Goal: Use online tool/utility: Utilize a website feature to perform a specific function

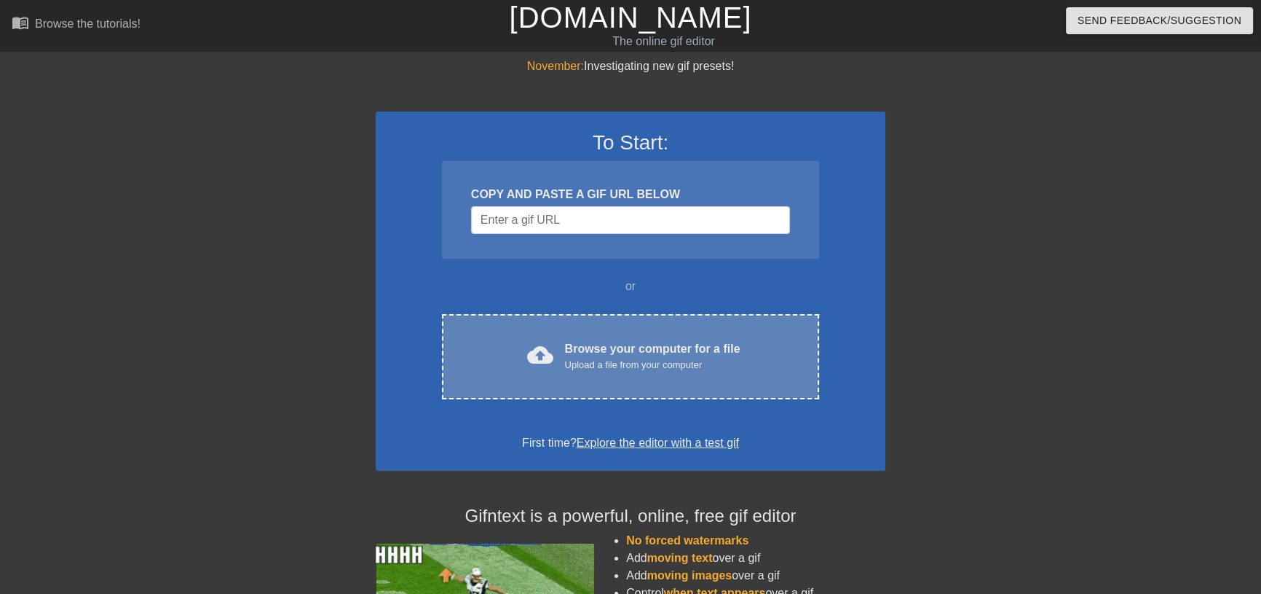
click at [615, 342] on div "Browse your computer for a file Upload a file from your computer" at bounding box center [653, 356] width 176 height 32
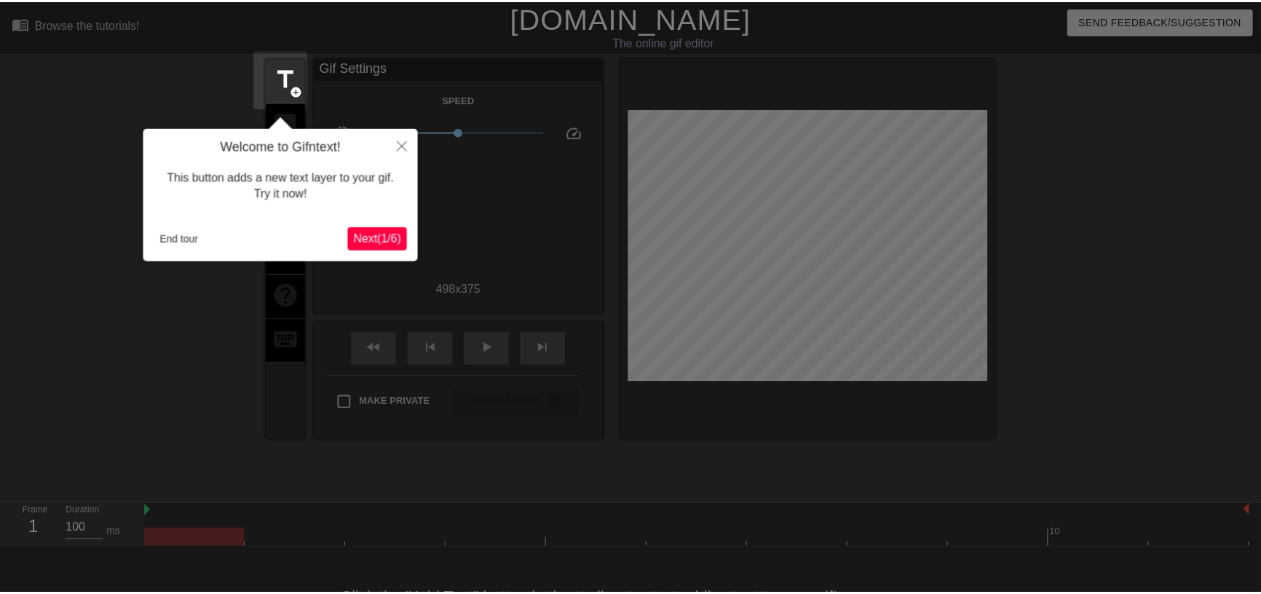
scroll to position [36, 0]
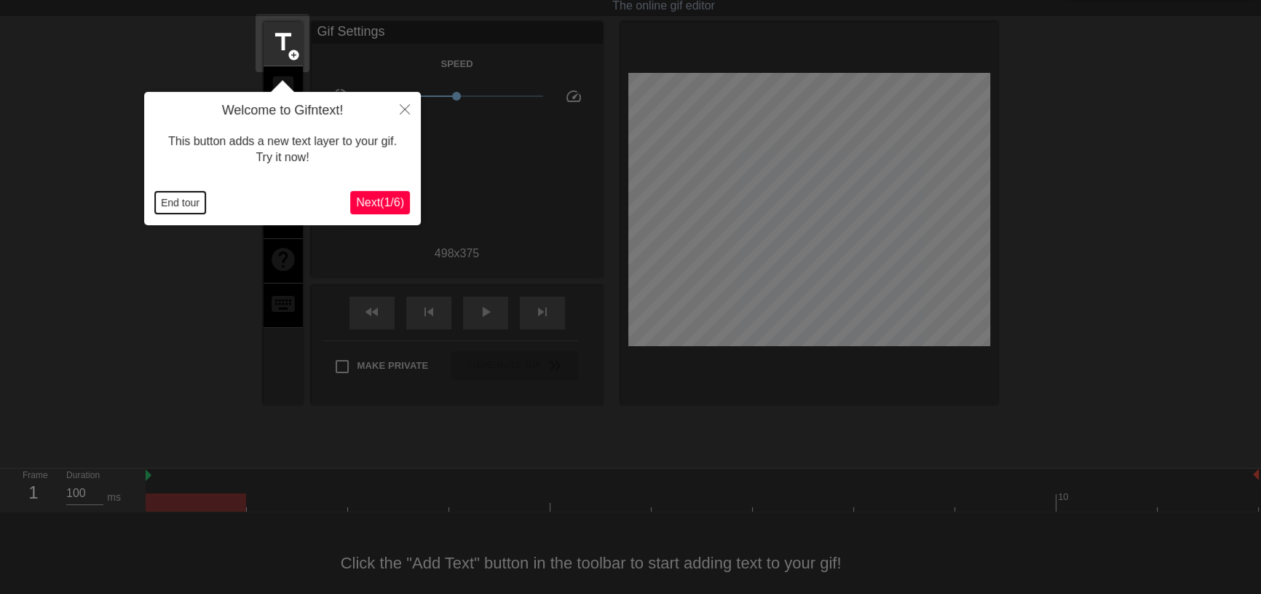
click at [164, 205] on button "End tour" at bounding box center [180, 203] width 50 height 22
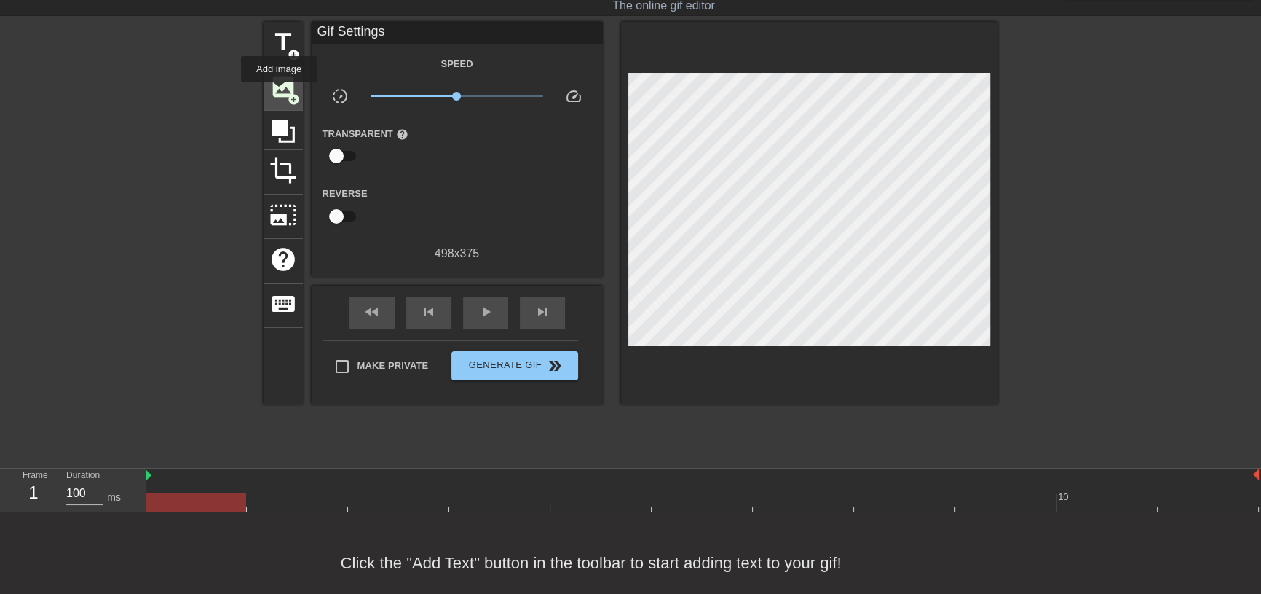
click at [279, 92] on span "image" at bounding box center [283, 87] width 28 height 28
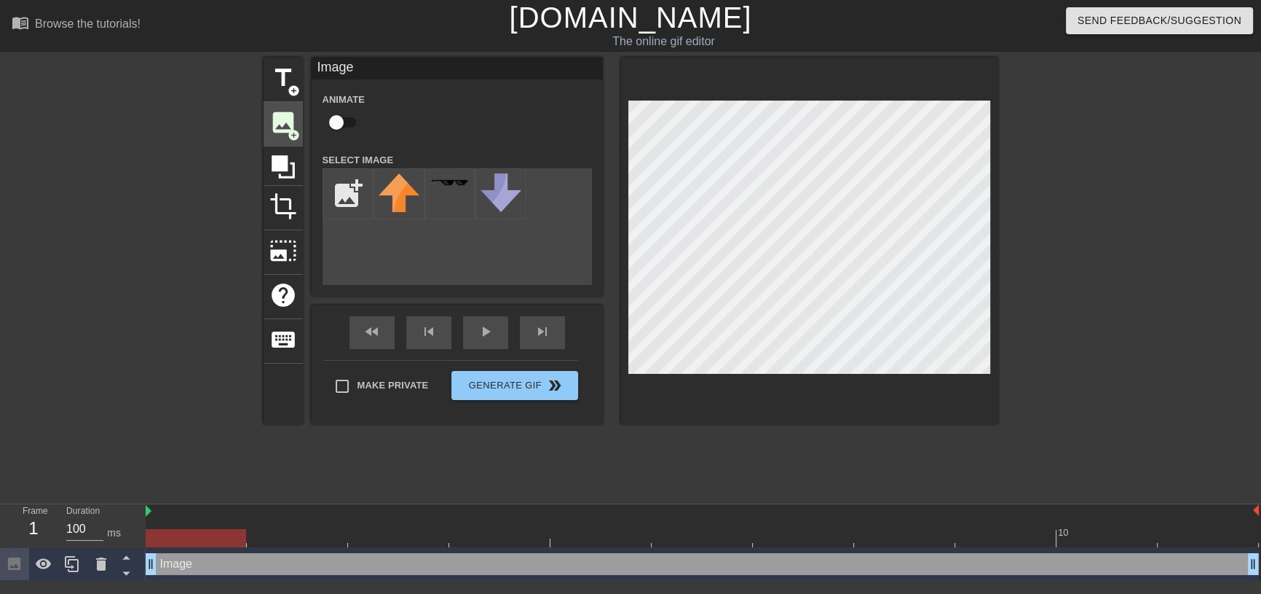
scroll to position [0, 0]
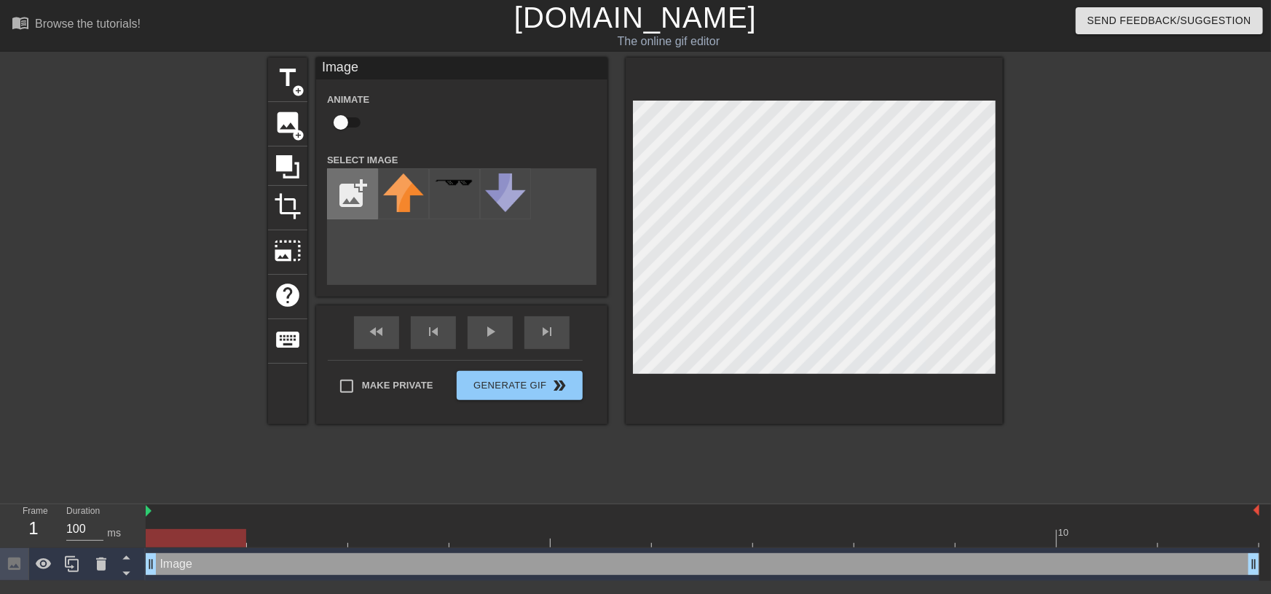
click at [355, 197] on input "file" at bounding box center [353, 194] width 50 height 50
type input "C:\fakepath\[PERSON_NAME].png"
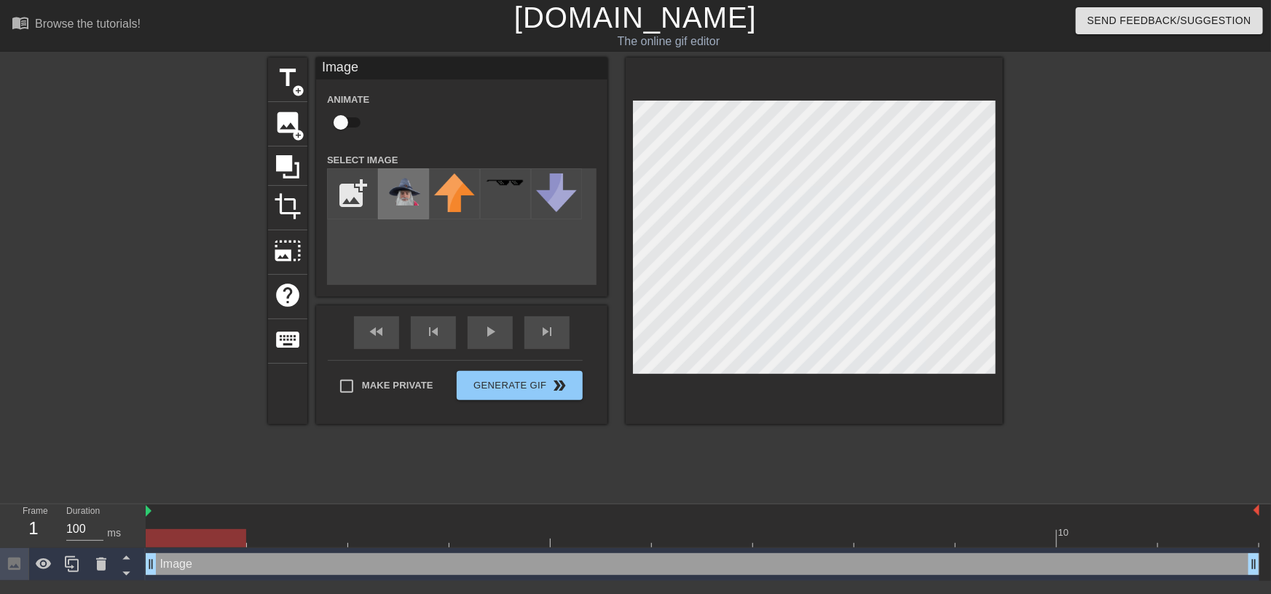
click at [408, 194] on img at bounding box center [403, 189] width 41 height 32
click at [226, 564] on div "Image drag_handle drag_handle" at bounding box center [702, 564] width 1113 height 22
click at [223, 535] on div at bounding box center [196, 538] width 100 height 18
click at [224, 558] on div "Image drag_handle drag_handle" at bounding box center [702, 564] width 1113 height 22
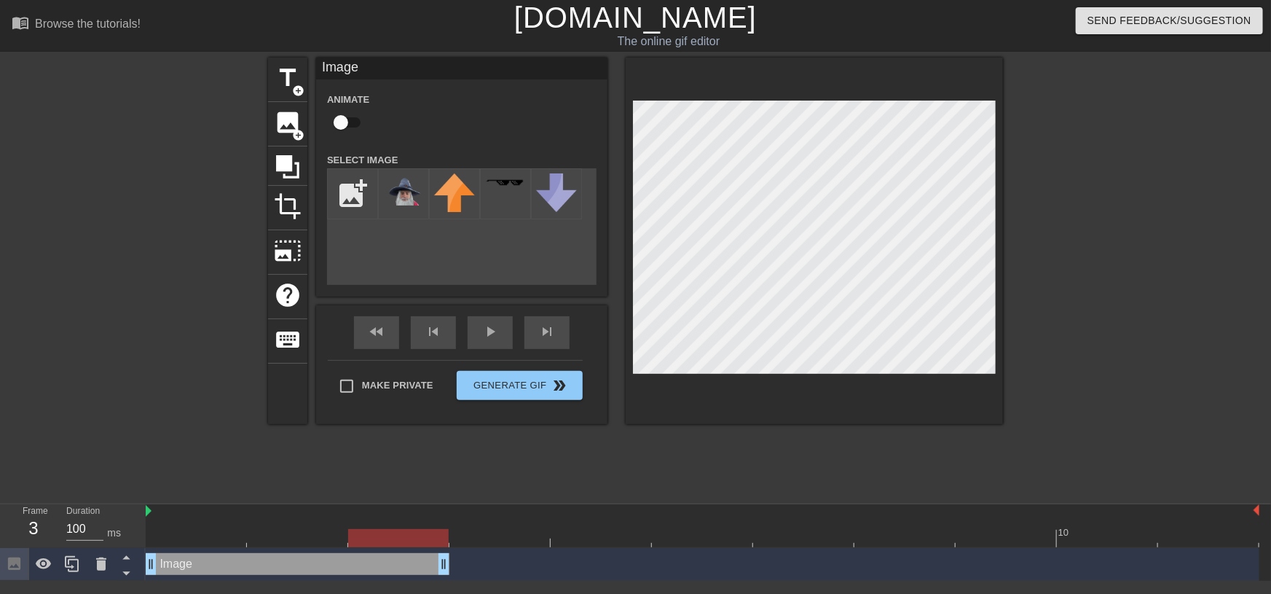
drag, startPoint x: 1254, startPoint y: 562, endPoint x: 401, endPoint y: 595, distance: 854.1
click at [401, 580] on html "menu_book Browse the tutorials! [DOMAIN_NAME] The online gif editor Send Feedba…" at bounding box center [635, 290] width 1271 height 580
click at [417, 191] on img at bounding box center [403, 189] width 41 height 32
click at [352, 192] on input "file" at bounding box center [353, 194] width 50 height 50
click at [74, 567] on icon at bounding box center [71, 563] width 17 height 17
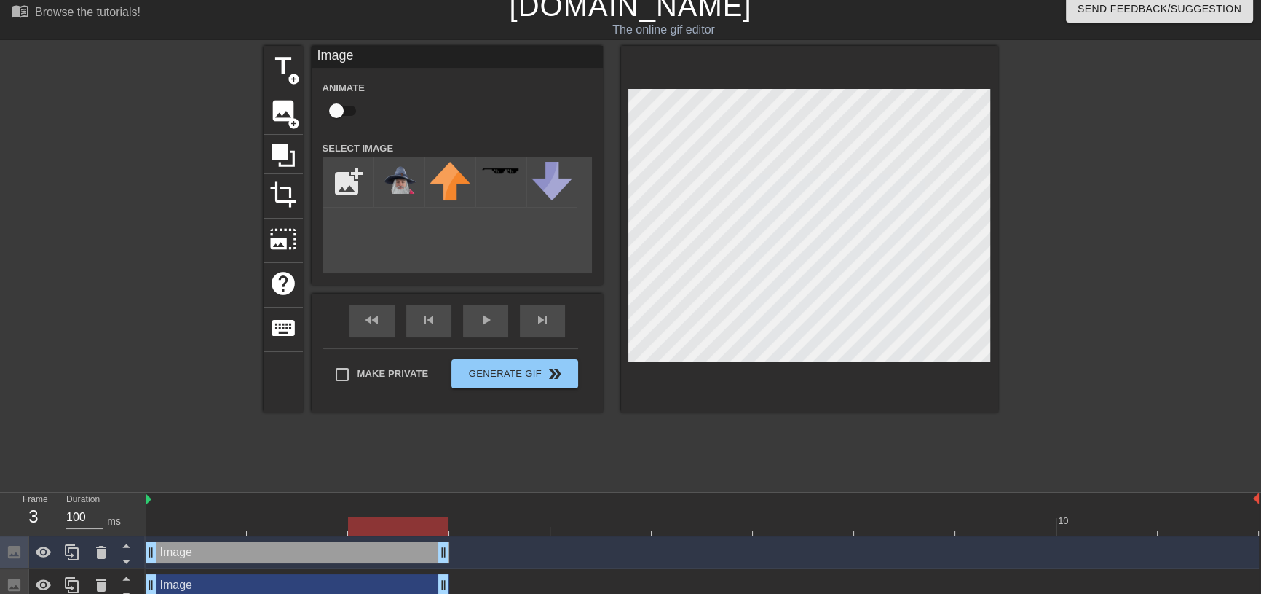
scroll to position [22, 0]
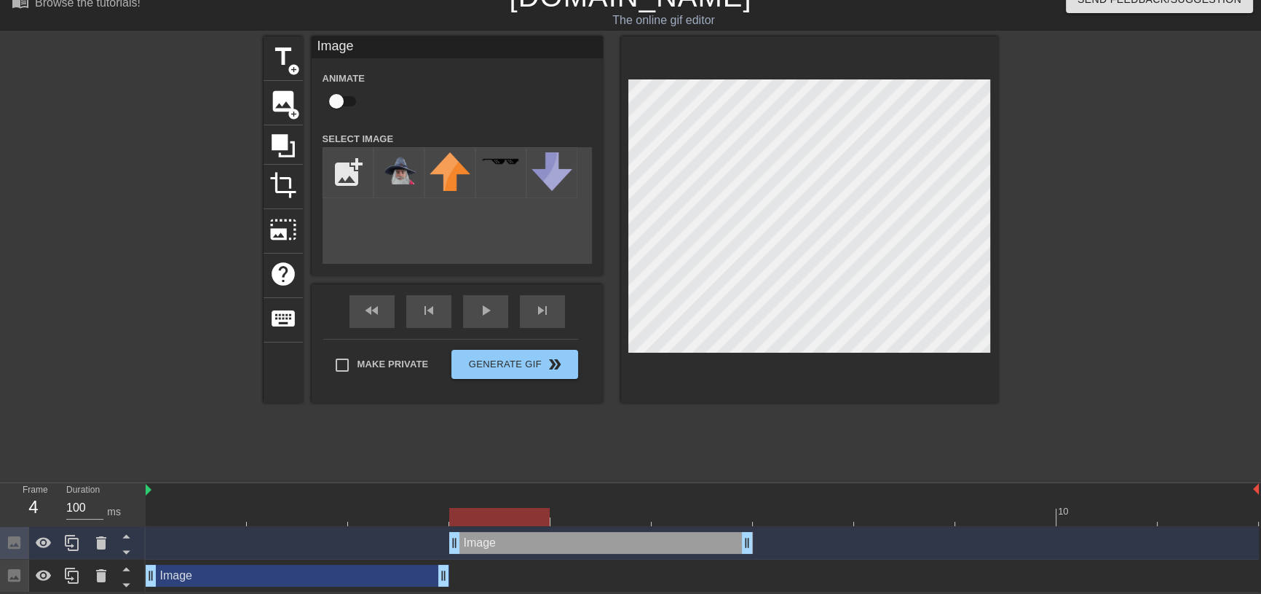
drag, startPoint x: 299, startPoint y: 543, endPoint x: 615, endPoint y: 539, distance: 316.1
click at [615, 539] on div "Image drag_handle drag_handle" at bounding box center [601, 543] width 304 height 22
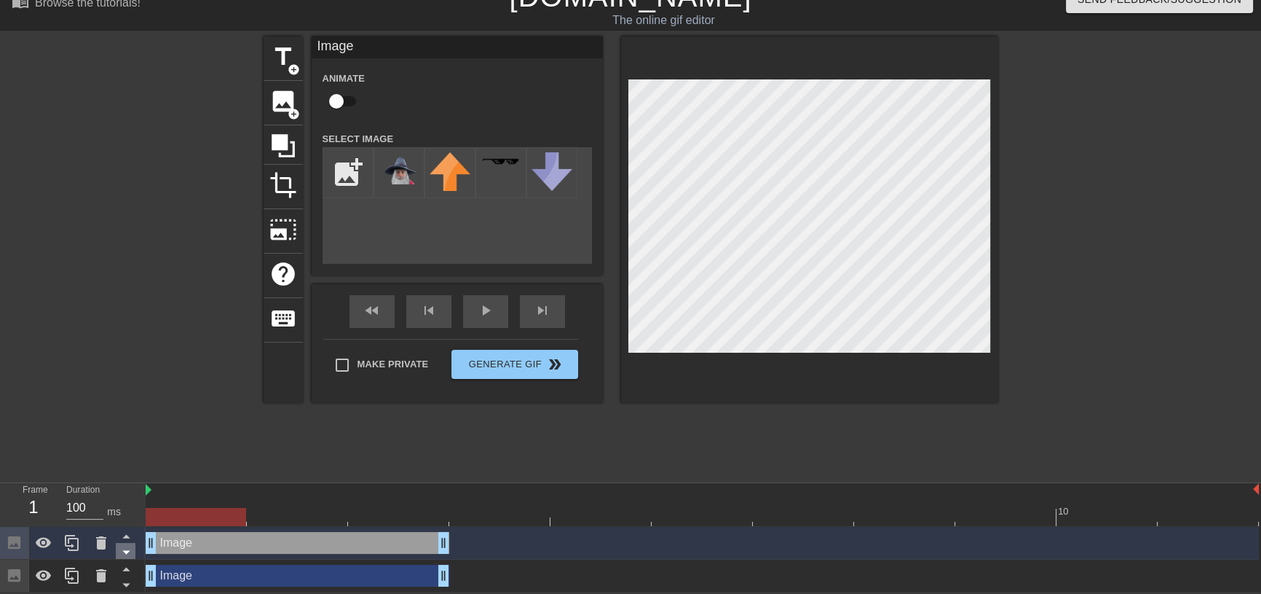
drag, startPoint x: 497, startPoint y: 530, endPoint x: 127, endPoint y: 552, distance: 370.6
click at [127, 552] on div "Frame 1 Duration 100 ms 10 Image drag_handle drag_handle Image drag_handle drag…" at bounding box center [630, 537] width 1261 height 109
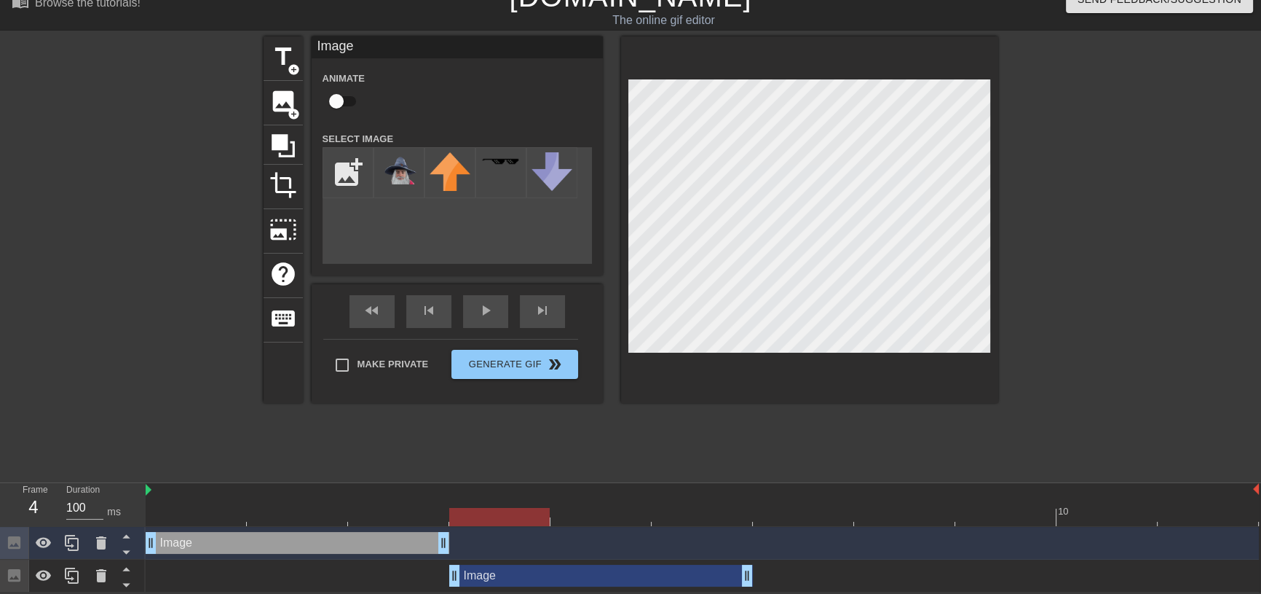
drag, startPoint x: 210, startPoint y: 573, endPoint x: 520, endPoint y: 578, distance: 310.3
click at [520, 578] on div "Image drag_handle drag_handle" at bounding box center [601, 575] width 304 height 22
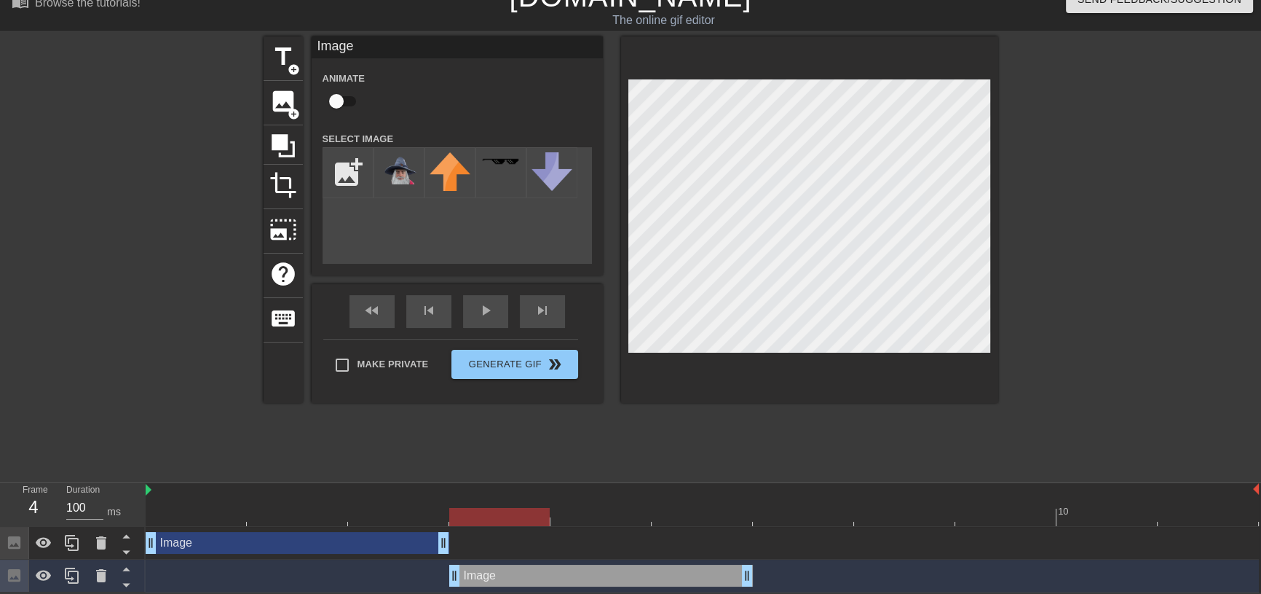
click at [407, 543] on div "Image drag_handle drag_handle" at bounding box center [298, 543] width 304 height 22
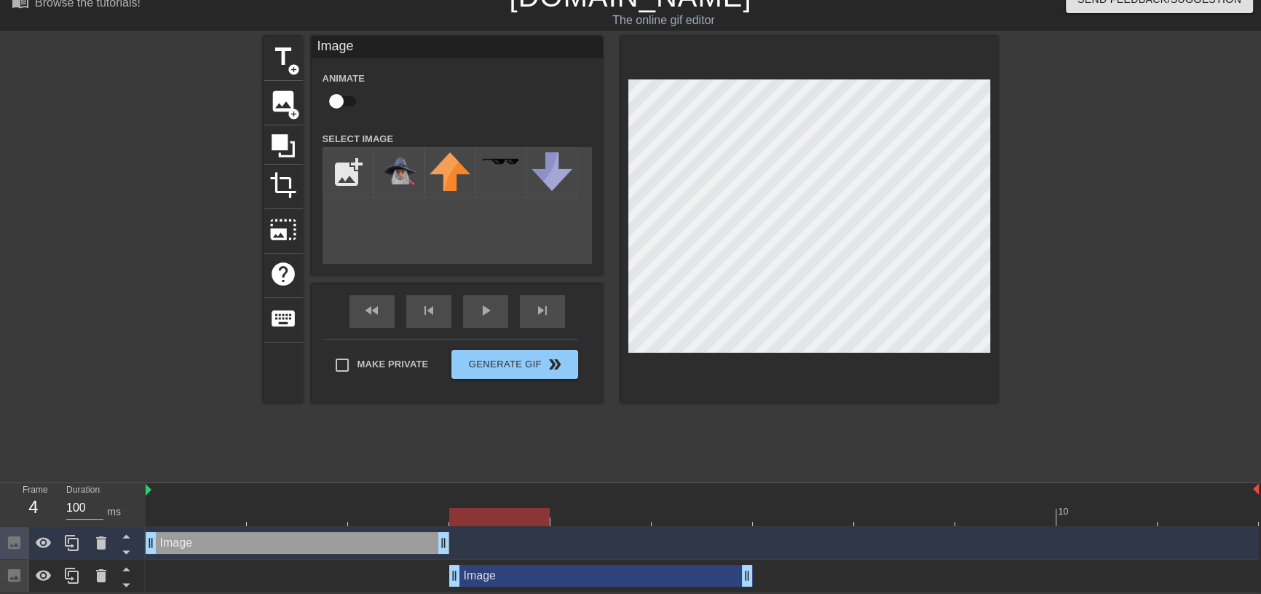
click at [497, 575] on div "Image drag_handle drag_handle" at bounding box center [601, 575] width 304 height 22
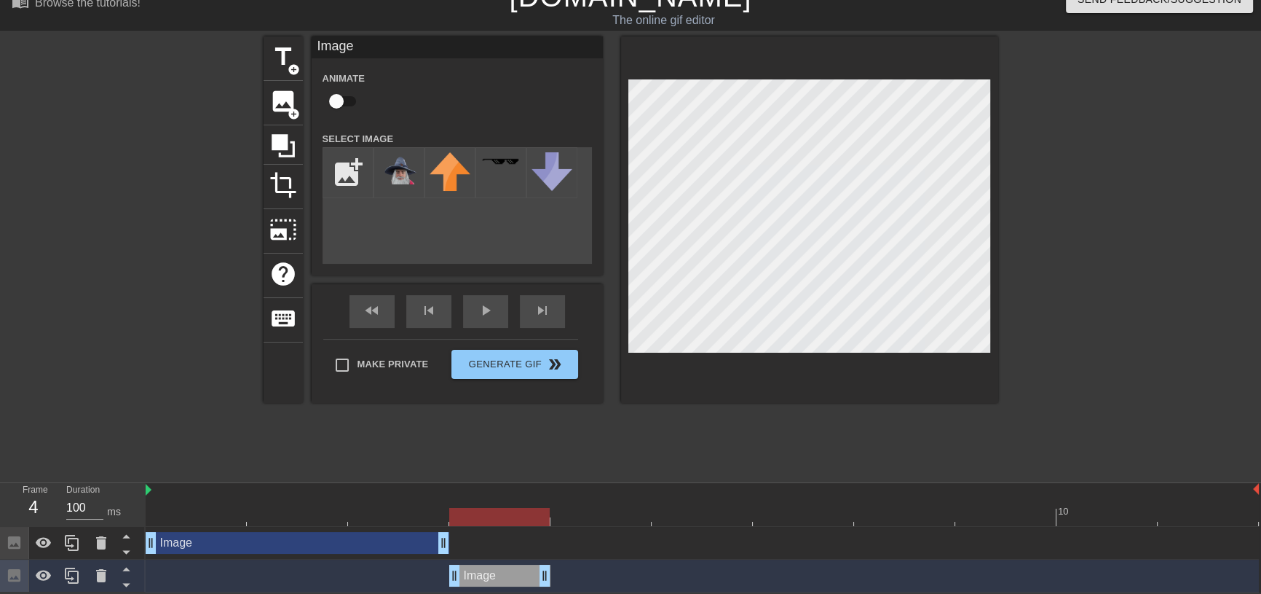
drag, startPoint x: 748, startPoint y: 571, endPoint x: 443, endPoint y: 572, distance: 305.1
click at [443, 572] on div "Image drag_handle drag_handle" at bounding box center [702, 575] width 1113 height 22
click at [518, 572] on div "Image drag_handle drag_handle" at bounding box center [499, 575] width 101 height 22
click at [64, 581] on icon at bounding box center [71, 575] width 17 height 17
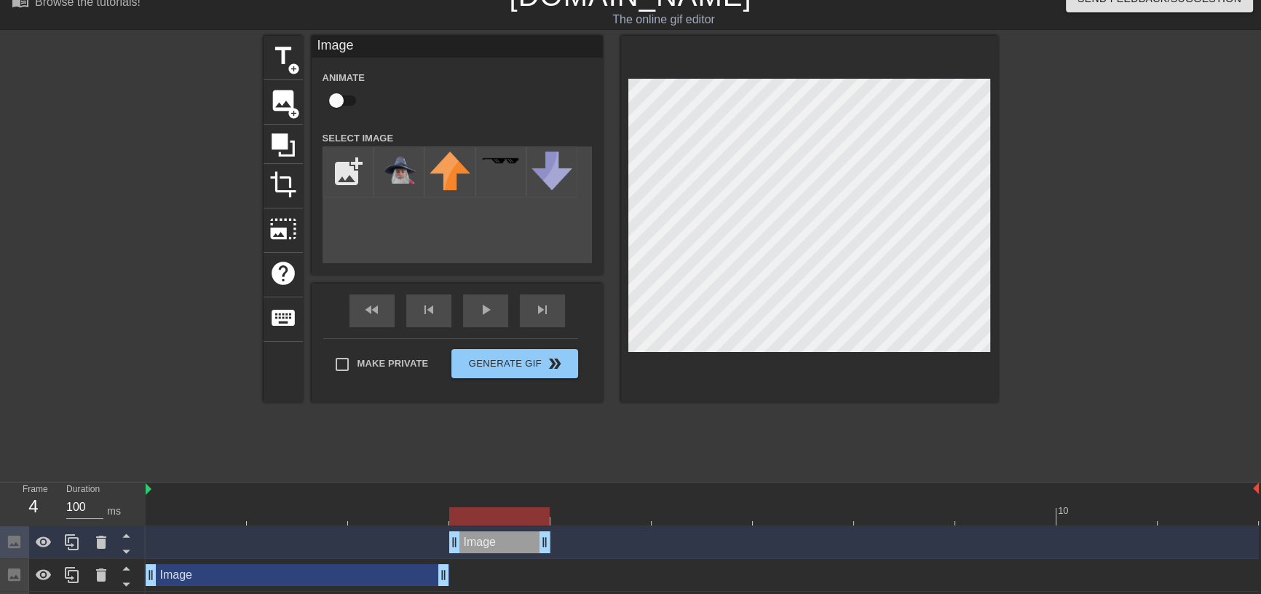
scroll to position [55, 0]
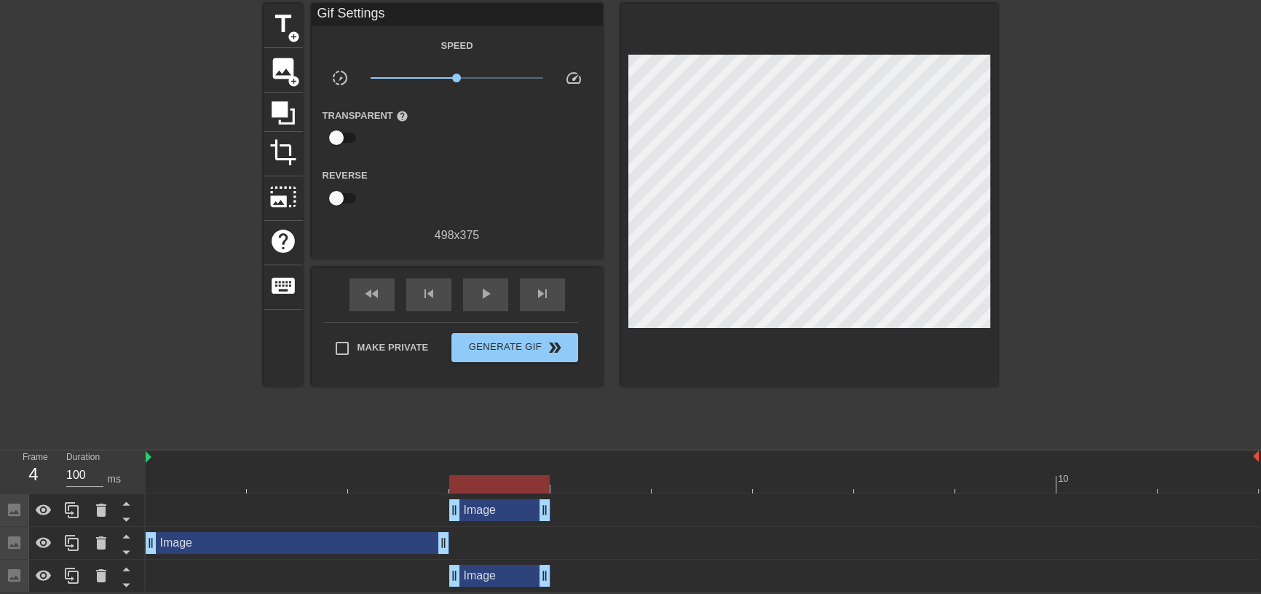
drag, startPoint x: 376, startPoint y: 500, endPoint x: 385, endPoint y: 566, distance: 66.1
click at [385, 566] on div "Image drag_handle drag_handle Image drag_handle drag_handle Image drag_handle d…" at bounding box center [704, 543] width 1116 height 98
click at [127, 518] on icon at bounding box center [125, 520] width 7 height 4
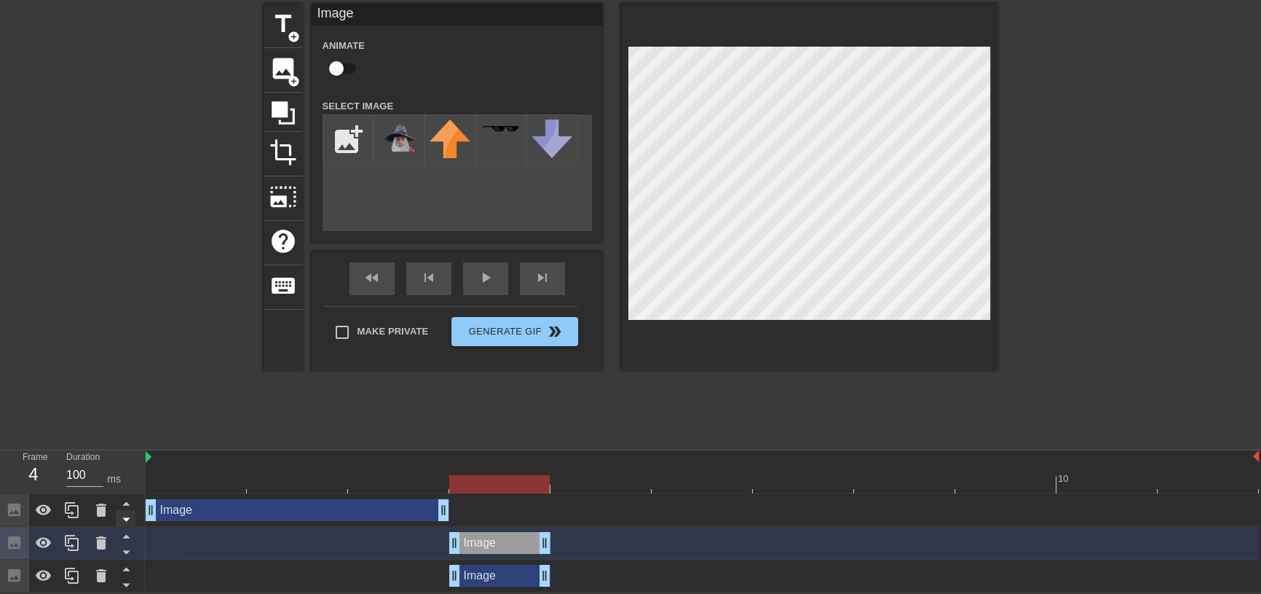
click at [127, 518] on icon at bounding box center [125, 520] width 7 height 4
click at [127, 551] on icon at bounding box center [125, 553] width 7 height 4
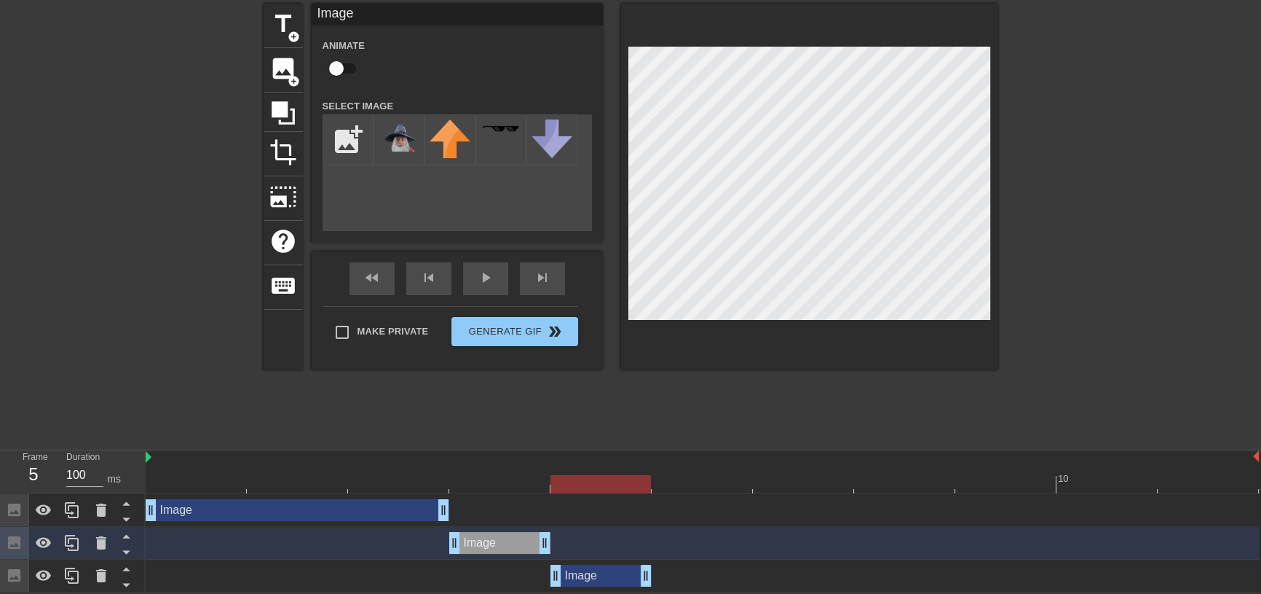
drag, startPoint x: 512, startPoint y: 572, endPoint x: 599, endPoint y: 575, distance: 86.7
click at [599, 575] on div "Image drag_handle drag_handle" at bounding box center [601, 575] width 101 height 22
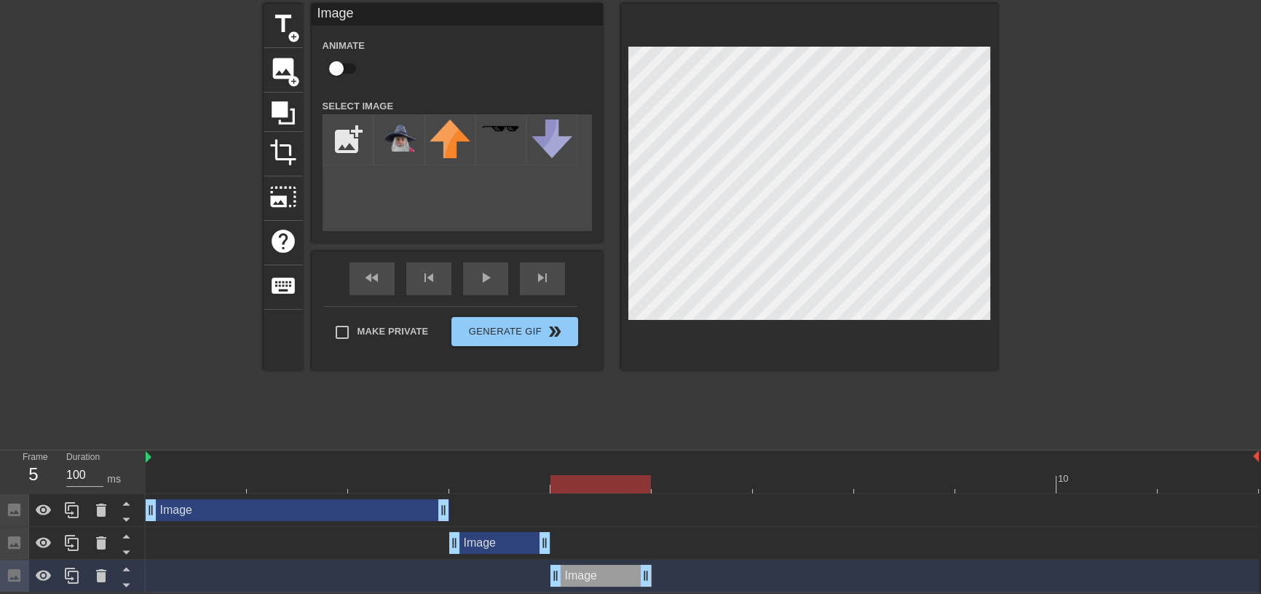
click at [494, 543] on div "Image drag_handle drag_handle" at bounding box center [499, 543] width 101 height 22
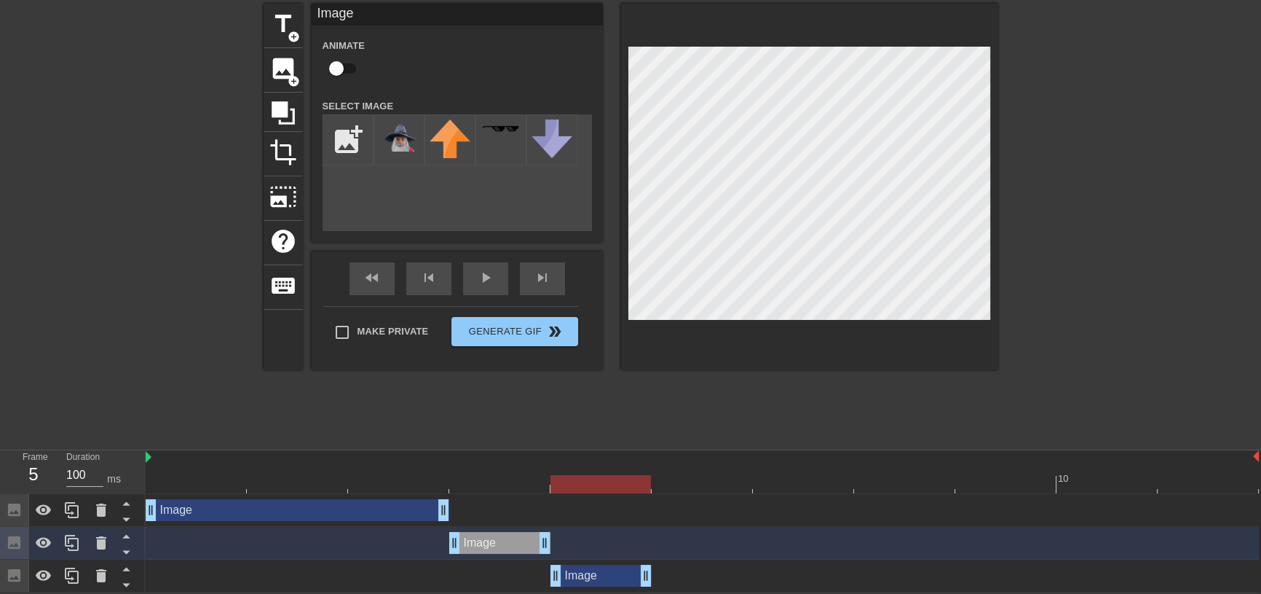
drag, startPoint x: 644, startPoint y: 575, endPoint x: 487, endPoint y: 575, distance: 156.6
click at [487, 575] on div "Image drag_handle drag_handle" at bounding box center [702, 575] width 1113 height 22
drag, startPoint x: 647, startPoint y: 573, endPoint x: 510, endPoint y: 575, distance: 136.9
click at [502, 572] on div "Image drag_handle drag_handle" at bounding box center [702, 575] width 1113 height 22
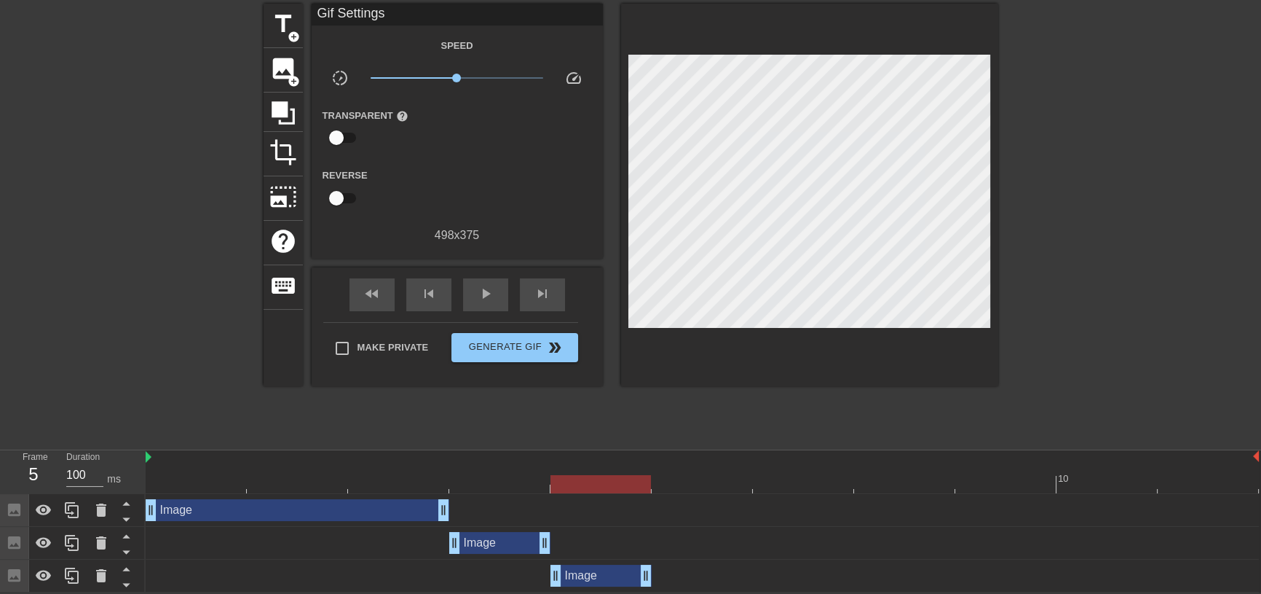
click at [691, 584] on div "Image drag_handle drag_handle" at bounding box center [702, 575] width 1113 height 33
click at [618, 575] on div "Image drag_handle drag_handle" at bounding box center [601, 575] width 101 height 22
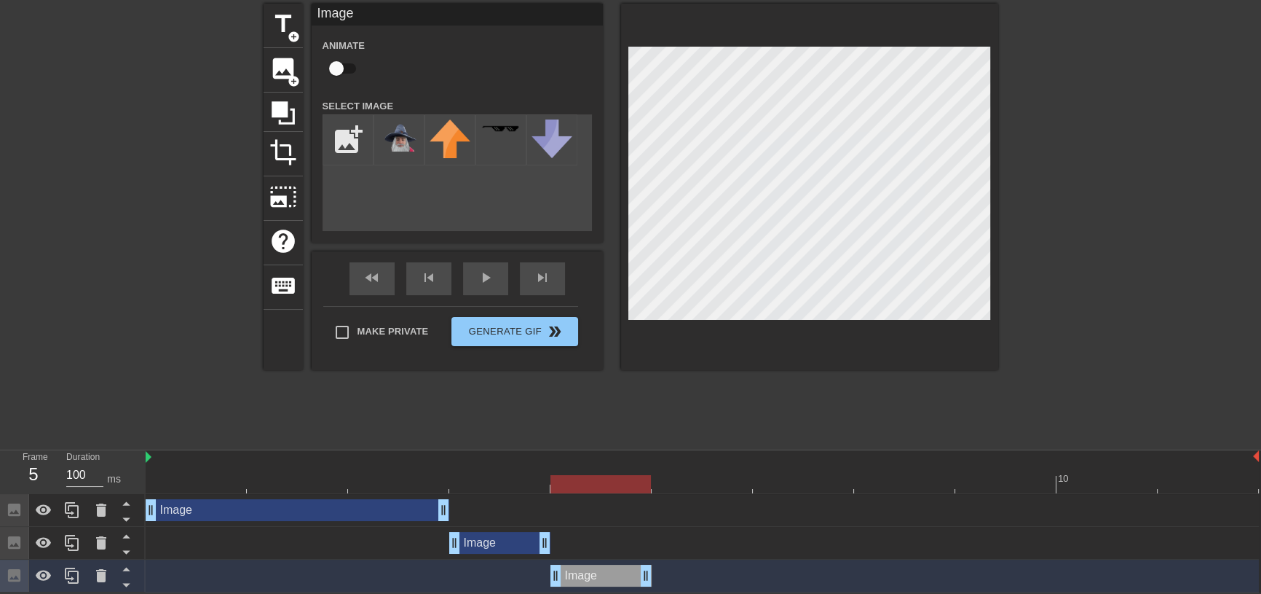
drag, startPoint x: 647, startPoint y: 573, endPoint x: 516, endPoint y: 567, distance: 130.5
click at [516, 567] on div "Image drag_handle drag_handle" at bounding box center [702, 575] width 1113 height 22
drag, startPoint x: 576, startPoint y: 574, endPoint x: 591, endPoint y: 575, distance: 15.3
click at [591, 575] on div "Image drag_handle drag_handle" at bounding box center [601, 575] width 101 height 22
click at [489, 533] on div "Image drag_handle drag_handle" at bounding box center [499, 543] width 101 height 22
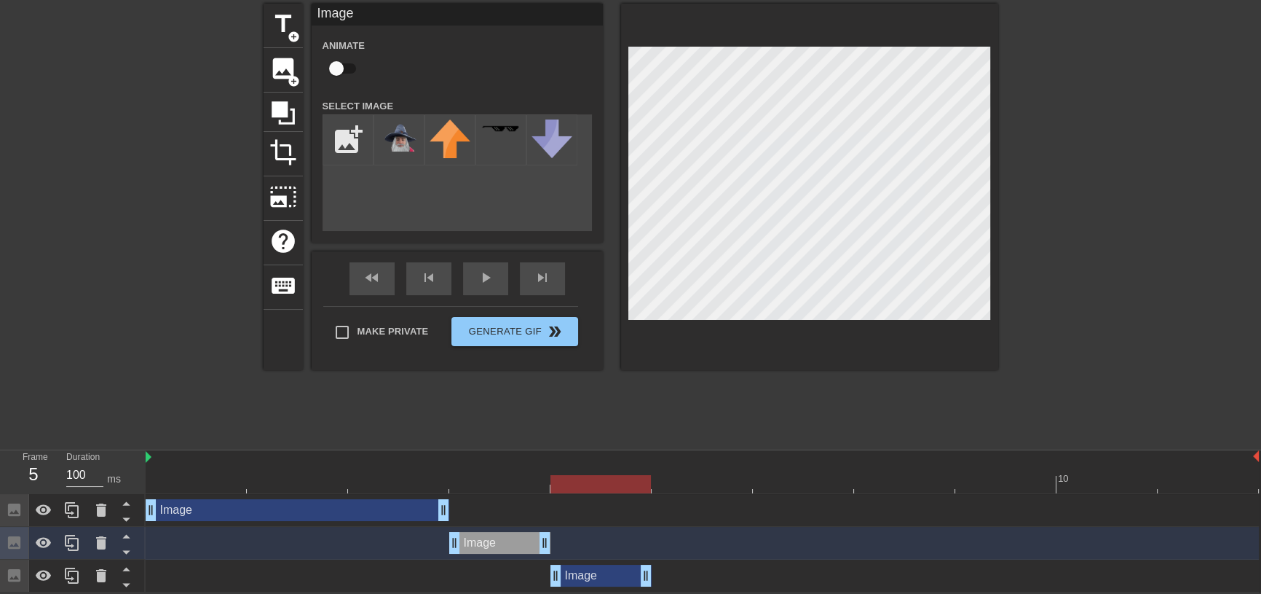
click at [600, 575] on div "Image drag_handle drag_handle" at bounding box center [601, 575] width 101 height 22
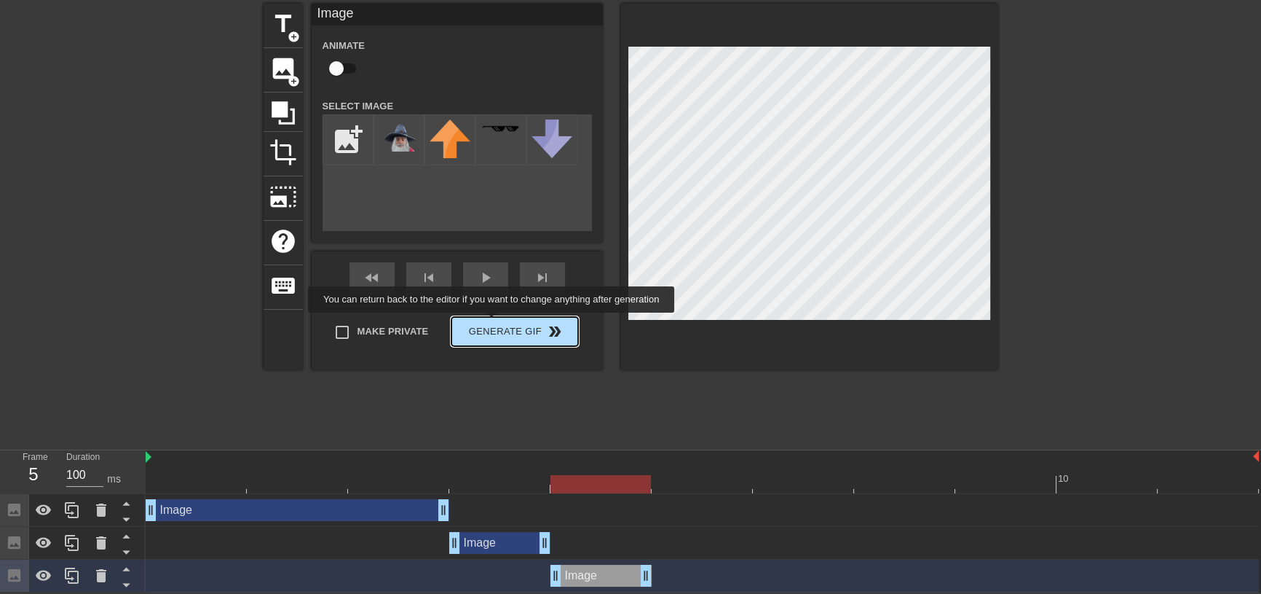
click at [494, 323] on div "Make Private Generate Gif double_arrow" at bounding box center [450, 335] width 255 height 58
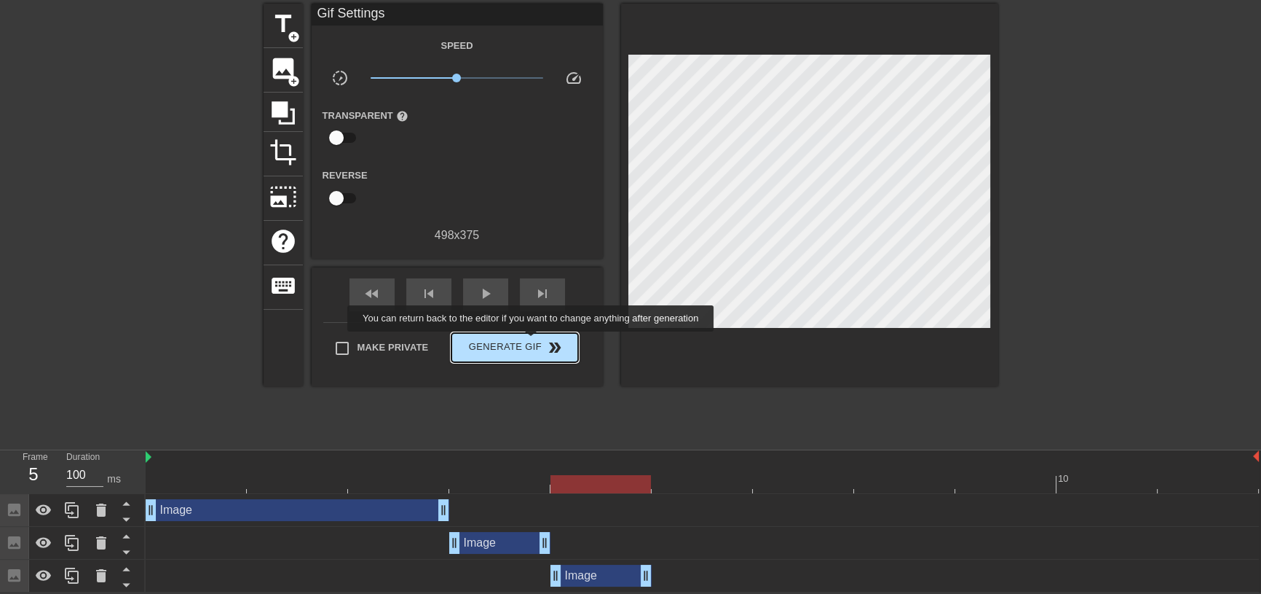
click at [532, 342] on span "Generate Gif double_arrow" at bounding box center [514, 347] width 114 height 17
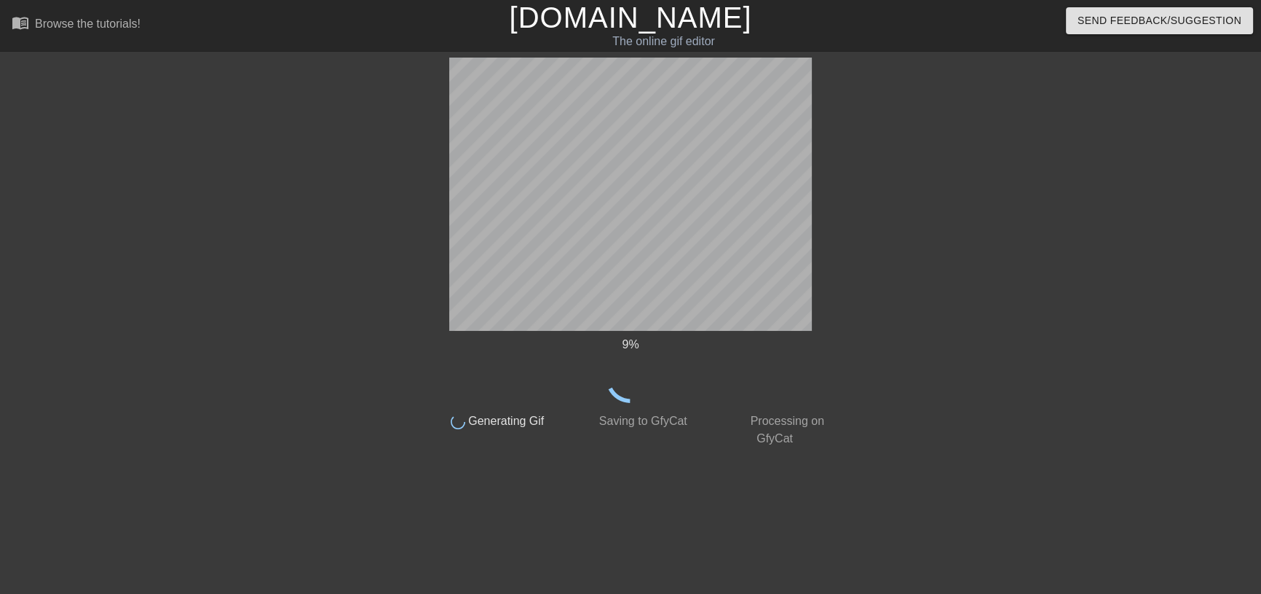
scroll to position [0, 0]
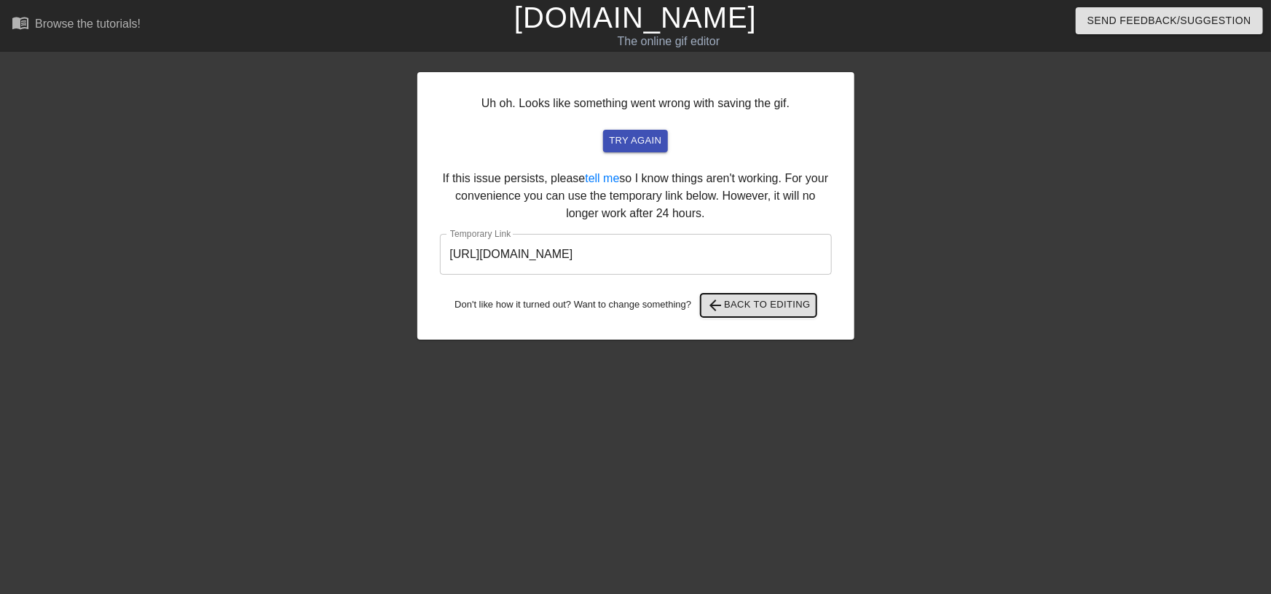
click at [739, 303] on span "arrow_back Back to Editing" at bounding box center [758, 304] width 104 height 17
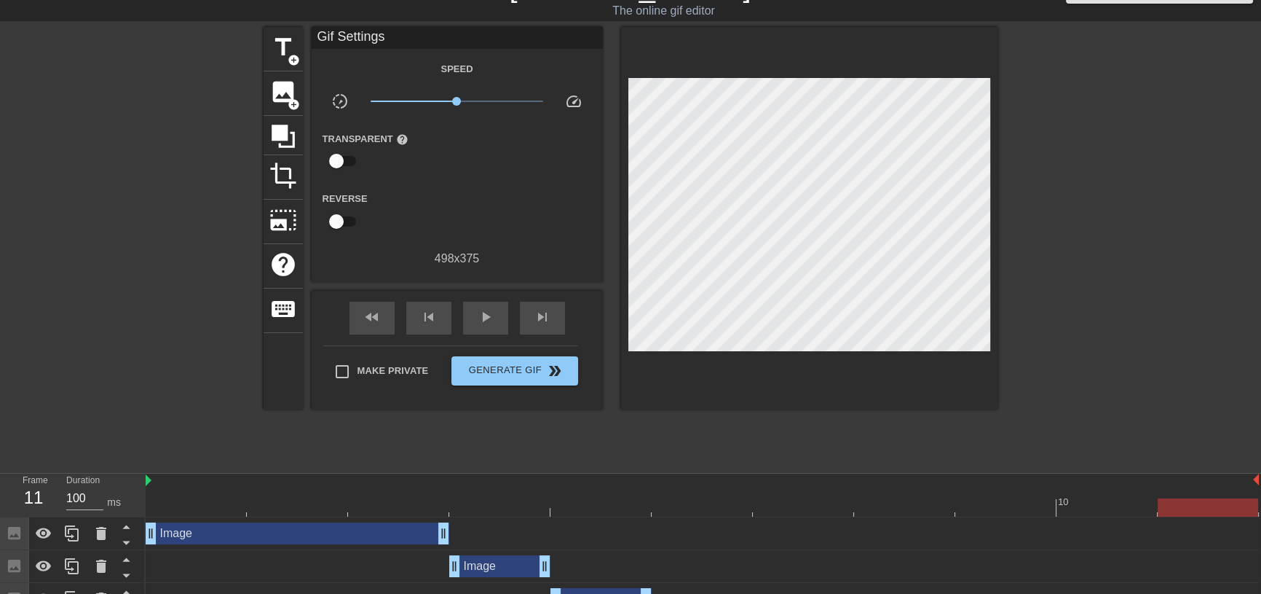
scroll to position [55, 0]
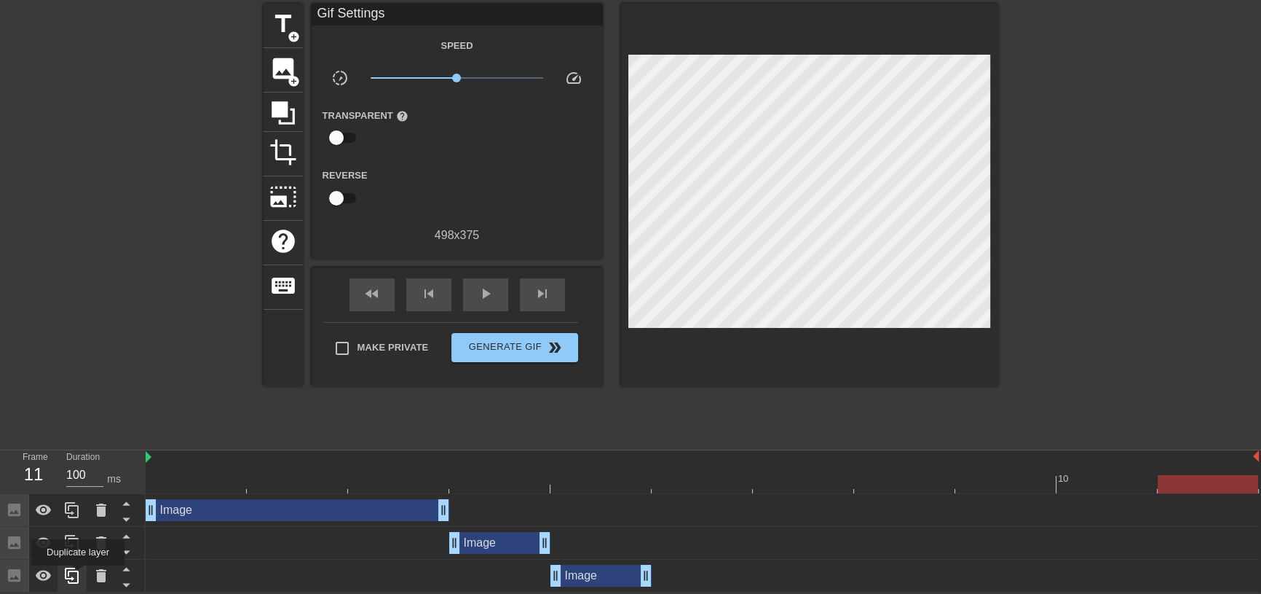
click at [78, 575] on icon at bounding box center [72, 575] width 14 height 16
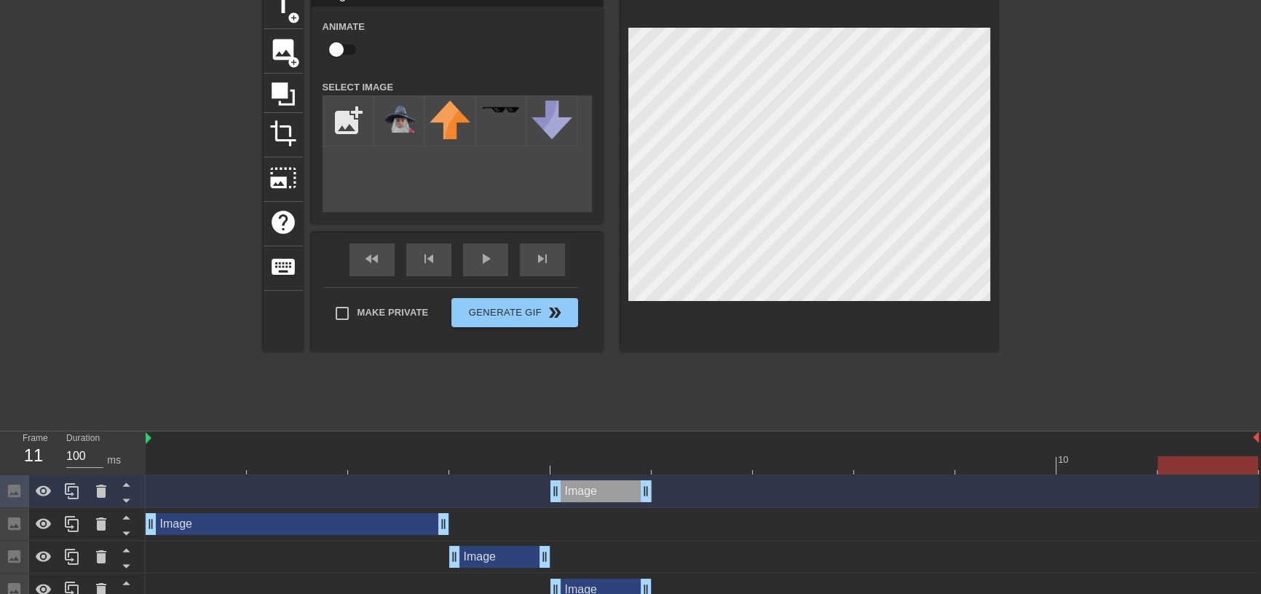
scroll to position [87, 0]
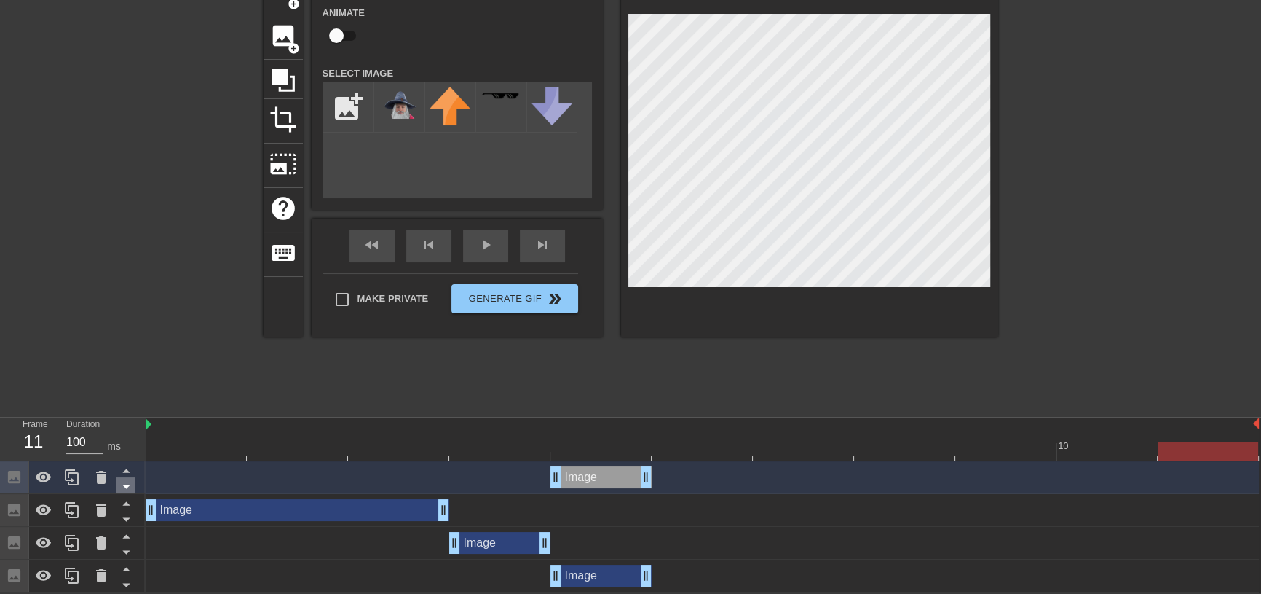
click at [128, 485] on icon at bounding box center [125, 487] width 7 height 4
click at [128, 518] on icon at bounding box center [125, 520] width 7 height 4
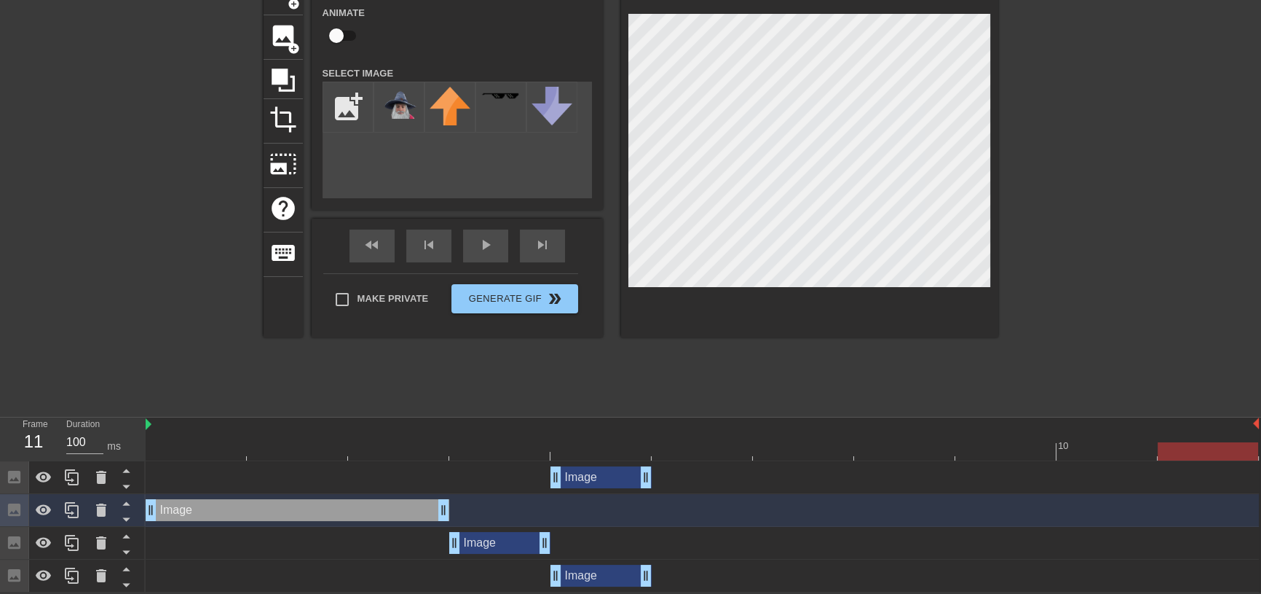
click at [128, 485] on icon at bounding box center [125, 487] width 7 height 4
click at [128, 518] on icon at bounding box center [125, 520] width 7 height 4
click at [128, 485] on icon at bounding box center [125, 487] width 7 height 4
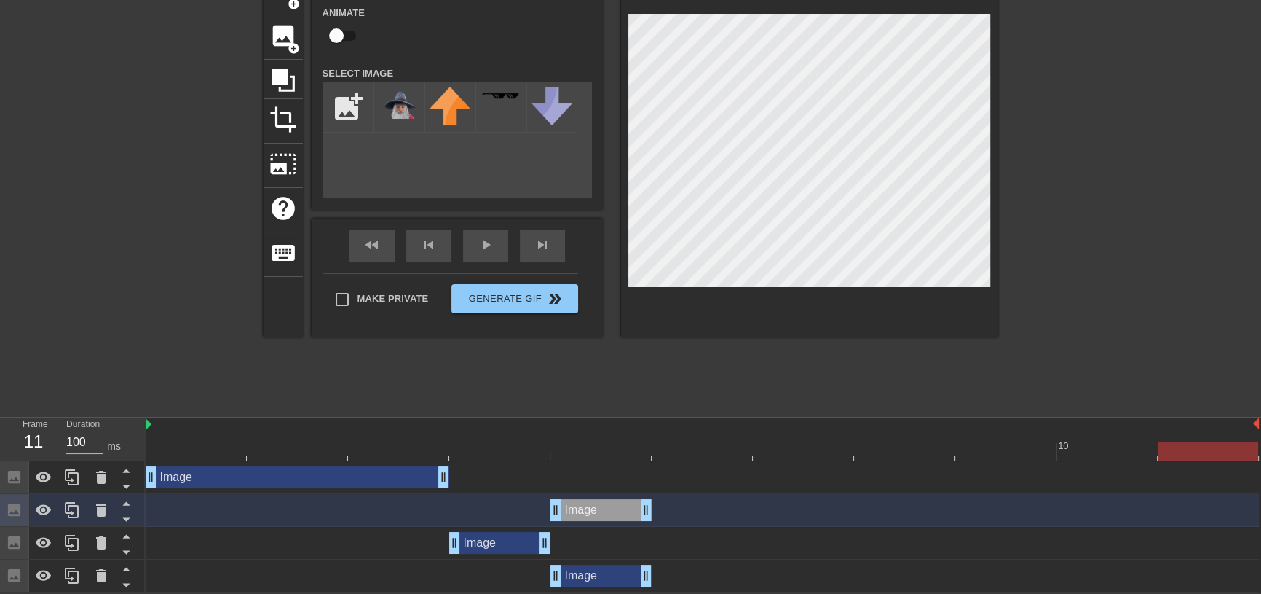
click at [128, 485] on icon at bounding box center [125, 487] width 7 height 4
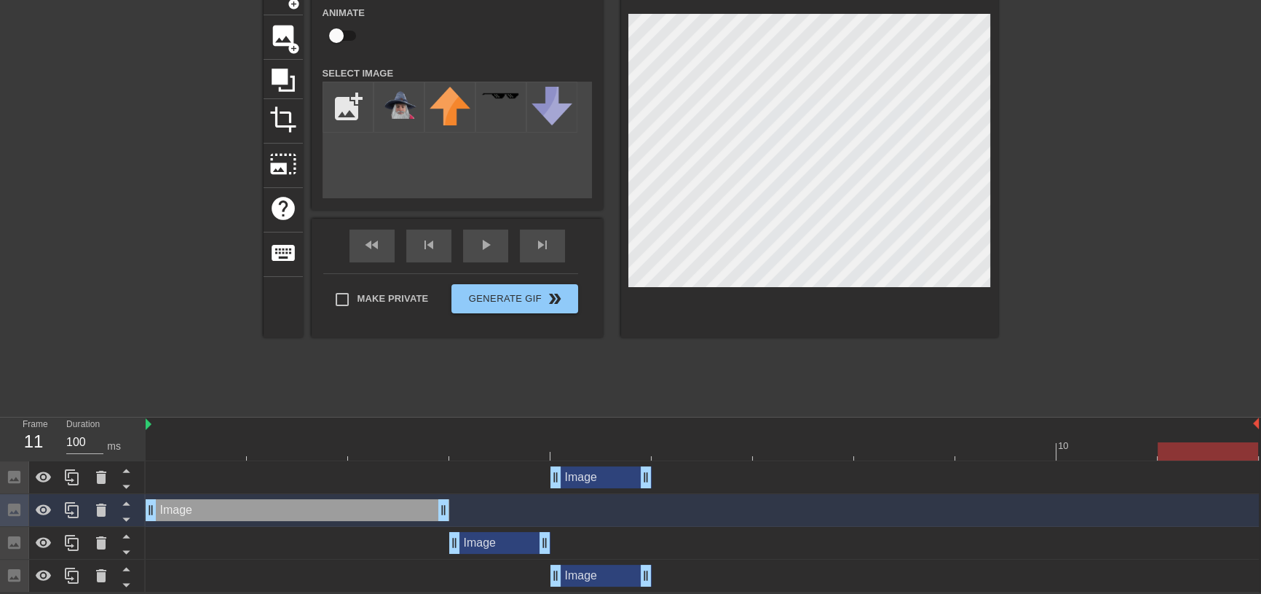
click at [128, 485] on icon at bounding box center [125, 487] width 7 height 4
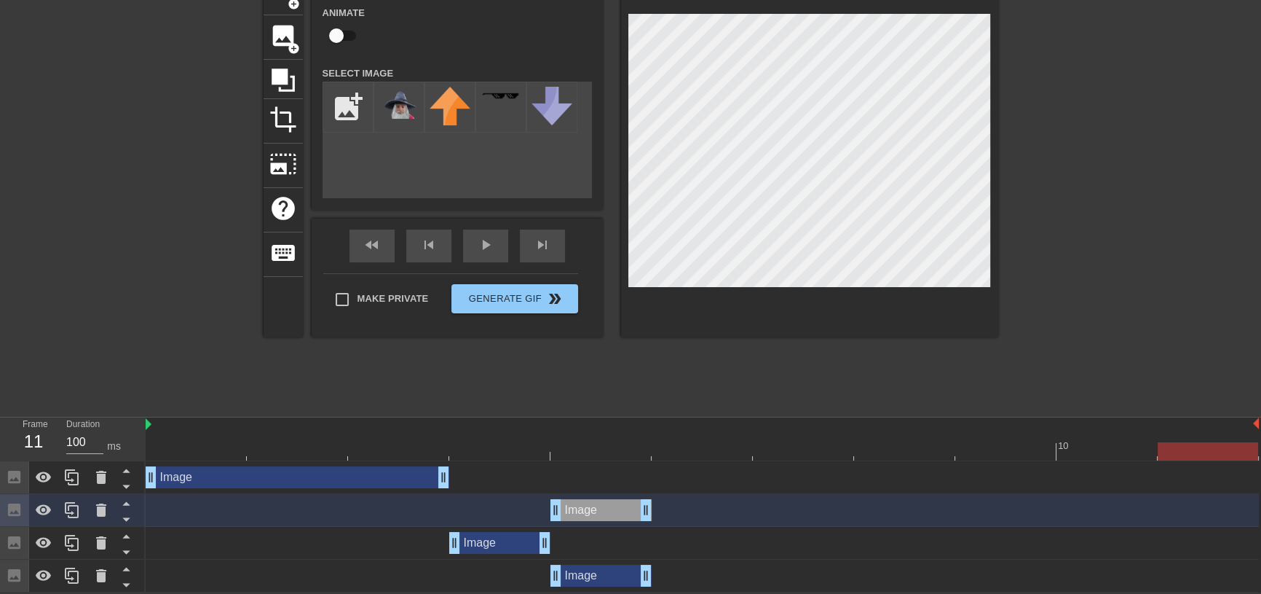
click at [128, 485] on icon at bounding box center [125, 487] width 7 height 4
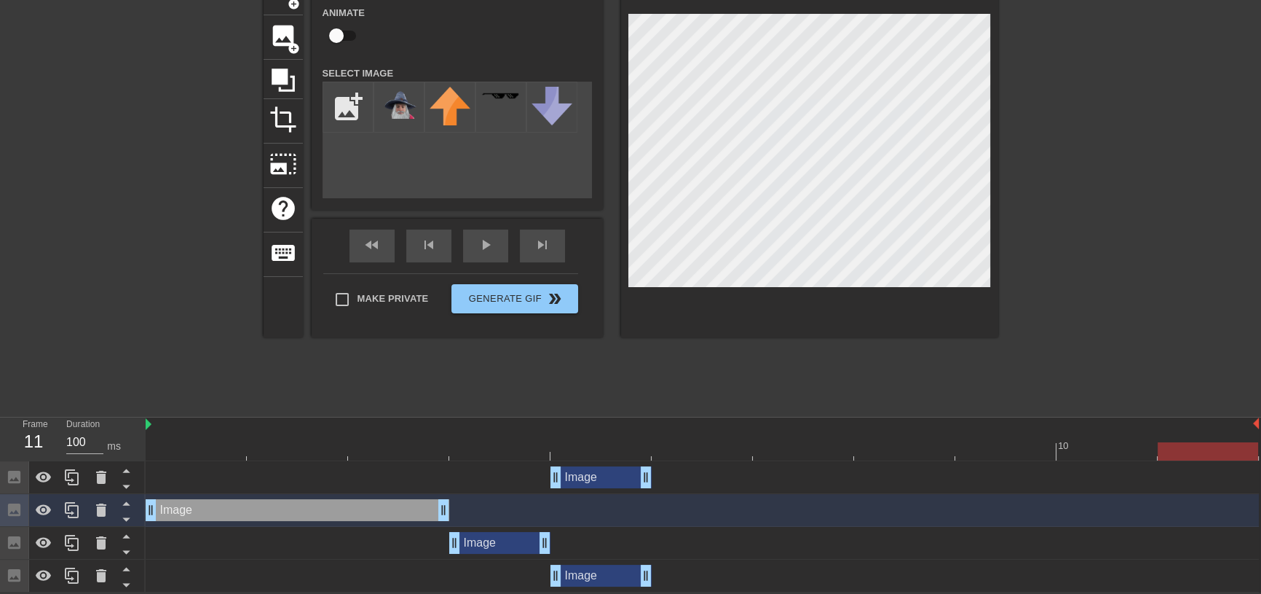
click at [128, 485] on icon at bounding box center [125, 487] width 7 height 4
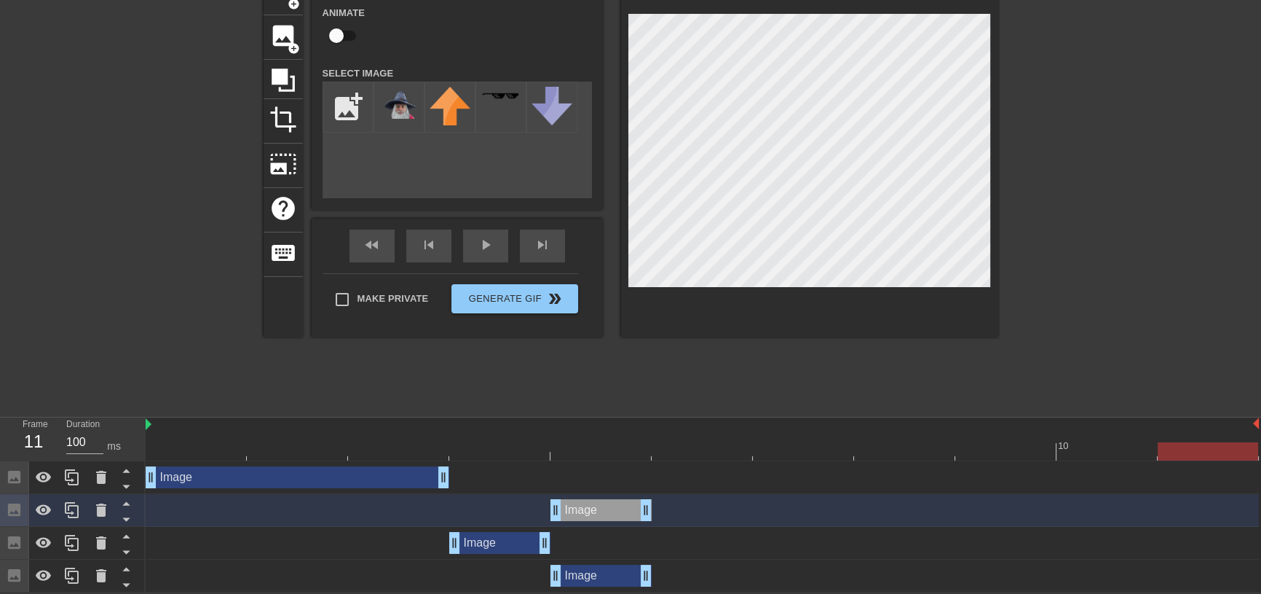
click at [740, 510] on div "Image drag_handle drag_handle" at bounding box center [702, 510] width 1113 height 22
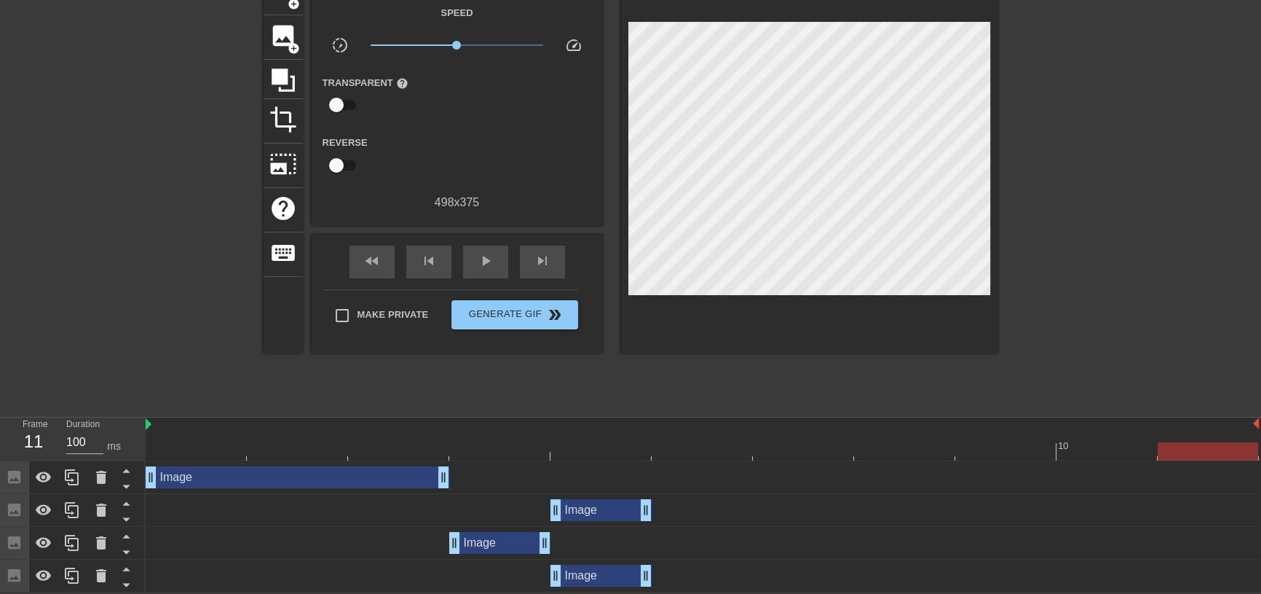
click at [607, 515] on div "Image drag_handle drag_handle" at bounding box center [601, 510] width 101 height 22
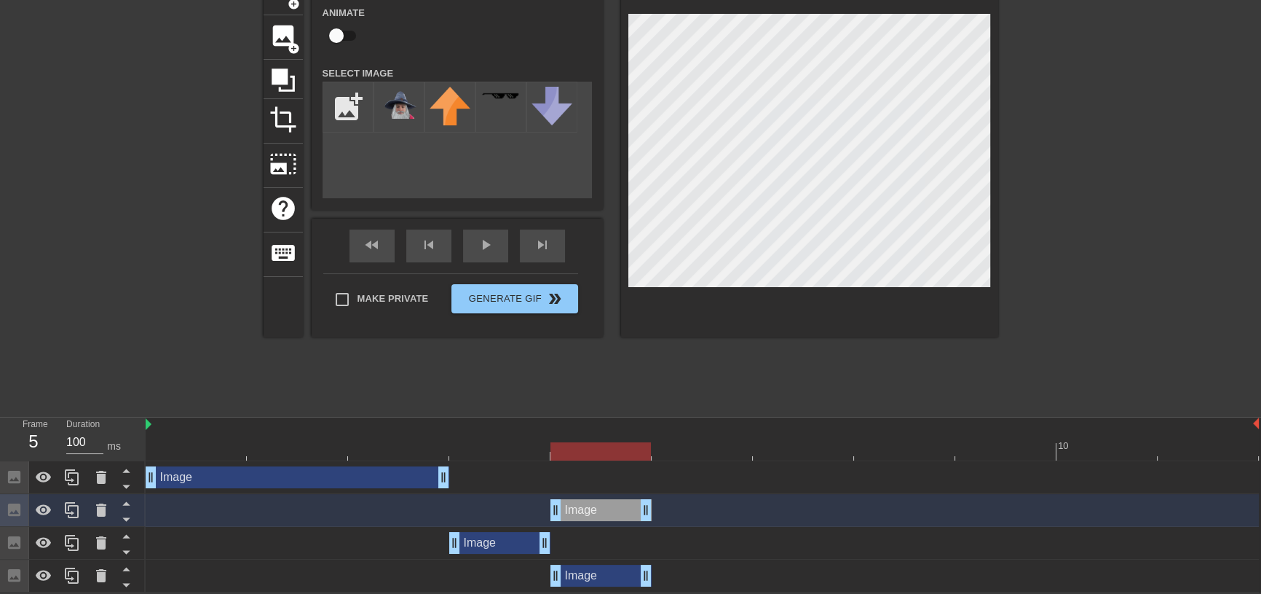
drag, startPoint x: 607, startPoint y: 510, endPoint x: 612, endPoint y: 575, distance: 65.0
click at [612, 575] on div "Image drag_handle drag_handle Image drag_handle drag_handle Image drag_handle d…" at bounding box center [704, 526] width 1116 height 131
click at [599, 506] on div "Image drag_handle drag_handle" at bounding box center [601, 510] width 101 height 22
click at [130, 515] on icon at bounding box center [126, 519] width 18 height 18
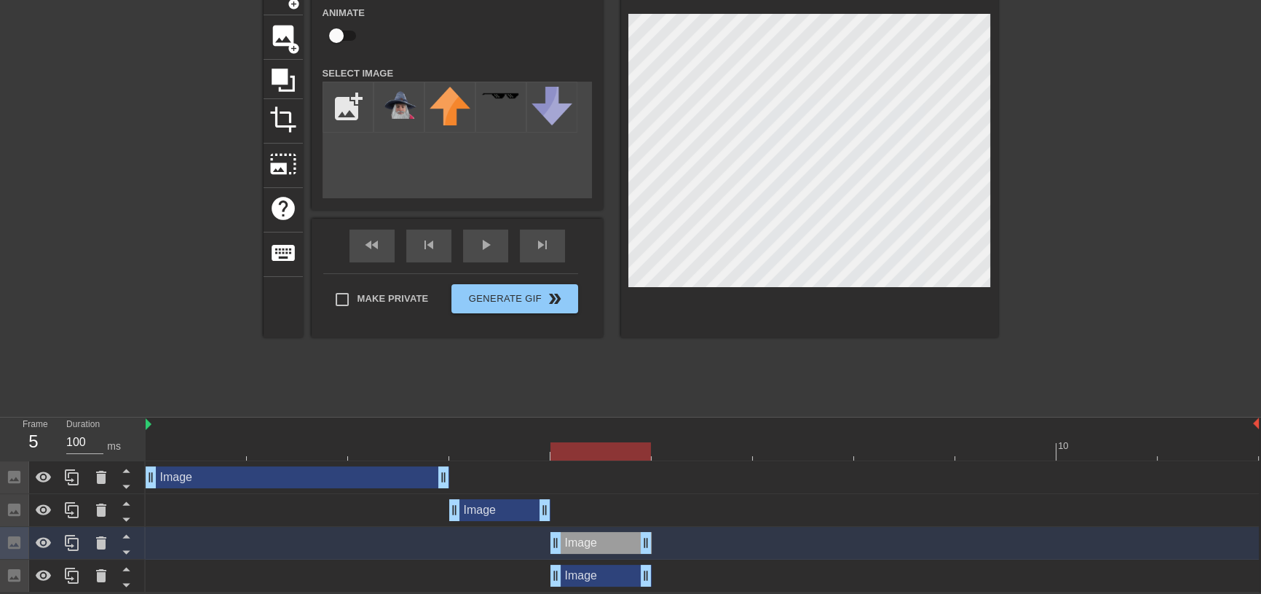
click at [130, 515] on icon at bounding box center [126, 519] width 18 height 18
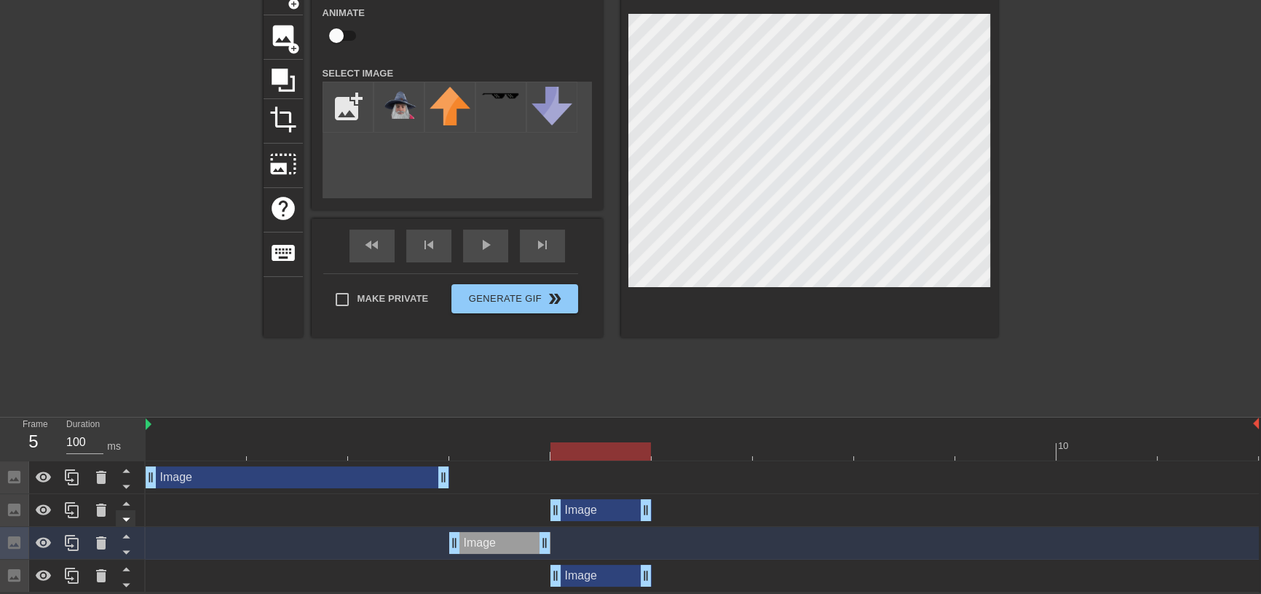
click at [124, 510] on icon at bounding box center [126, 519] width 18 height 18
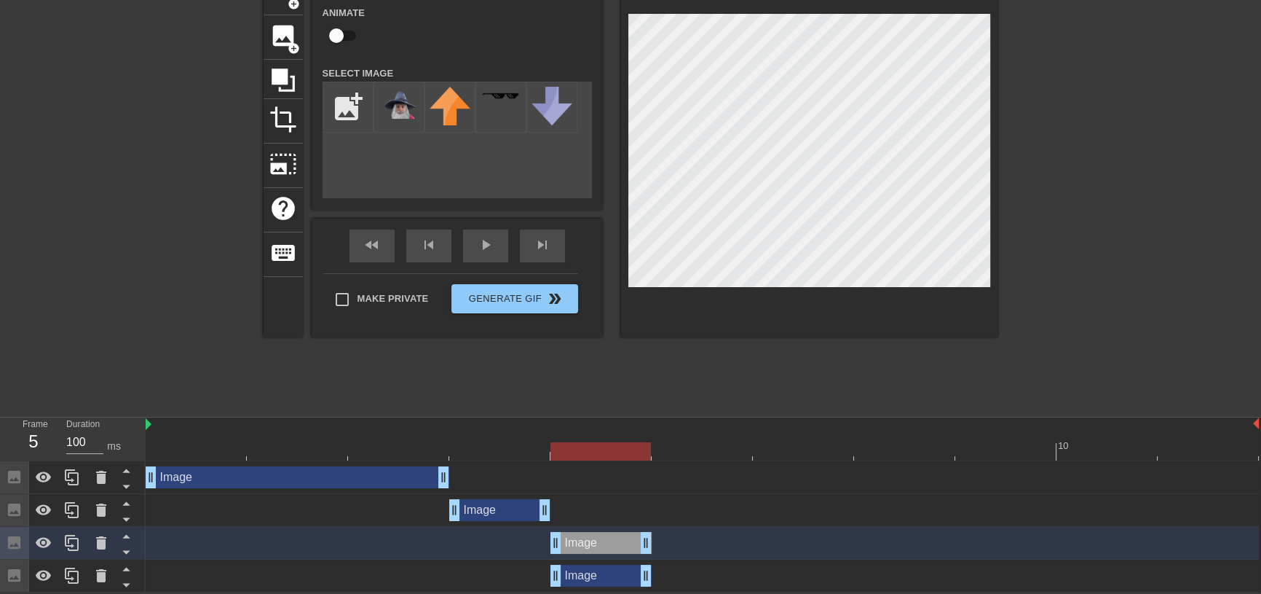
click at [616, 575] on div "Image drag_handle drag_handle" at bounding box center [601, 575] width 101 height 22
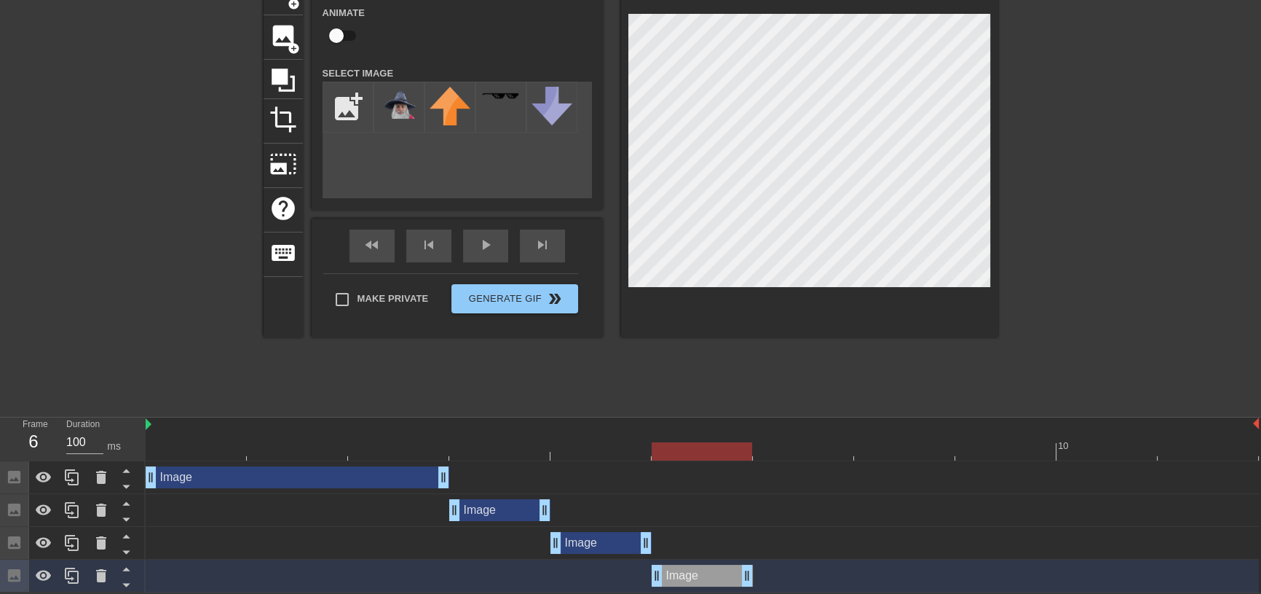
drag, startPoint x: 607, startPoint y: 577, endPoint x: 698, endPoint y: 577, distance: 91.8
click at [698, 577] on div "Image drag_handle drag_handle" at bounding box center [702, 575] width 101 height 22
drag, startPoint x: 747, startPoint y: 571, endPoint x: 652, endPoint y: 568, distance: 94.7
click at [647, 564] on div "Image drag_handle drag_handle" at bounding box center [702, 575] width 1113 height 22
click at [682, 573] on div "Image drag_handle drag_handle" at bounding box center [702, 575] width 101 height 22
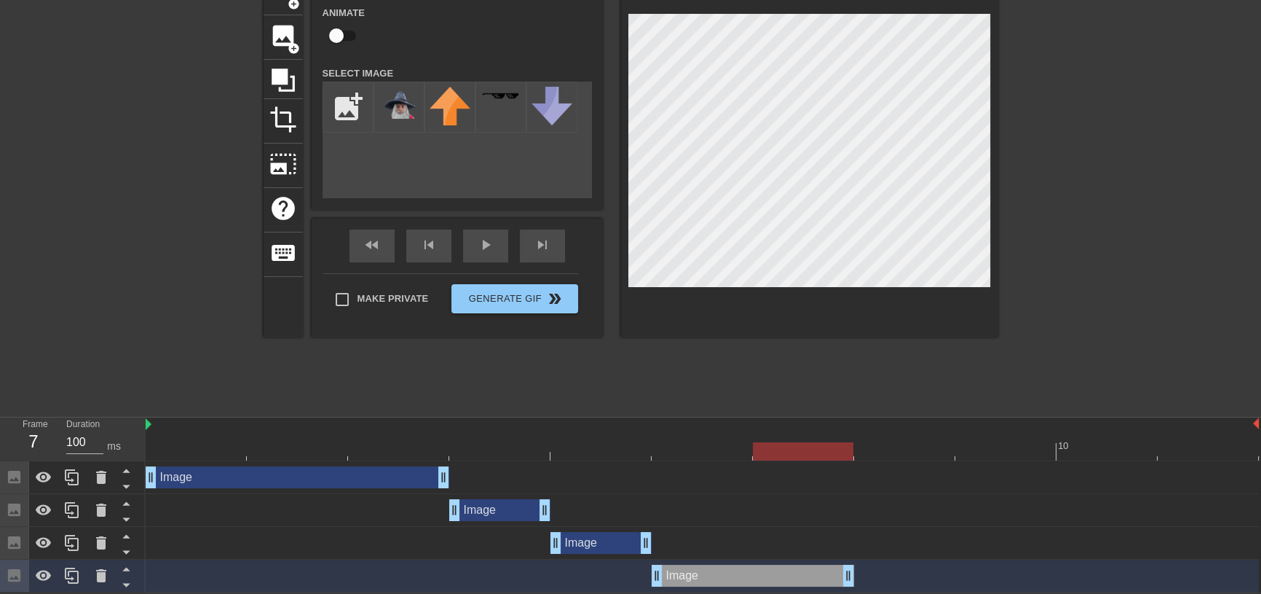
drag, startPoint x: 748, startPoint y: 575, endPoint x: 804, endPoint y: 575, distance: 56.1
drag, startPoint x: 850, startPoint y: 568, endPoint x: 775, endPoint y: 572, distance: 75.1
click at [775, 572] on div "Image drag_handle drag_handle" at bounding box center [702, 575] width 1113 height 22
click at [603, 539] on div "Image drag_handle drag_handle" at bounding box center [601, 543] width 101 height 22
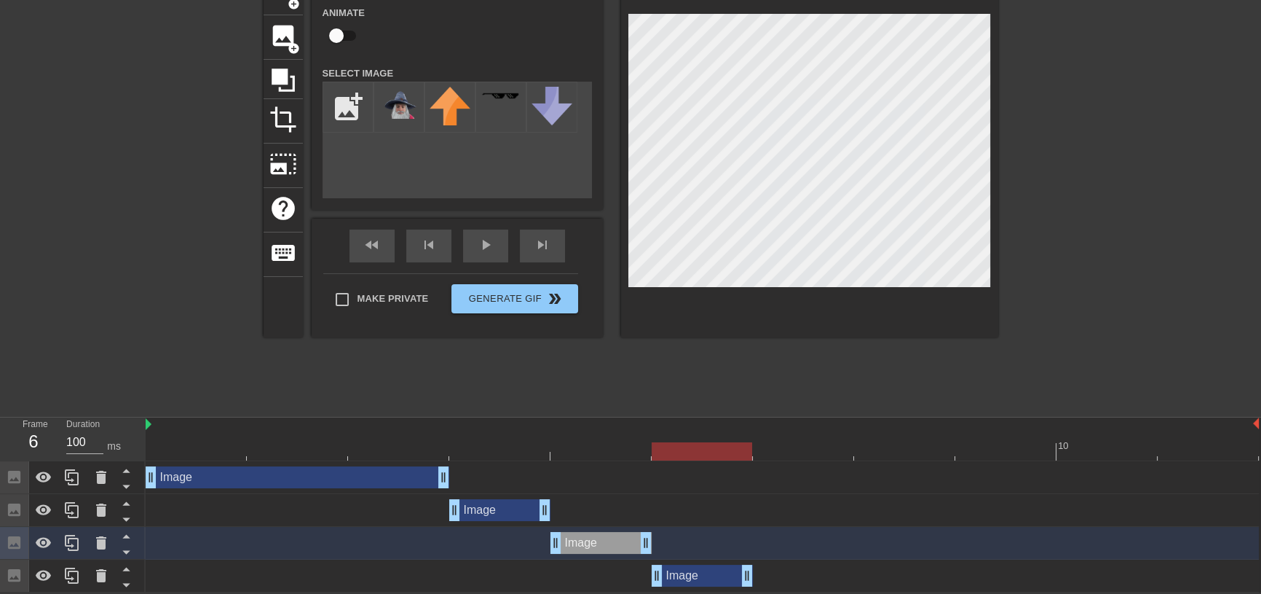
click at [699, 573] on div "Image drag_handle drag_handle" at bounding box center [702, 575] width 101 height 22
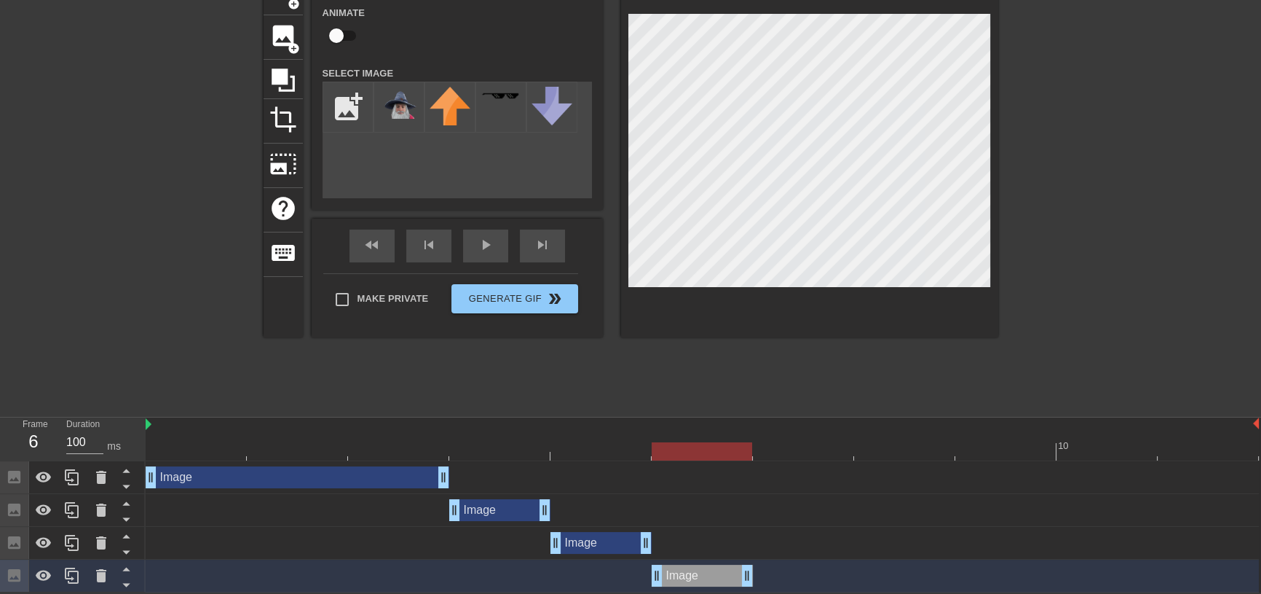
click at [792, 576] on div "Image drag_handle drag_handle" at bounding box center [702, 575] width 1113 height 22
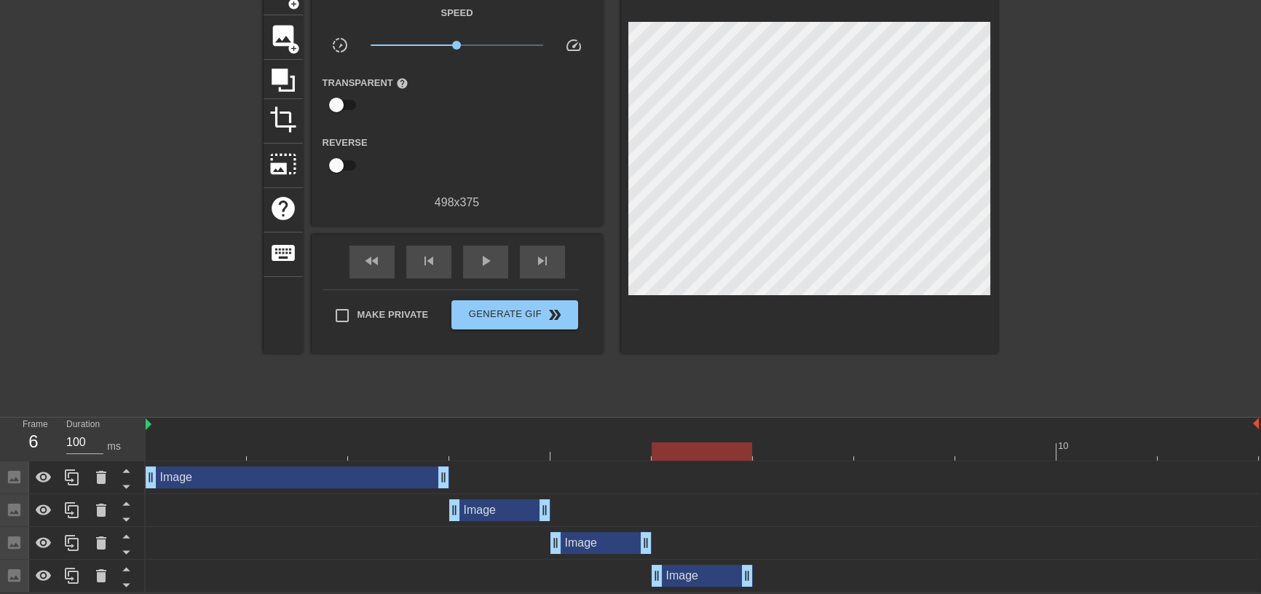
click at [792, 576] on div "Image drag_handle drag_handle" at bounding box center [702, 575] width 1113 height 22
click at [720, 576] on div "Image drag_handle drag_handle" at bounding box center [702, 575] width 101 height 22
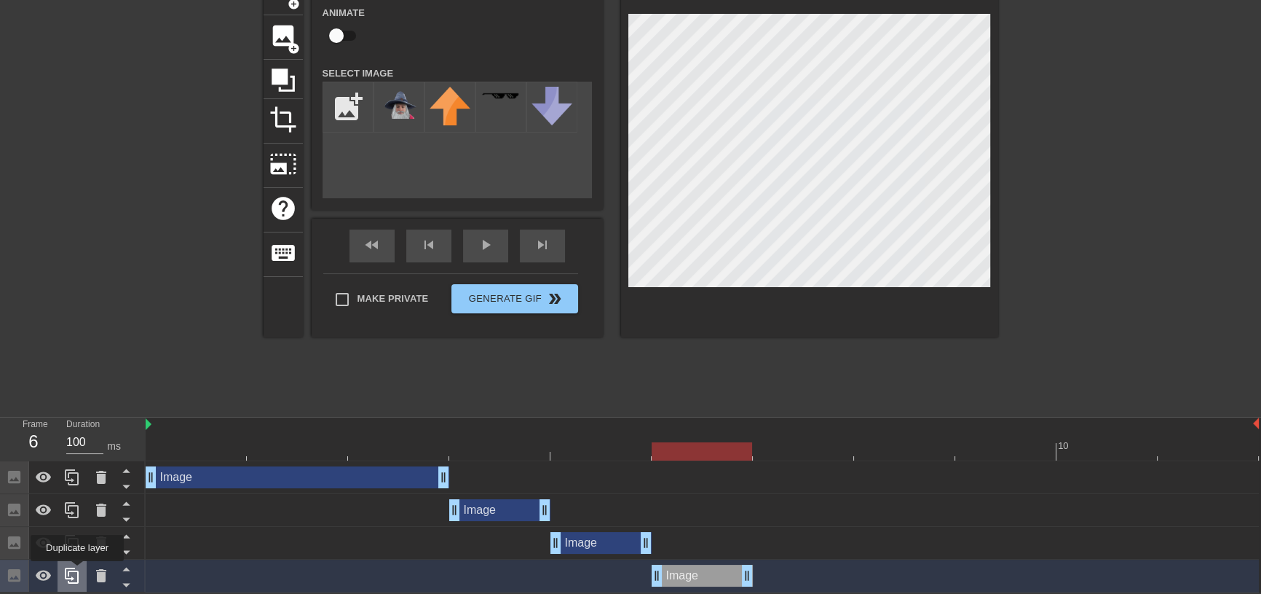
click at [77, 571] on icon at bounding box center [72, 575] width 14 height 16
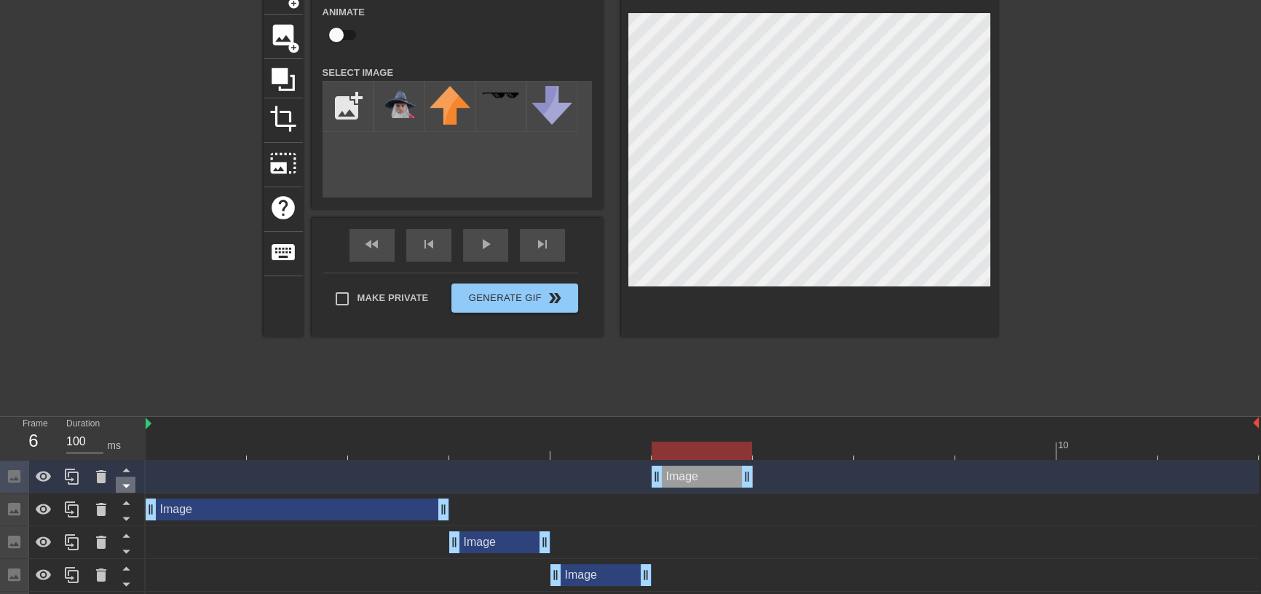
click at [131, 485] on icon at bounding box center [126, 485] width 18 height 18
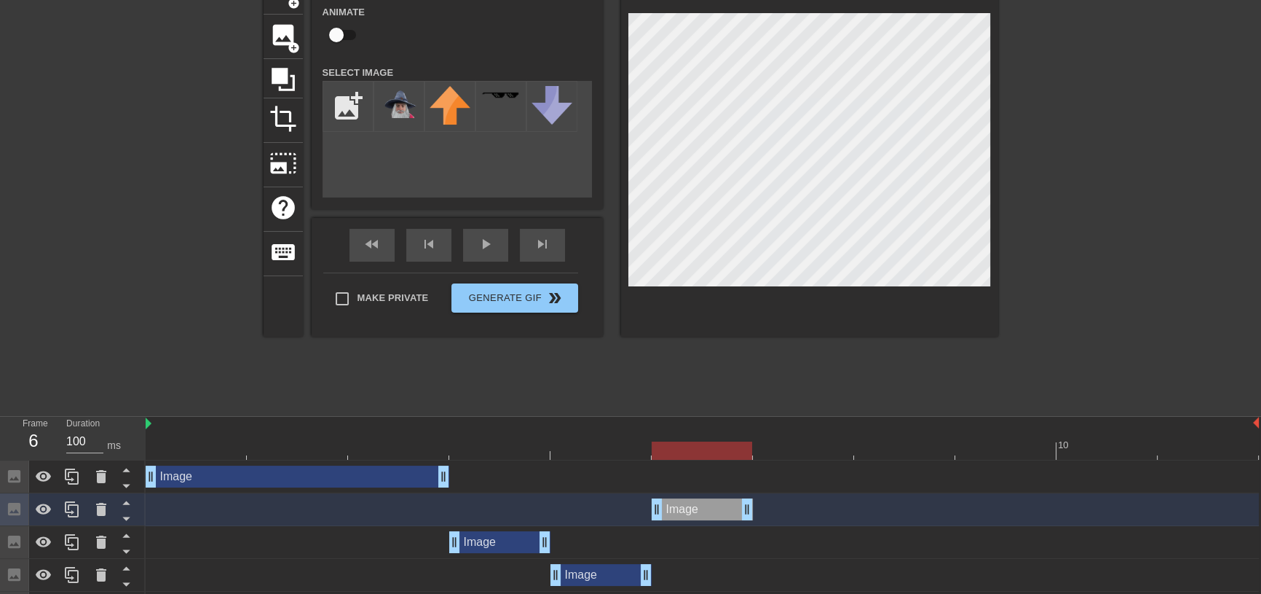
click at [131, 485] on icon at bounding box center [126, 485] width 18 height 18
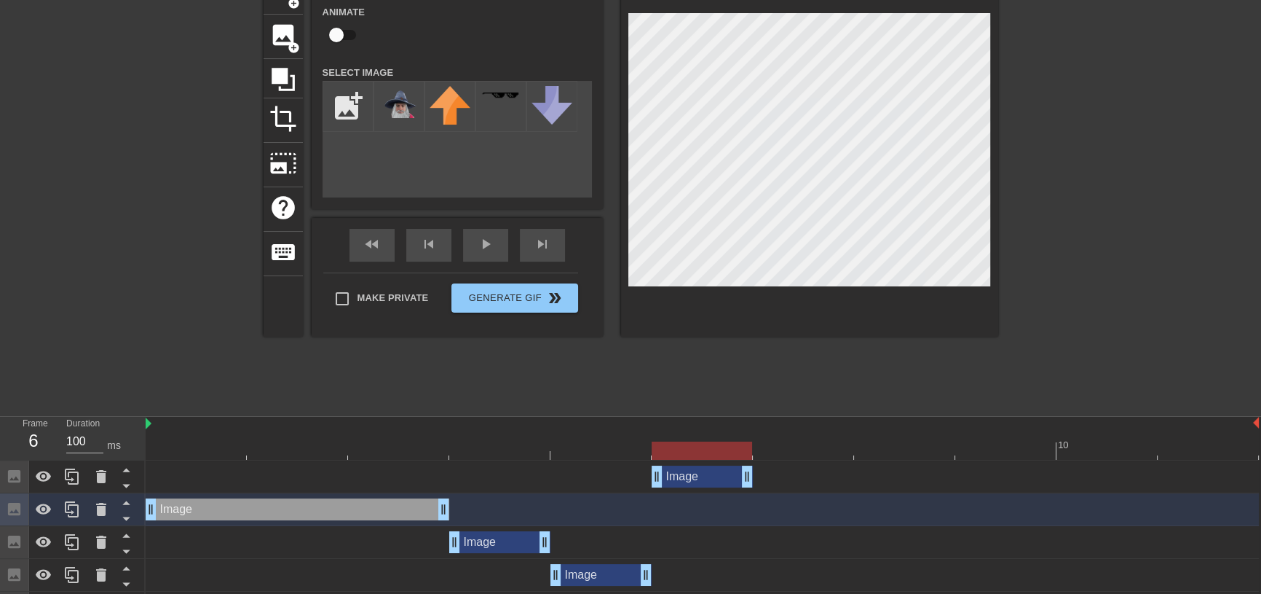
click at [131, 485] on icon at bounding box center [126, 485] width 18 height 18
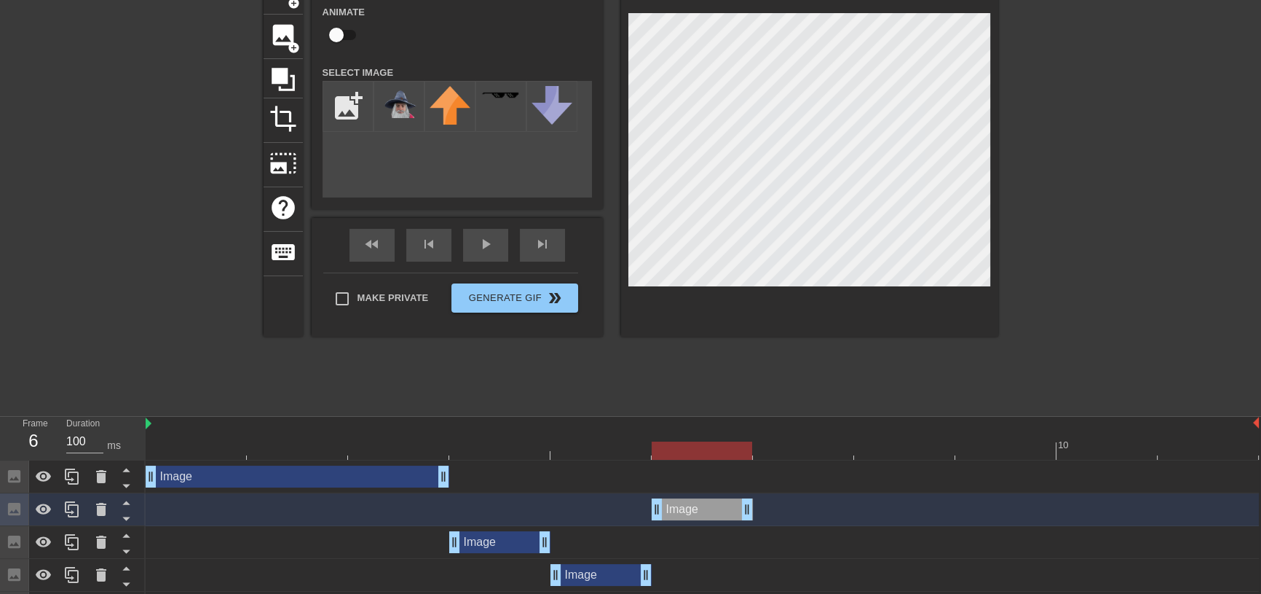
click at [715, 514] on div "Image drag_handle drag_handle" at bounding box center [702, 509] width 101 height 22
click at [127, 518] on icon at bounding box center [125, 519] width 7 height 4
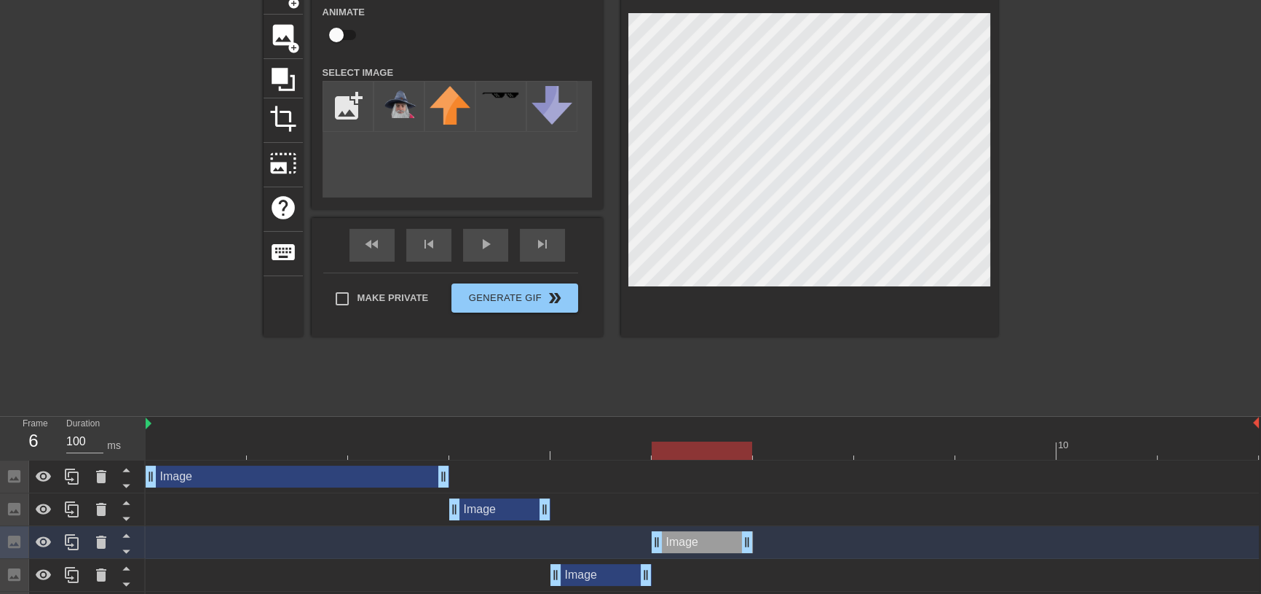
click at [685, 545] on div "Image drag_handle drag_handle" at bounding box center [702, 542] width 101 height 22
click at [125, 552] on icon at bounding box center [125, 552] width 7 height 4
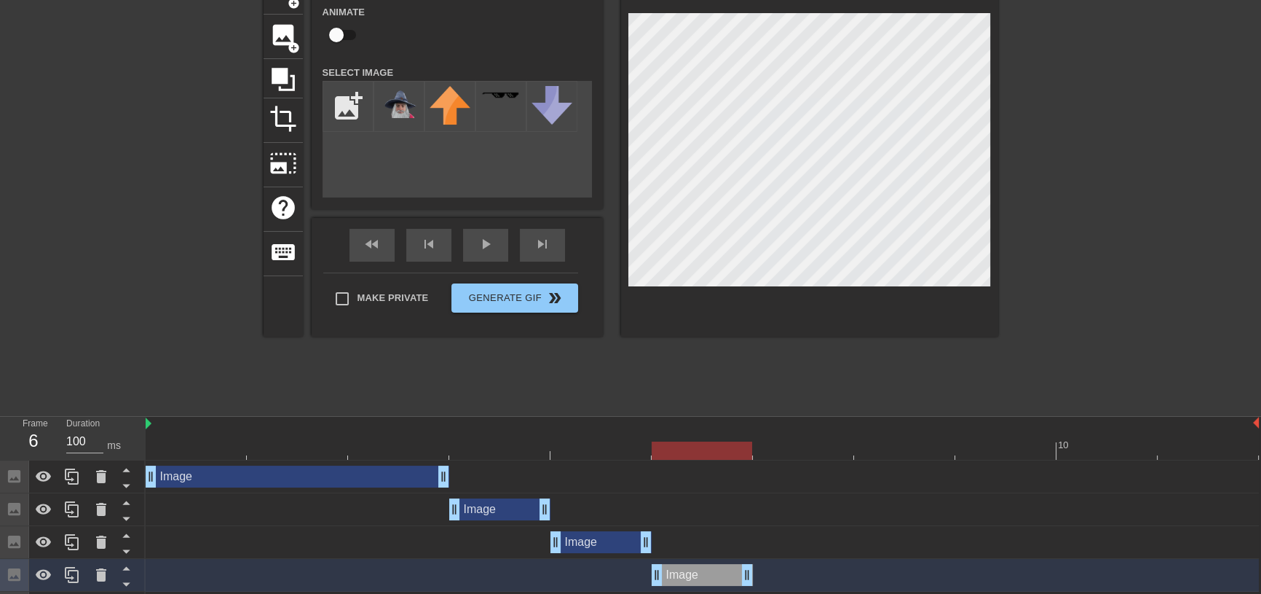
click at [711, 572] on div "Image drag_handle drag_handle" at bounding box center [702, 575] width 101 height 22
drag, startPoint x: 748, startPoint y: 577, endPoint x: 631, endPoint y: 572, distance: 117.4
click at [631, 572] on div "Image drag_handle drag_handle" at bounding box center [702, 575] width 1113 height 22
drag, startPoint x: 656, startPoint y: 572, endPoint x: 746, endPoint y: 575, distance: 89.6
drag, startPoint x: 748, startPoint y: 580, endPoint x: 845, endPoint y: 580, distance: 97.6
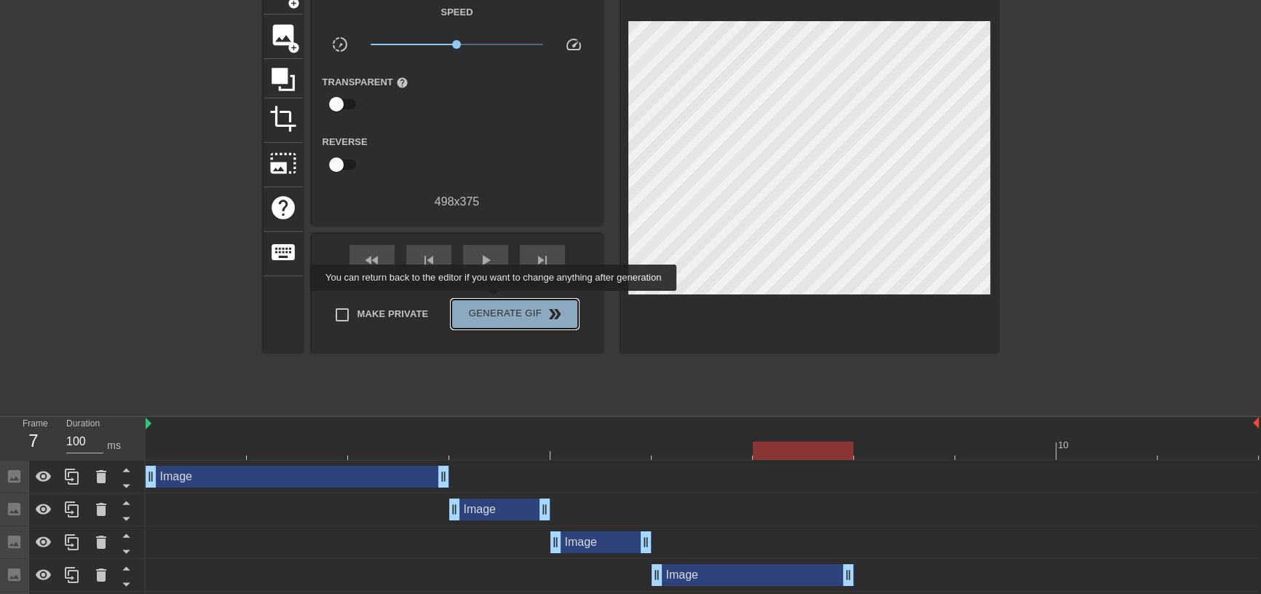
click at [495, 301] on button "Generate Gif double_arrow" at bounding box center [514, 313] width 126 height 29
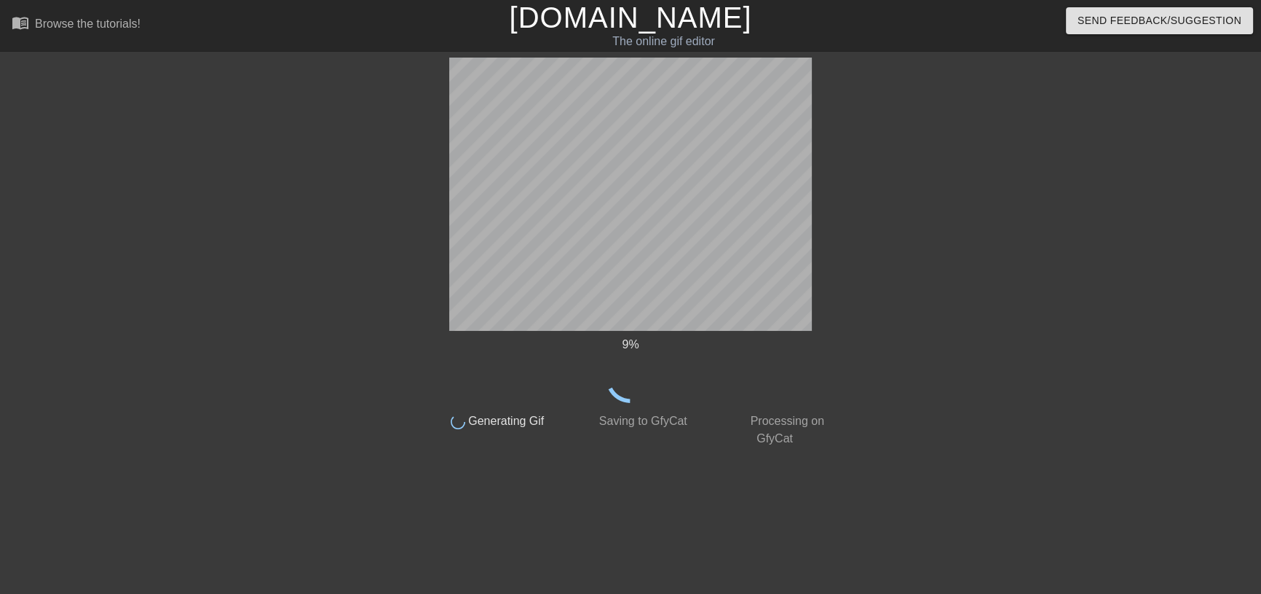
scroll to position [0, 0]
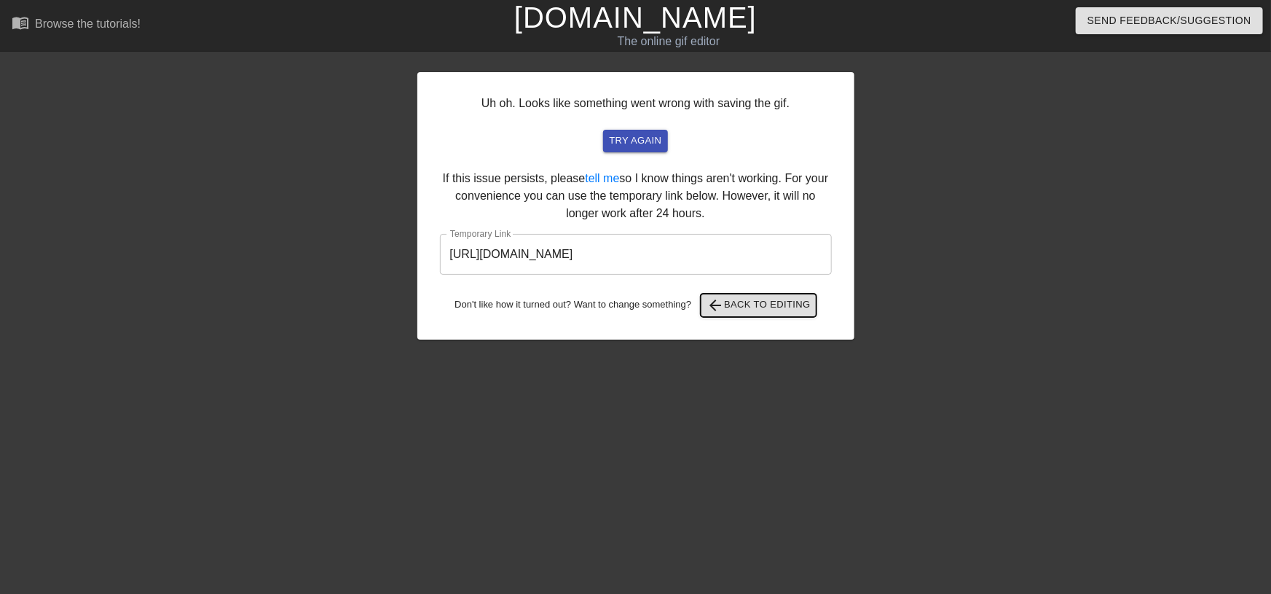
click at [794, 303] on span "arrow_back Back to Editing" at bounding box center [758, 304] width 104 height 17
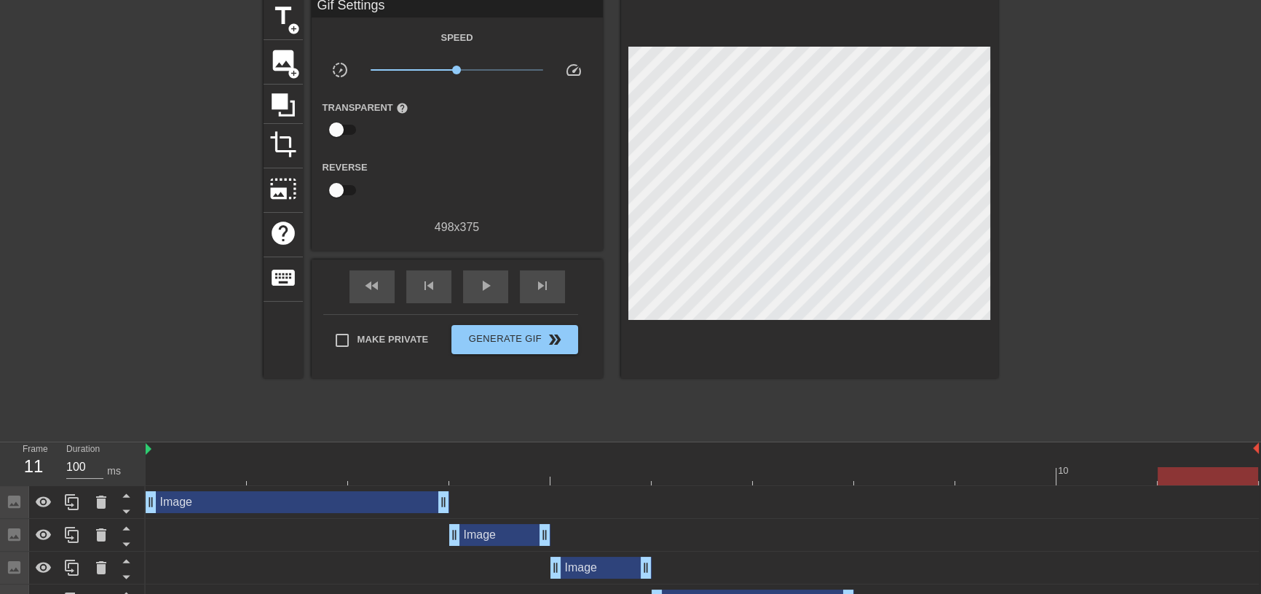
scroll to position [121, 0]
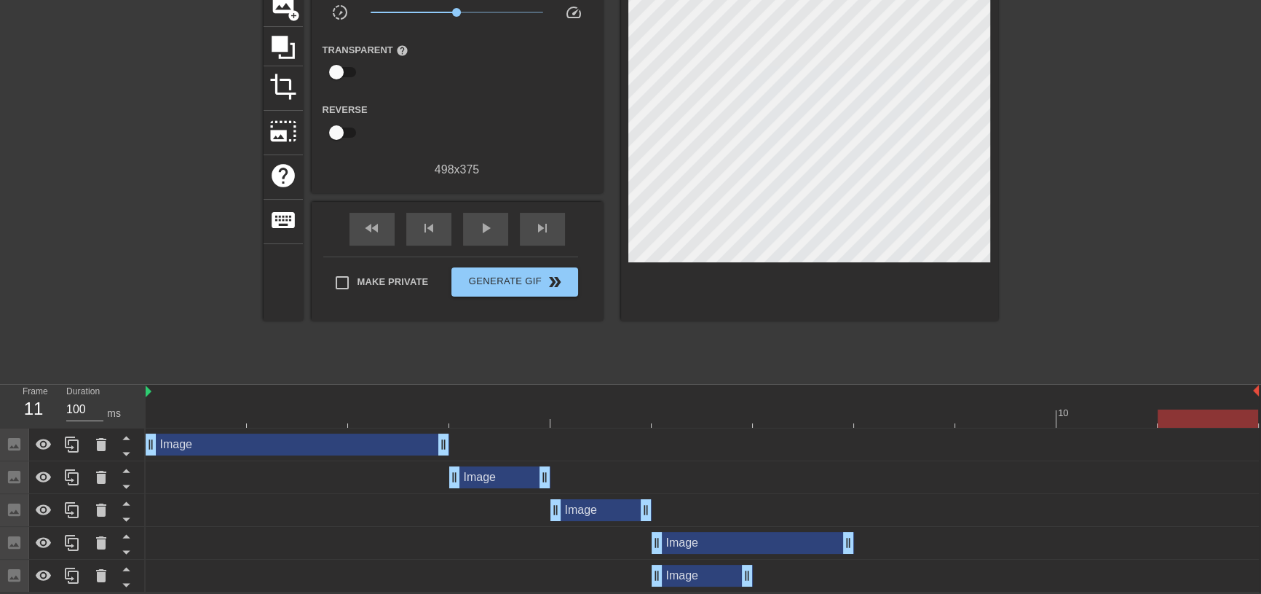
click at [715, 545] on div "Image drag_handle drag_handle" at bounding box center [753, 543] width 202 height 22
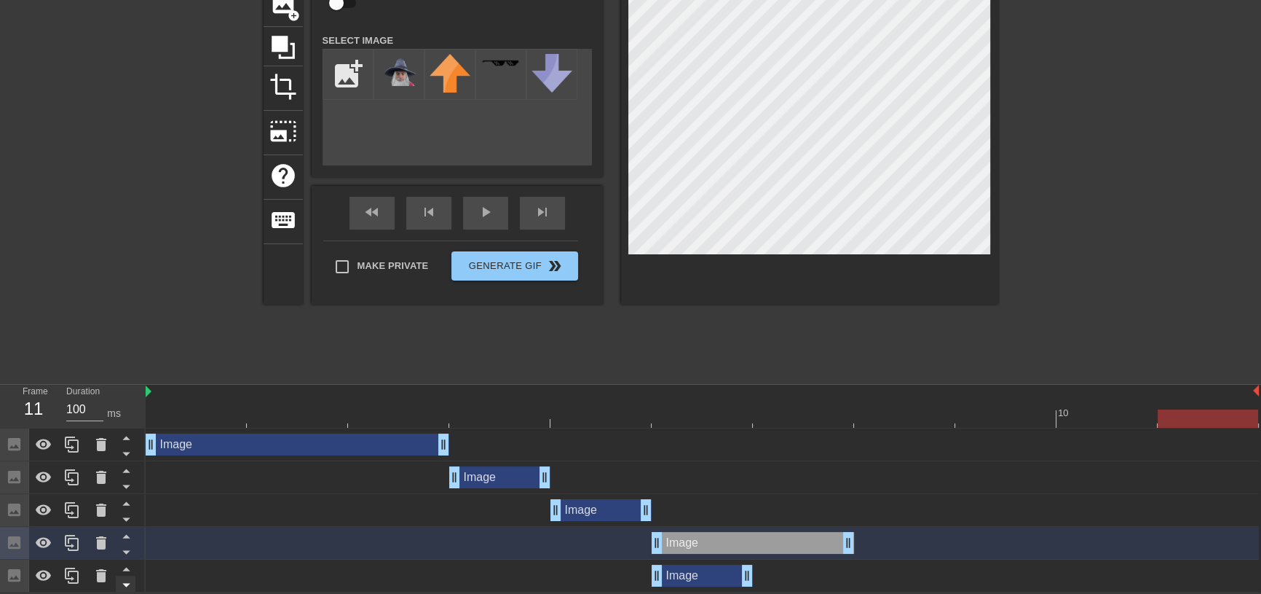
click at [127, 577] on icon at bounding box center [126, 584] width 18 height 18
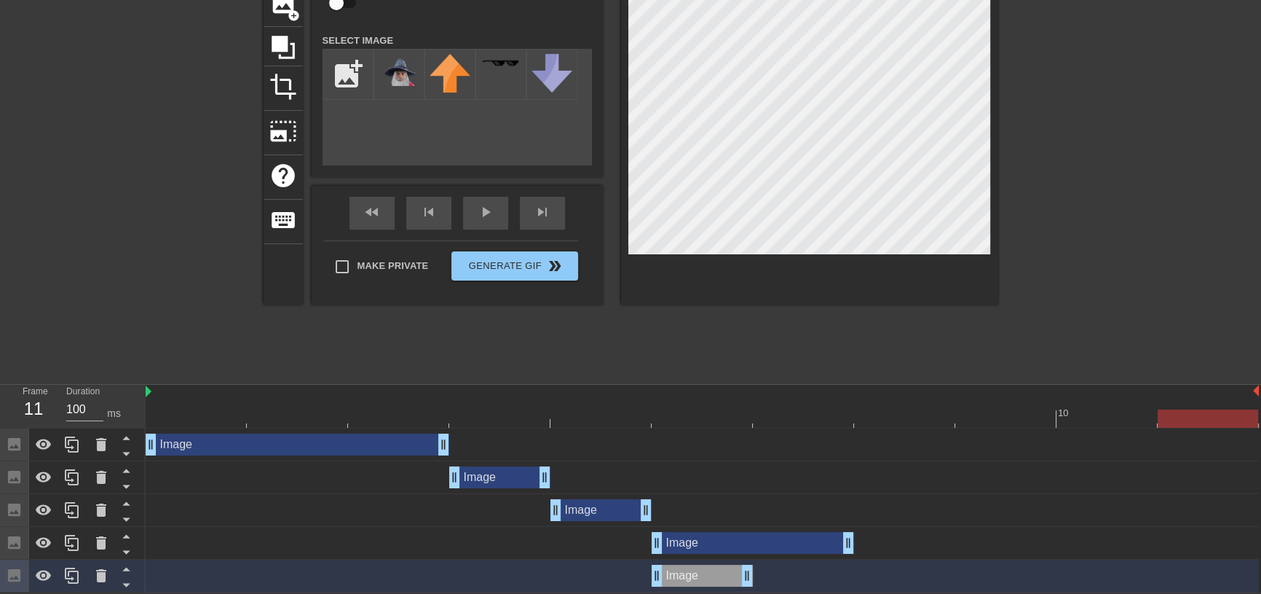
click at [786, 545] on div "Image drag_handle drag_handle" at bounding box center [753, 543] width 202 height 22
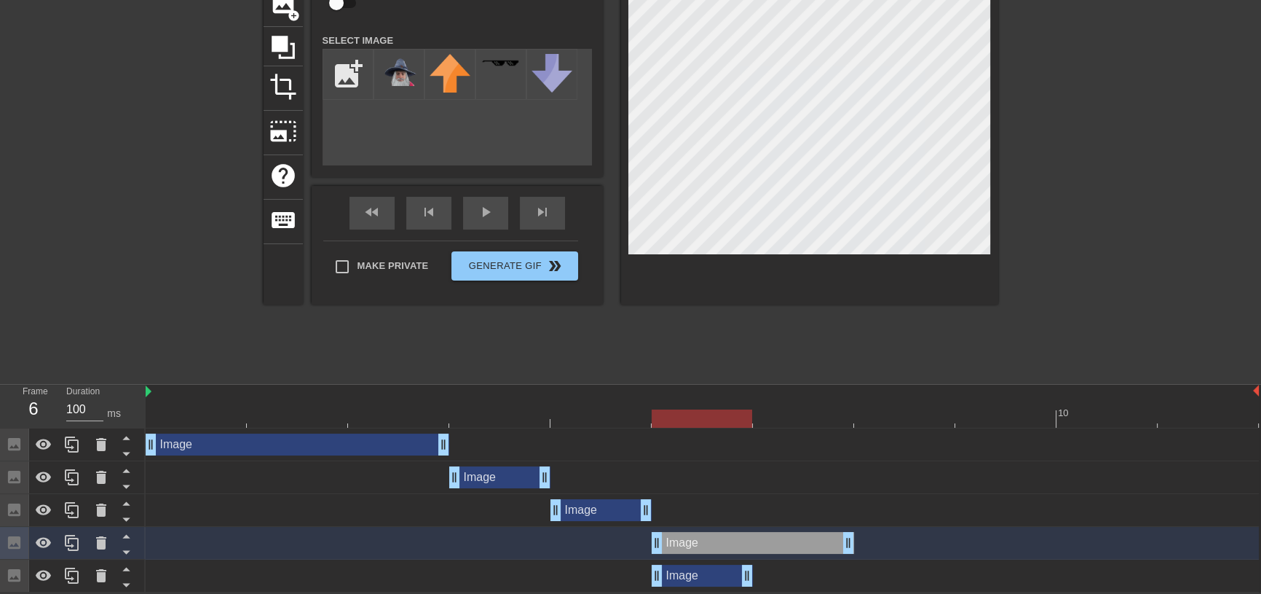
drag, startPoint x: 786, startPoint y: 545, endPoint x: 790, endPoint y: 577, distance: 31.5
click at [790, 577] on div "Image drag_handle drag_handle Image drag_handle drag_handle Image drag_handle d…" at bounding box center [704, 510] width 1116 height 164
drag, startPoint x: 761, startPoint y: 543, endPoint x: 762, endPoint y: 581, distance: 37.9
click at [762, 581] on div "Image drag_handle drag_handle Image drag_handle drag_handle Image drag_handle d…" at bounding box center [704, 510] width 1116 height 164
click at [723, 411] on div at bounding box center [702, 418] width 100 height 18
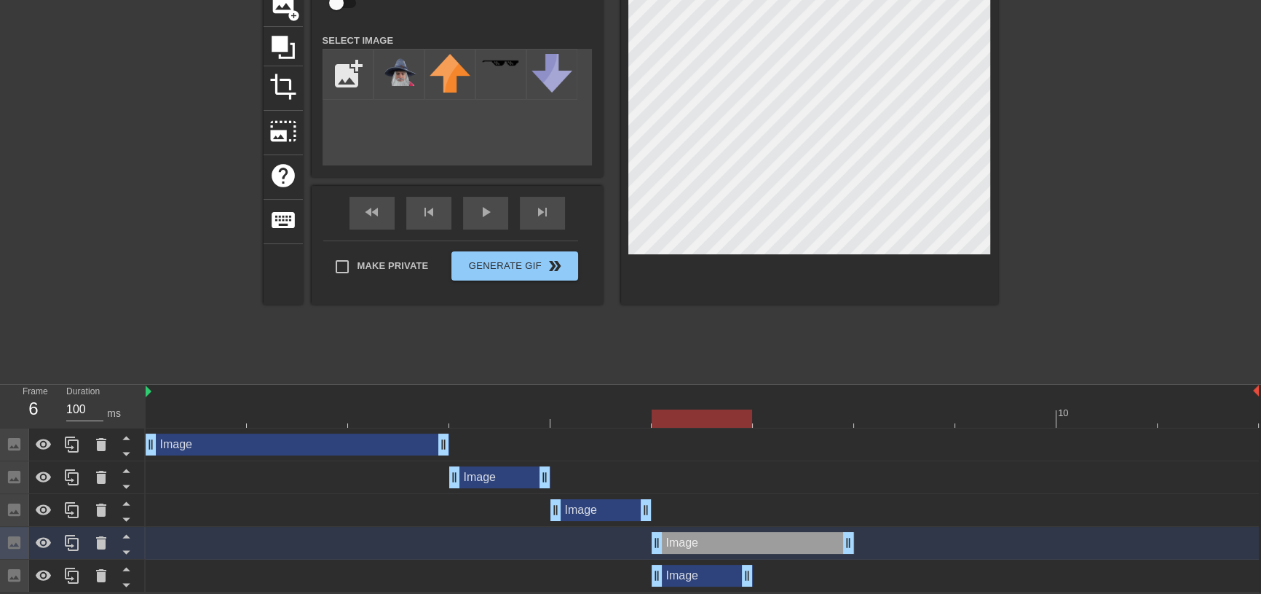
click at [709, 411] on div at bounding box center [702, 418] width 100 height 18
drag, startPoint x: 751, startPoint y: 416, endPoint x: 684, endPoint y: 413, distance: 67.1
click at [684, 413] on div at bounding box center [702, 418] width 100 height 18
drag, startPoint x: 684, startPoint y: 413, endPoint x: 694, endPoint y: 417, distance: 11.1
click at [694, 417] on div at bounding box center [702, 418] width 100 height 18
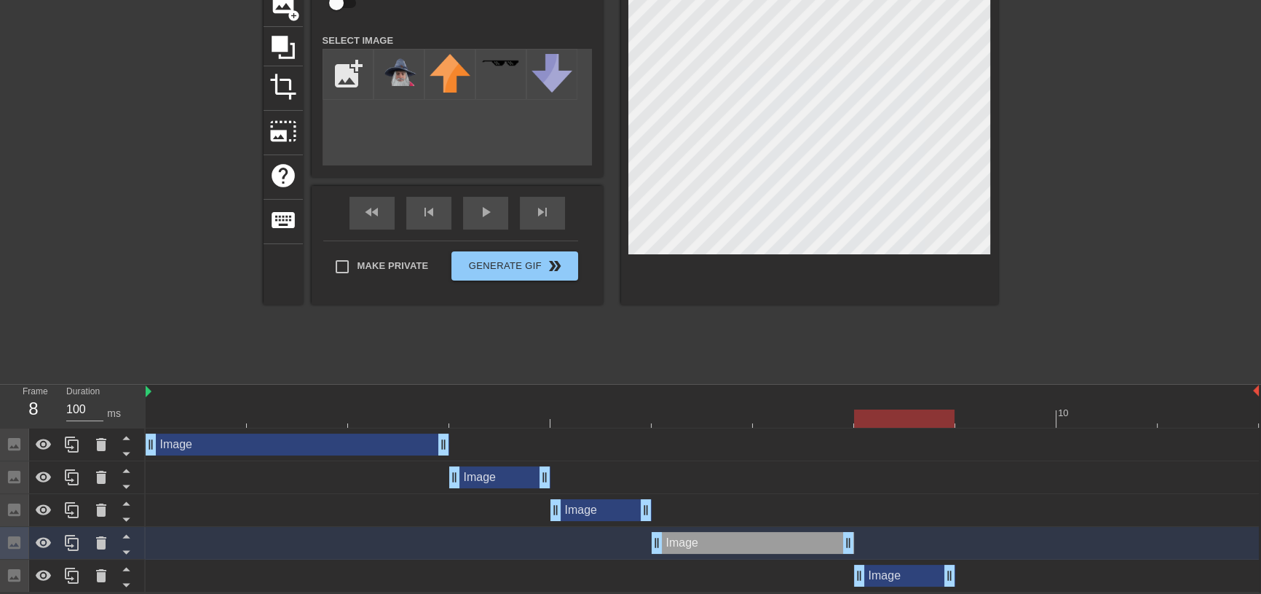
drag, startPoint x: 711, startPoint y: 574, endPoint x: 897, endPoint y: 572, distance: 186.4
click at [897, 572] on div "Image drag_handle drag_handle" at bounding box center [904, 575] width 101 height 22
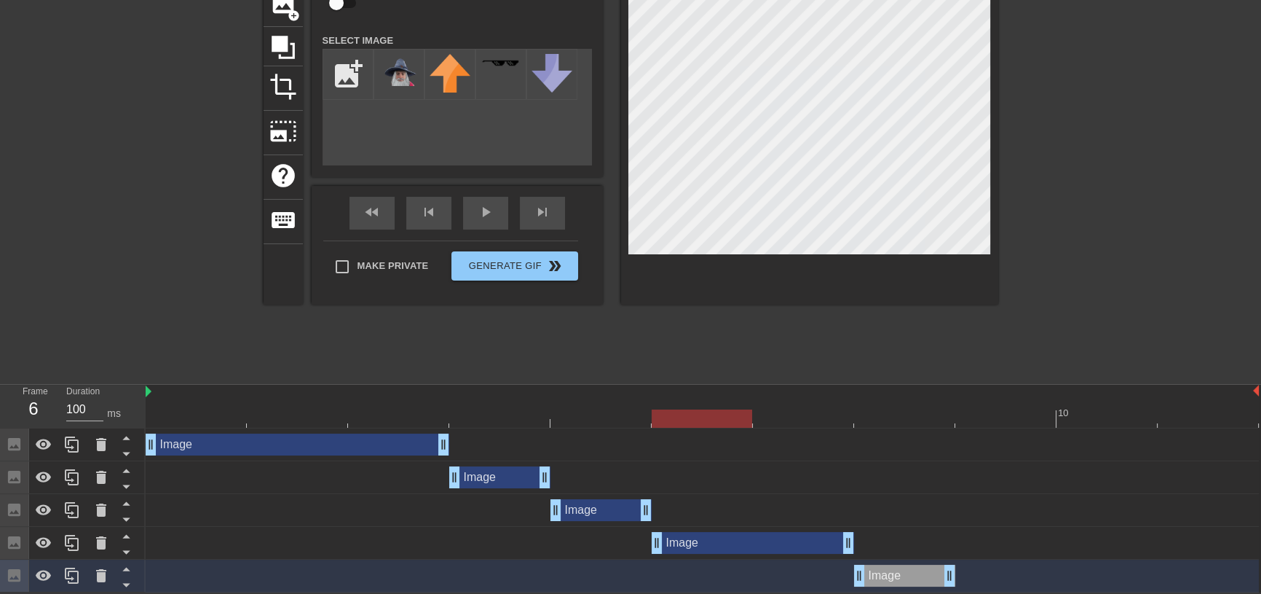
drag, startPoint x: 907, startPoint y: 409, endPoint x: 679, endPoint y: 417, distance: 227.3
click at [679, 417] on div at bounding box center [702, 418] width 100 height 18
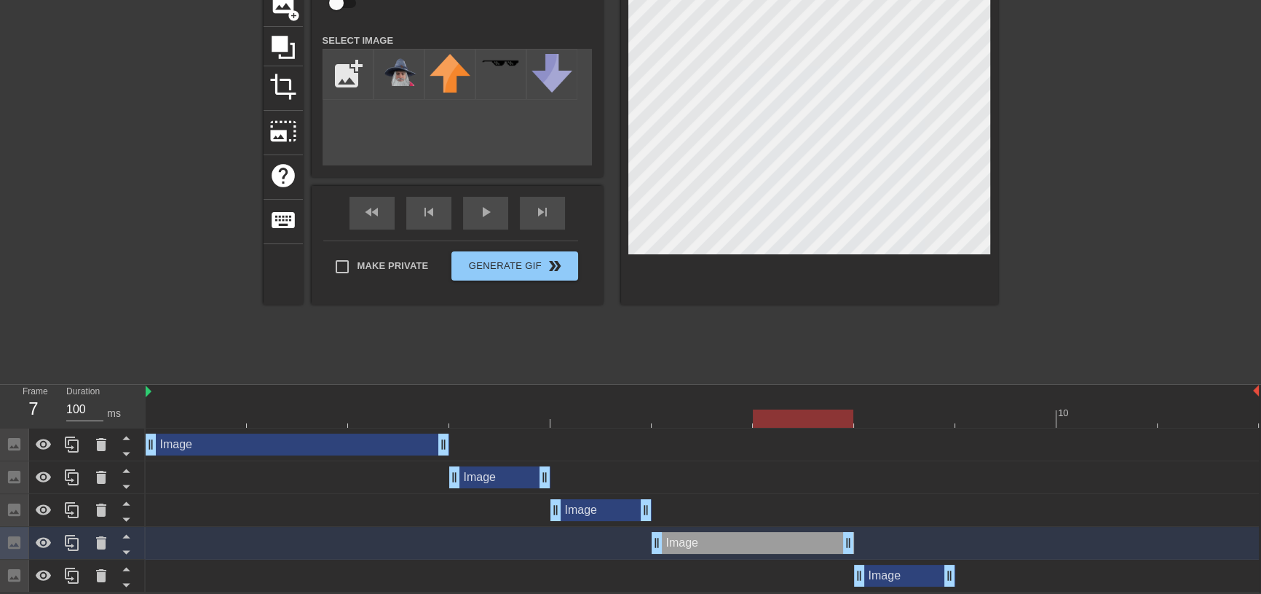
drag, startPoint x: 698, startPoint y: 417, endPoint x: 784, endPoint y: 418, distance: 85.9
click at [784, 418] on div at bounding box center [803, 418] width 100 height 18
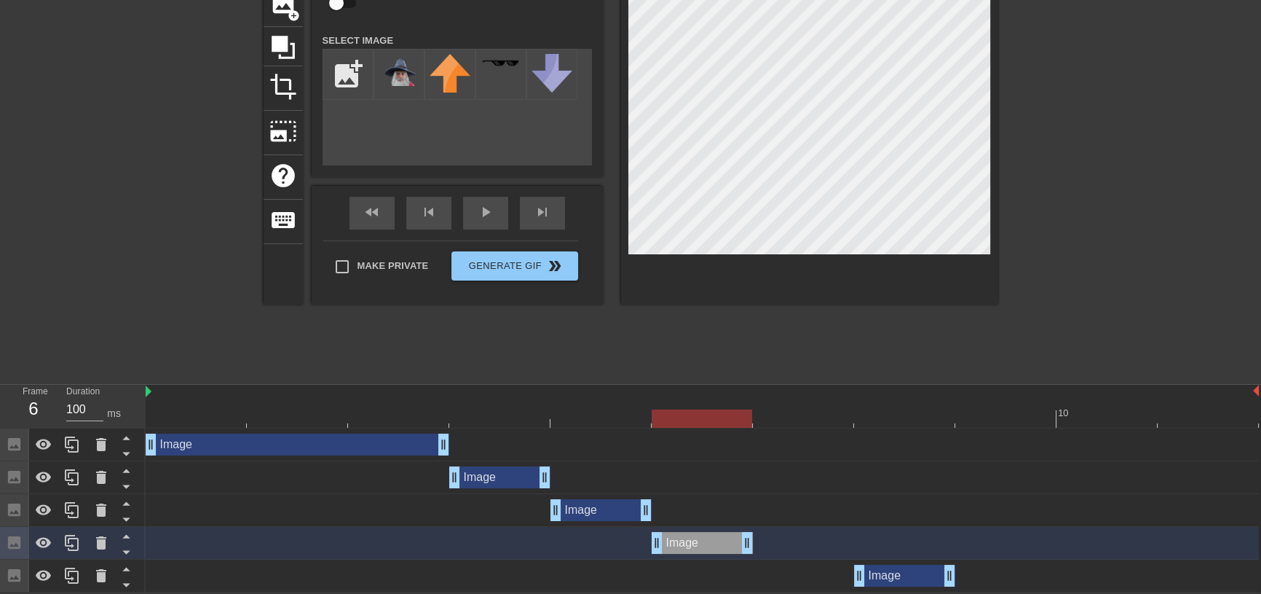
drag, startPoint x: 845, startPoint y: 538, endPoint x: 777, endPoint y: 534, distance: 67.9
click at [777, 534] on div "Image drag_handle drag_handle" at bounding box center [702, 543] width 1113 height 22
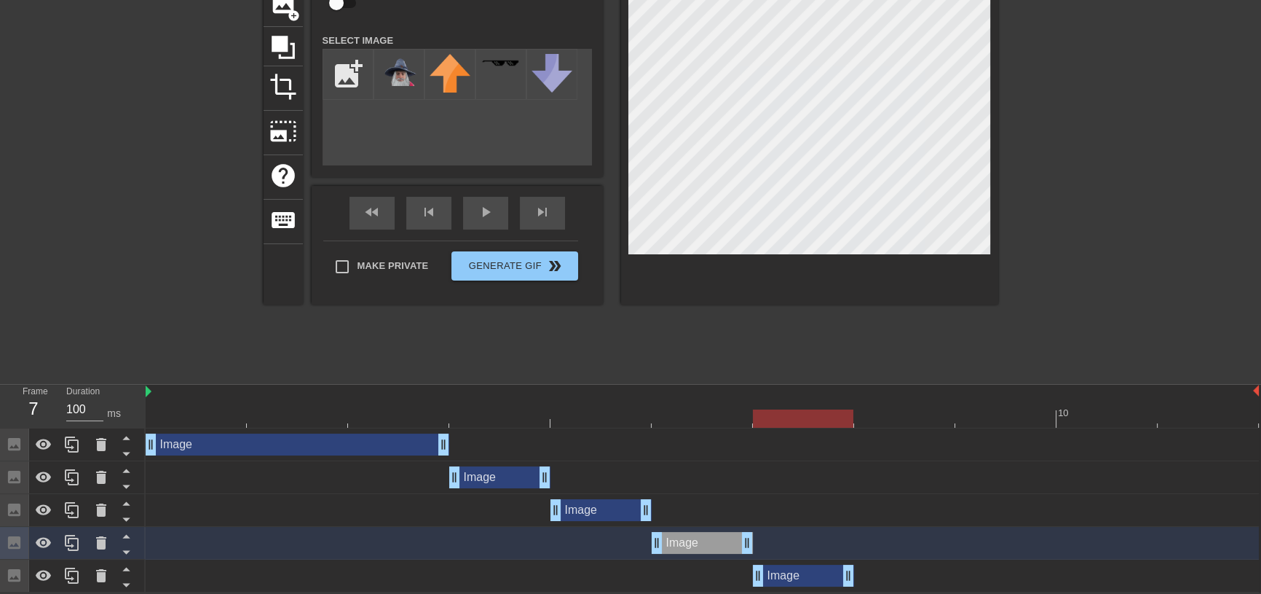
drag, startPoint x: 888, startPoint y: 568, endPoint x: 792, endPoint y: 565, distance: 96.9
click at [792, 565] on div "Image drag_handle drag_handle" at bounding box center [803, 575] width 101 height 22
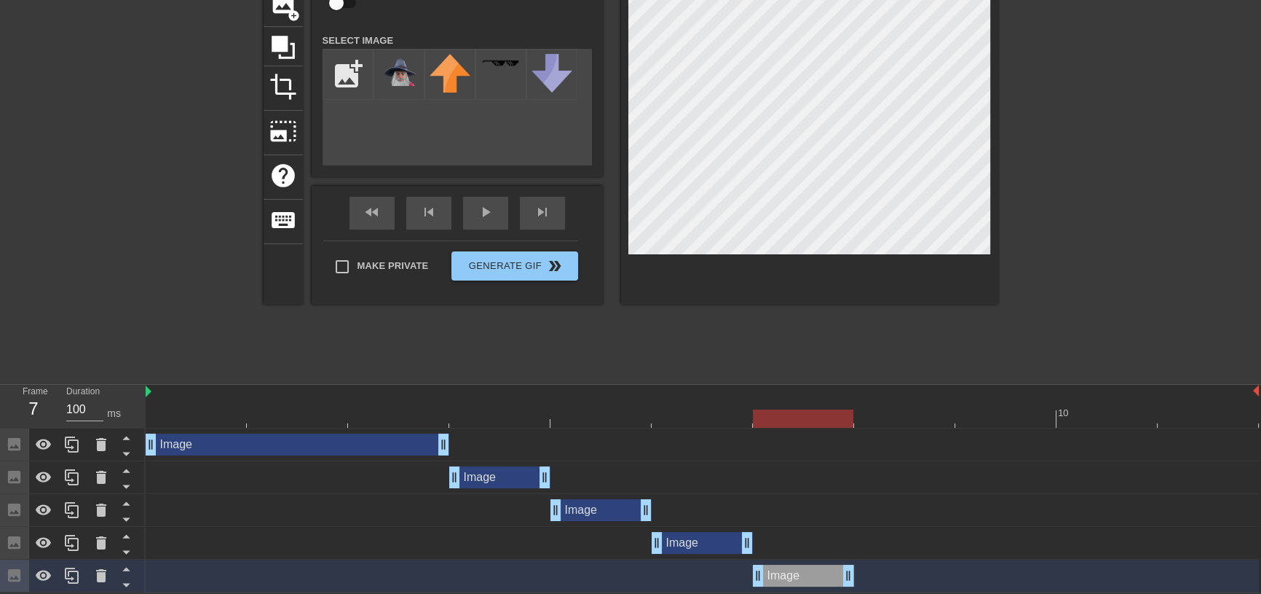
drag, startPoint x: 776, startPoint y: 419, endPoint x: 825, endPoint y: 433, distance: 51.2
click at [825, 433] on div "10 Image drag_handle drag_handle Image drag_handle drag_handle Image drag_handl…" at bounding box center [704, 489] width 1116 height 208
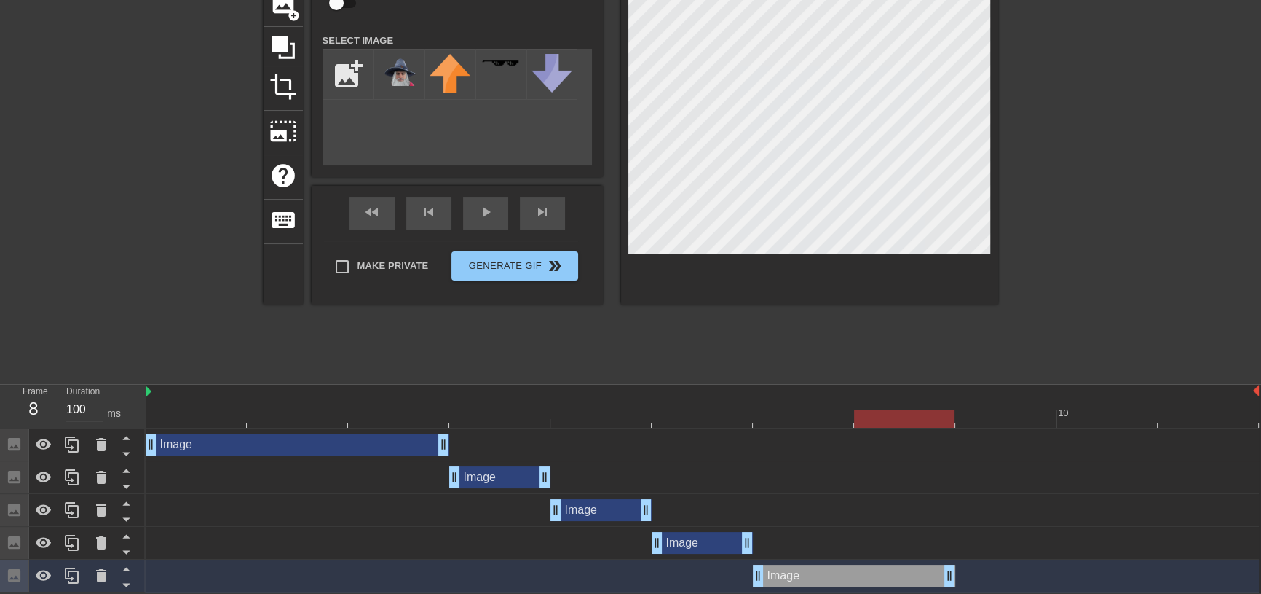
drag, startPoint x: 847, startPoint y: 575, endPoint x: 938, endPoint y: 572, distance: 91.1
drag, startPoint x: 917, startPoint y: 417, endPoint x: 813, endPoint y: 422, distance: 104.2
click at [813, 422] on div at bounding box center [702, 418] width 1113 height 18
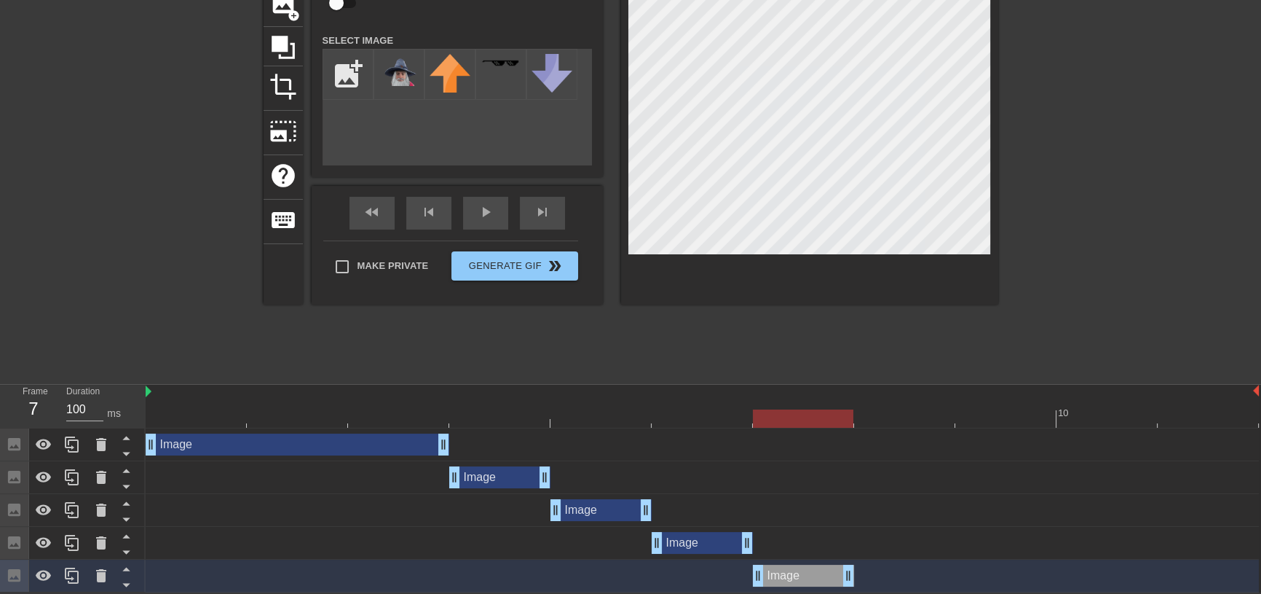
drag, startPoint x: 954, startPoint y: 572, endPoint x: 879, endPoint y: 573, distance: 75.0
click at [879, 572] on div "Image drag_handle drag_handle" at bounding box center [702, 575] width 1113 height 22
click at [79, 574] on icon at bounding box center [71, 575] width 17 height 17
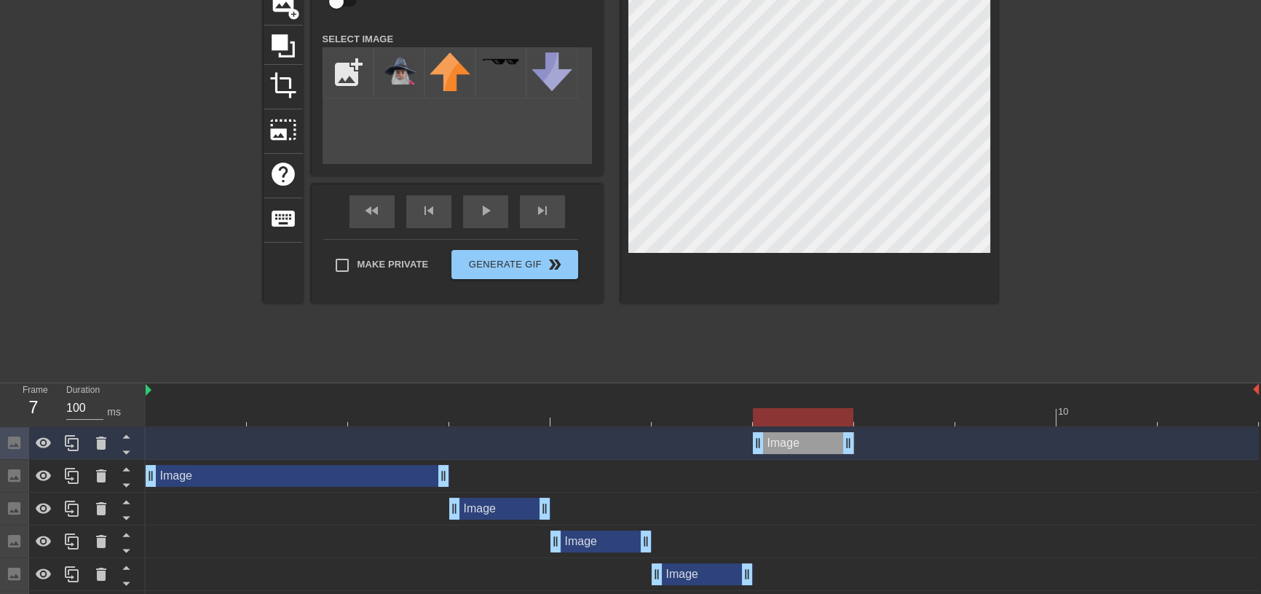
click at [237, 438] on div "Image drag_handle drag_handle" at bounding box center [702, 443] width 1113 height 22
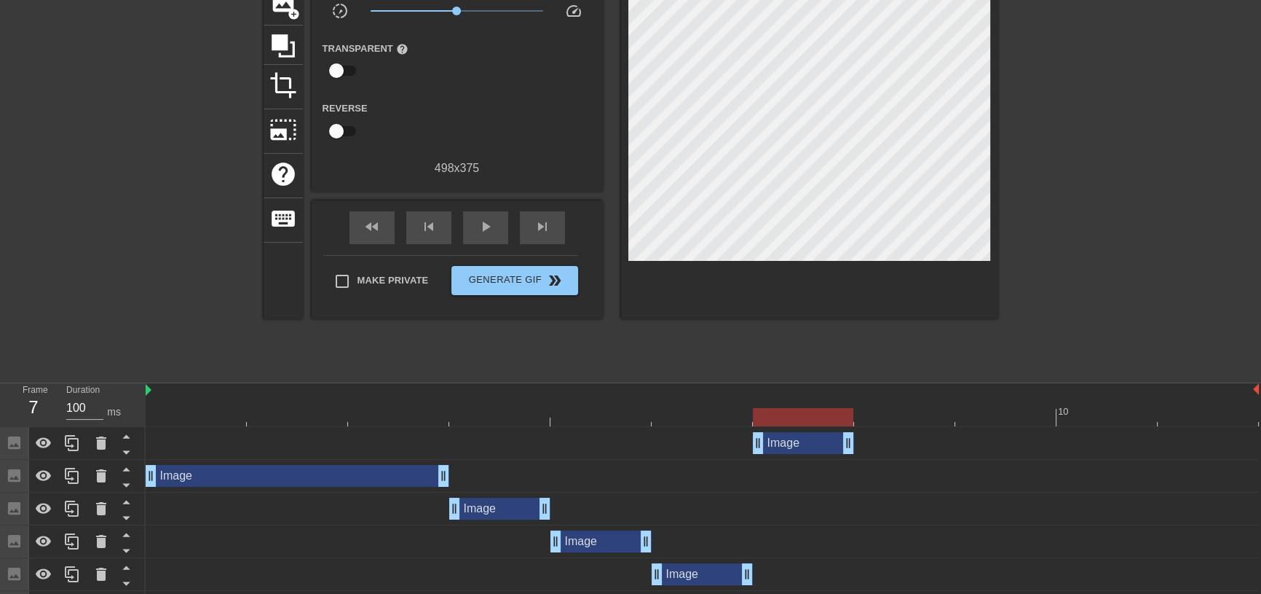
click at [789, 438] on div "Image drag_handle drag_handle" at bounding box center [803, 443] width 101 height 22
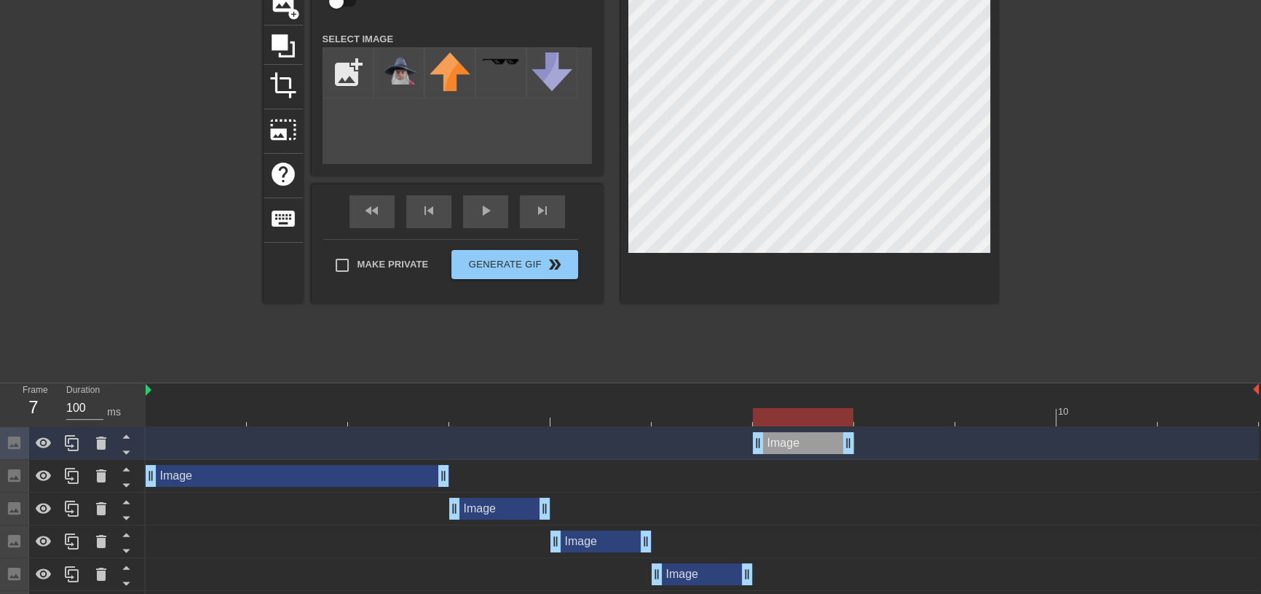
drag, startPoint x: 791, startPoint y: 444, endPoint x: 791, endPoint y: 486, distance: 42.2
click at [793, 575] on div "Image drag_handle drag_handle Image drag_handle drag_handle Image drag_handle d…" at bounding box center [704, 525] width 1116 height 197
click at [130, 451] on icon at bounding box center [126, 452] width 18 height 18
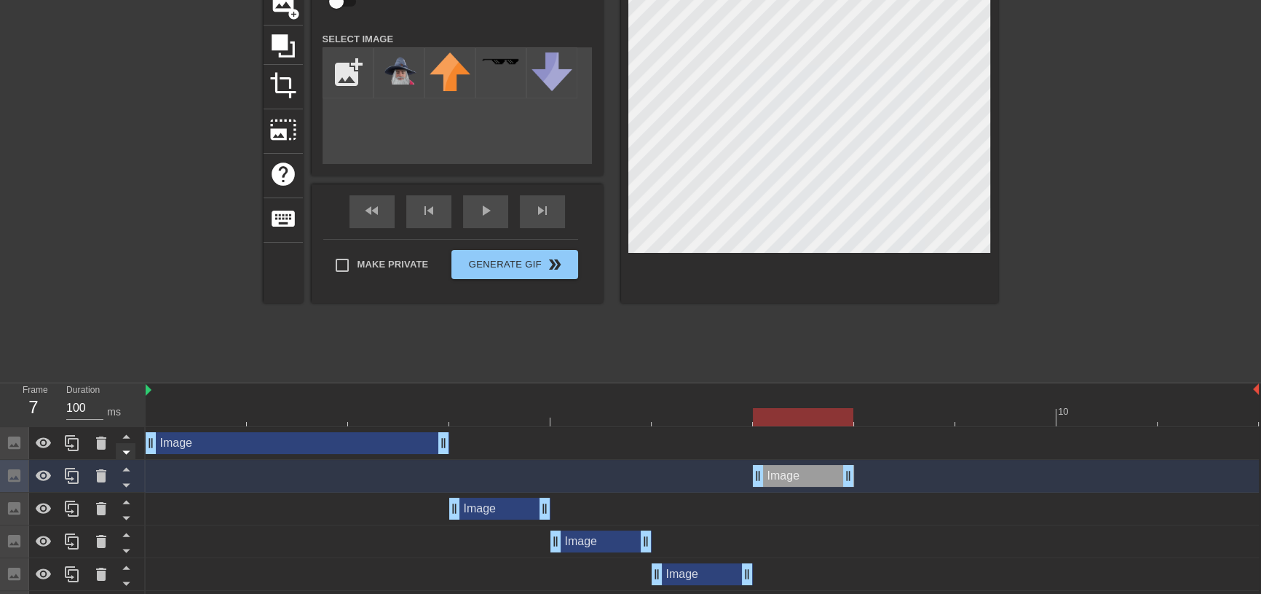
click at [128, 457] on icon at bounding box center [126, 452] width 18 height 18
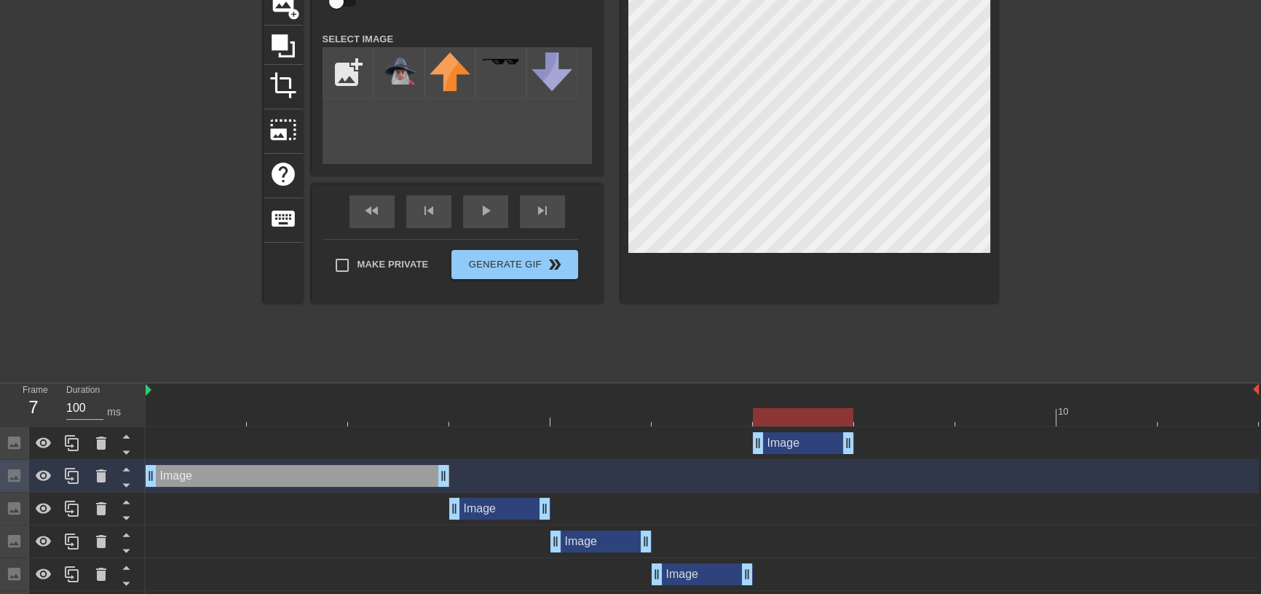
click at [128, 457] on icon at bounding box center [126, 452] width 18 height 18
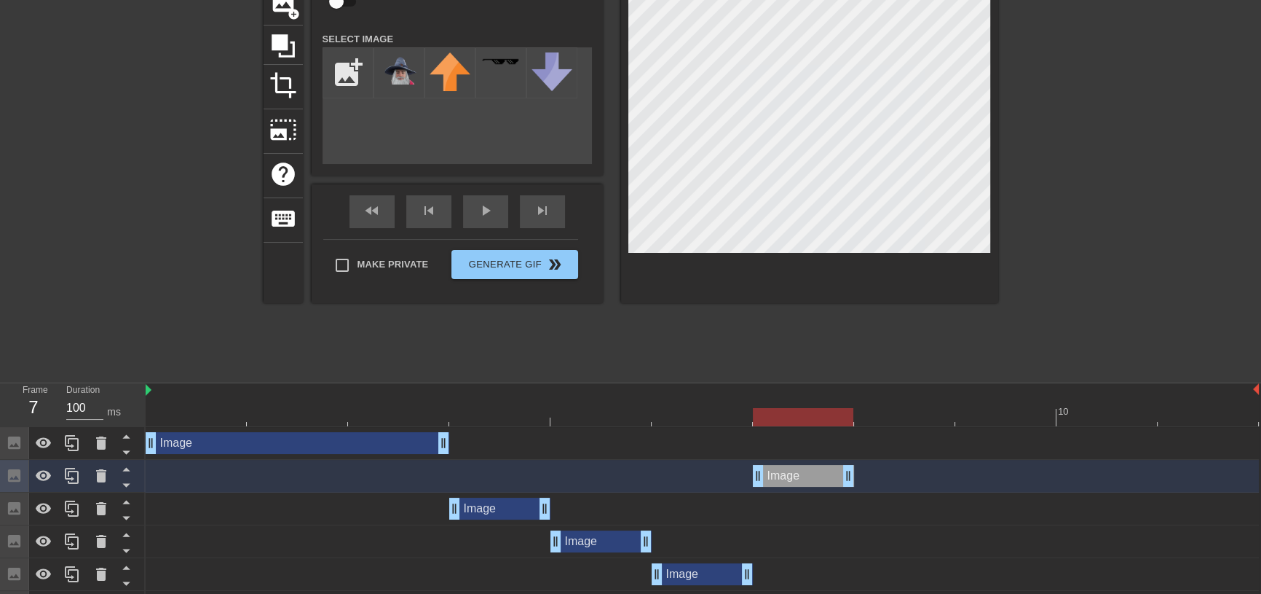
click at [794, 466] on div "Image drag_handle drag_handle" at bounding box center [803, 476] width 101 height 22
click at [130, 481] on icon at bounding box center [126, 485] width 18 height 18
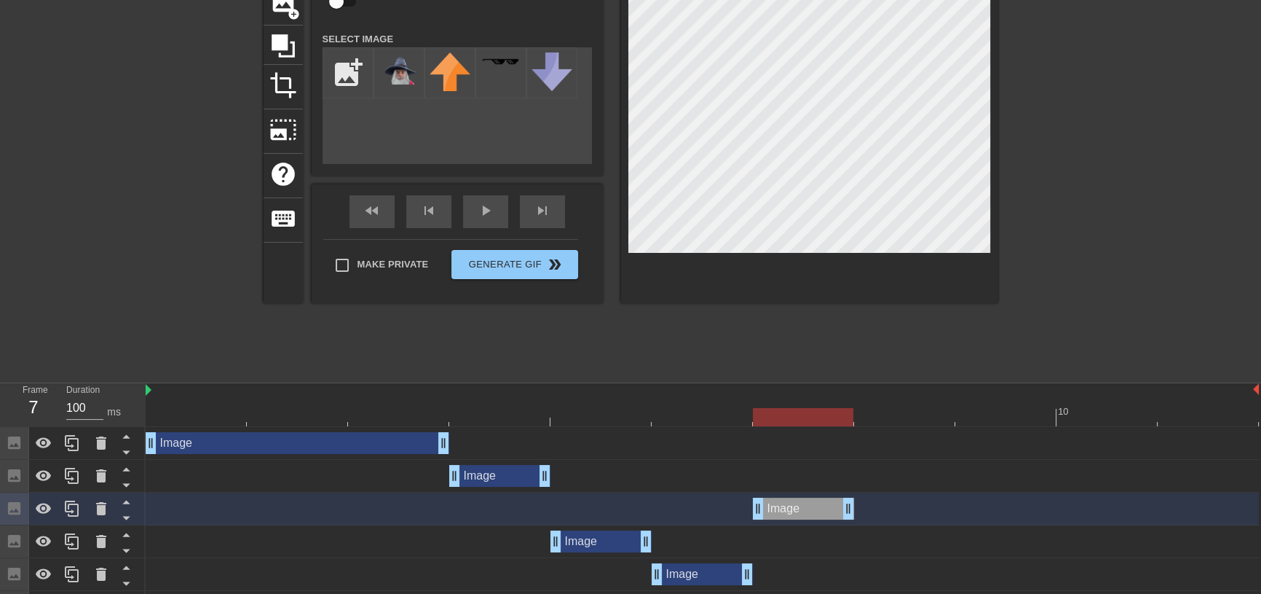
click at [811, 517] on div "Image drag_handle drag_handle" at bounding box center [803, 508] width 101 height 22
click at [131, 513] on icon at bounding box center [126, 517] width 18 height 18
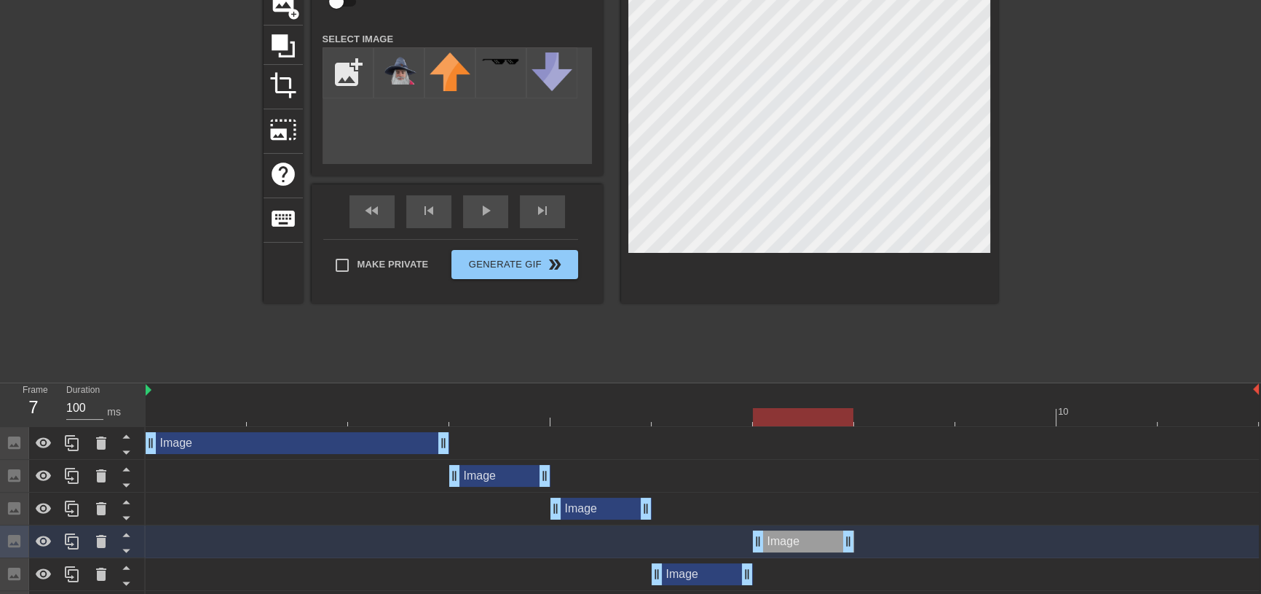
click at [794, 542] on div "Image drag_handle drag_handle" at bounding box center [803, 541] width 101 height 22
click at [126, 548] on icon at bounding box center [126, 550] width 18 height 18
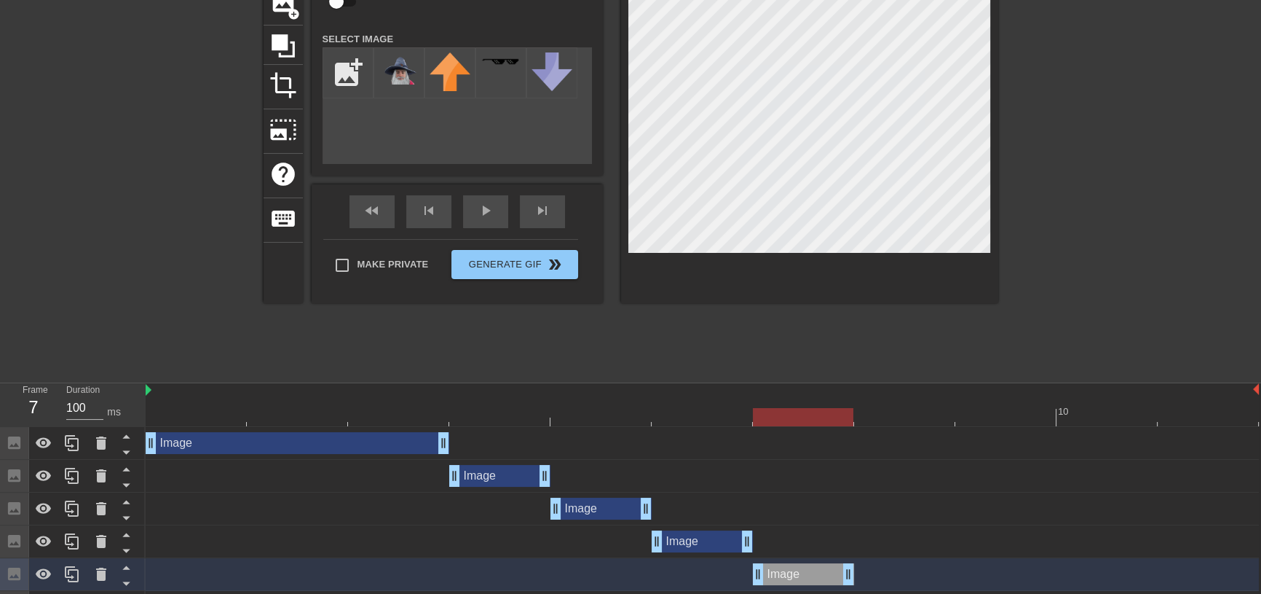
click at [792, 570] on div "Image drag_handle drag_handle" at bounding box center [803, 574] width 101 height 22
click at [127, 583] on icon at bounding box center [125, 584] width 7 height 4
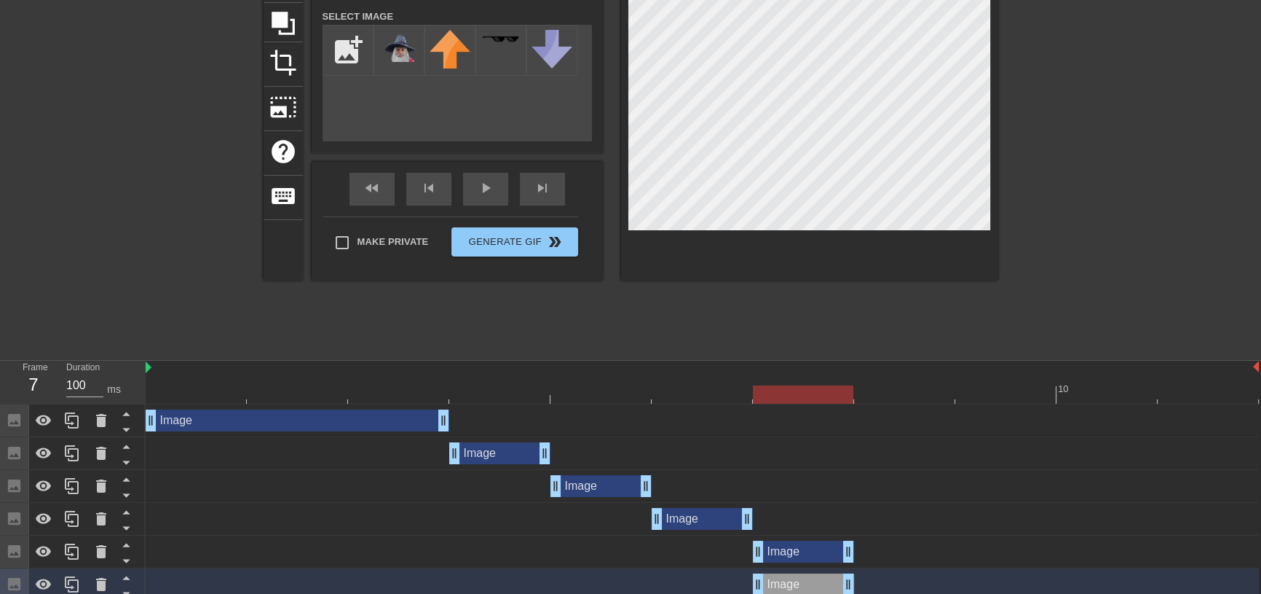
scroll to position [153, 0]
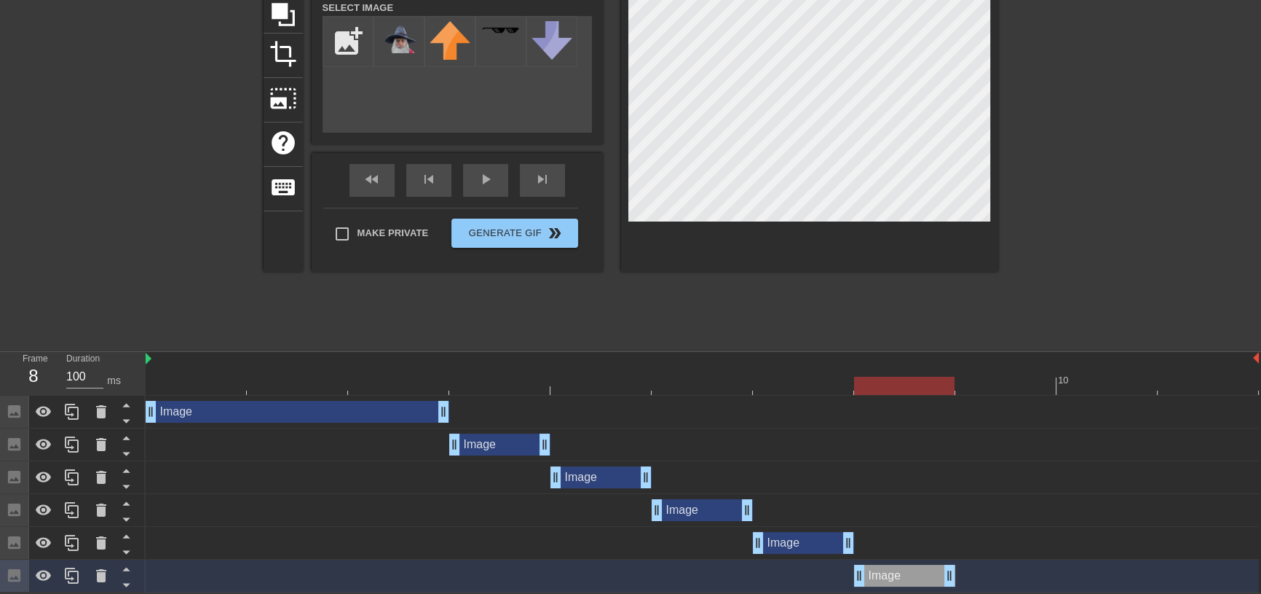
drag, startPoint x: 814, startPoint y: 573, endPoint x: 903, endPoint y: 575, distance: 88.9
click at [903, 575] on div "Image drag_handle drag_handle" at bounding box center [904, 575] width 101 height 22
drag, startPoint x: 900, startPoint y: 377, endPoint x: 945, endPoint y: 393, distance: 47.9
click at [945, 393] on div "10" at bounding box center [702, 373] width 1113 height 43
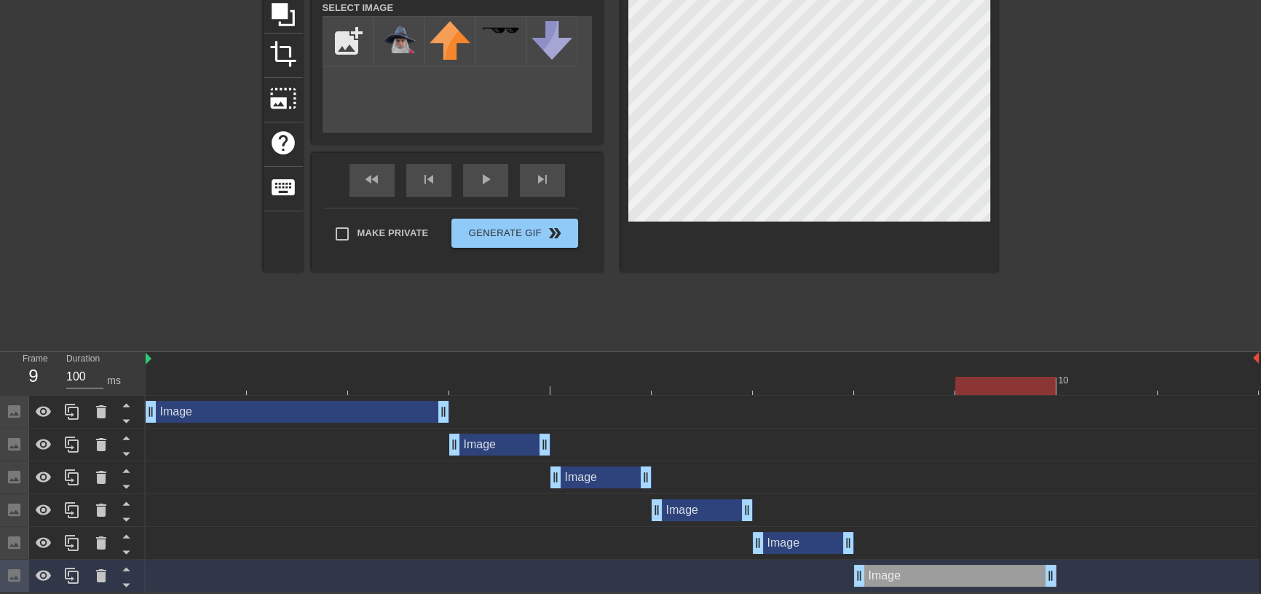
drag, startPoint x: 954, startPoint y: 573, endPoint x: 1027, endPoint y: 556, distance: 74.7
click at [1027, 556] on div "Image drag_handle drag_handle Image drag_handle drag_handle Image drag_handle d…" at bounding box center [704, 493] width 1116 height 197
drag, startPoint x: 1005, startPoint y: 386, endPoint x: 974, endPoint y: 386, distance: 31.3
click at [974, 386] on div at bounding box center [1005, 385] width 100 height 18
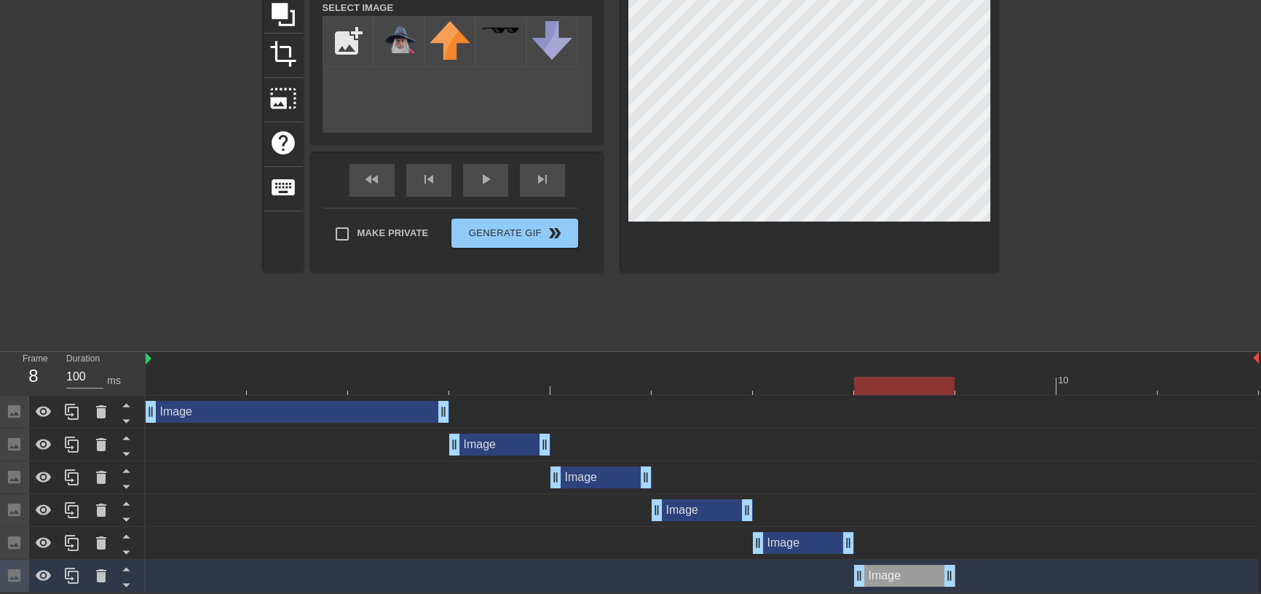
drag, startPoint x: 1051, startPoint y: 575, endPoint x: 986, endPoint y: 576, distance: 64.8
click at [986, 576] on div "Image drag_handle drag_handle" at bounding box center [702, 575] width 1113 height 22
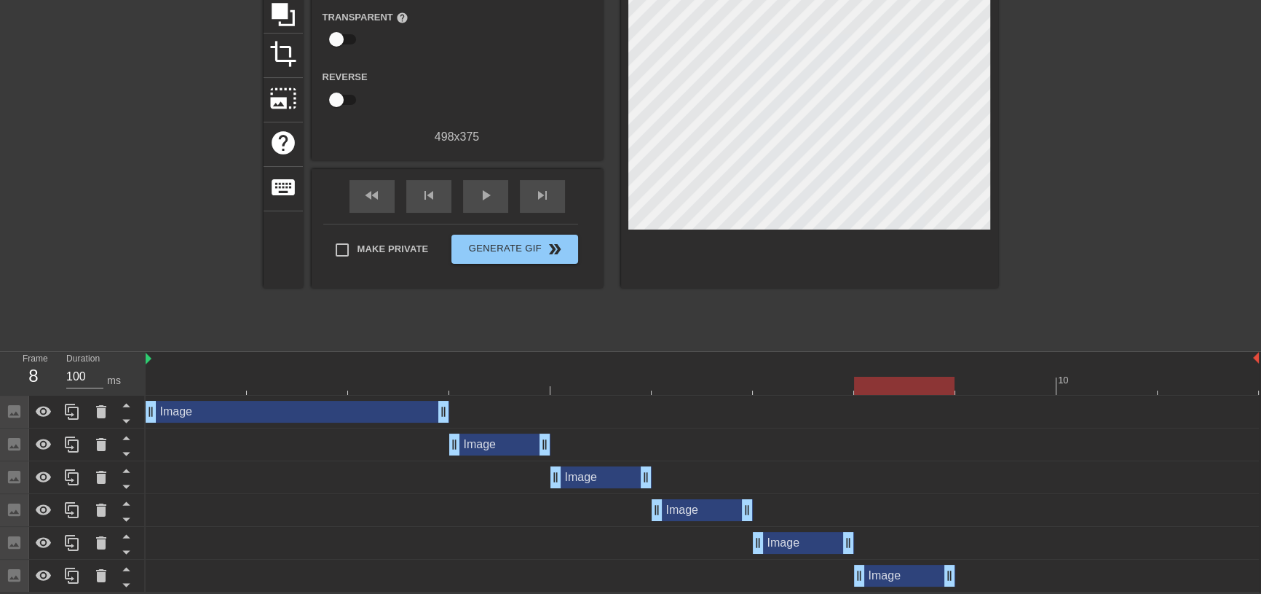
click at [354, 575] on div "Image drag_handle drag_handle" at bounding box center [702, 575] width 1113 height 22
click at [902, 572] on div "Image drag_handle drag_handle" at bounding box center [904, 575] width 101 height 22
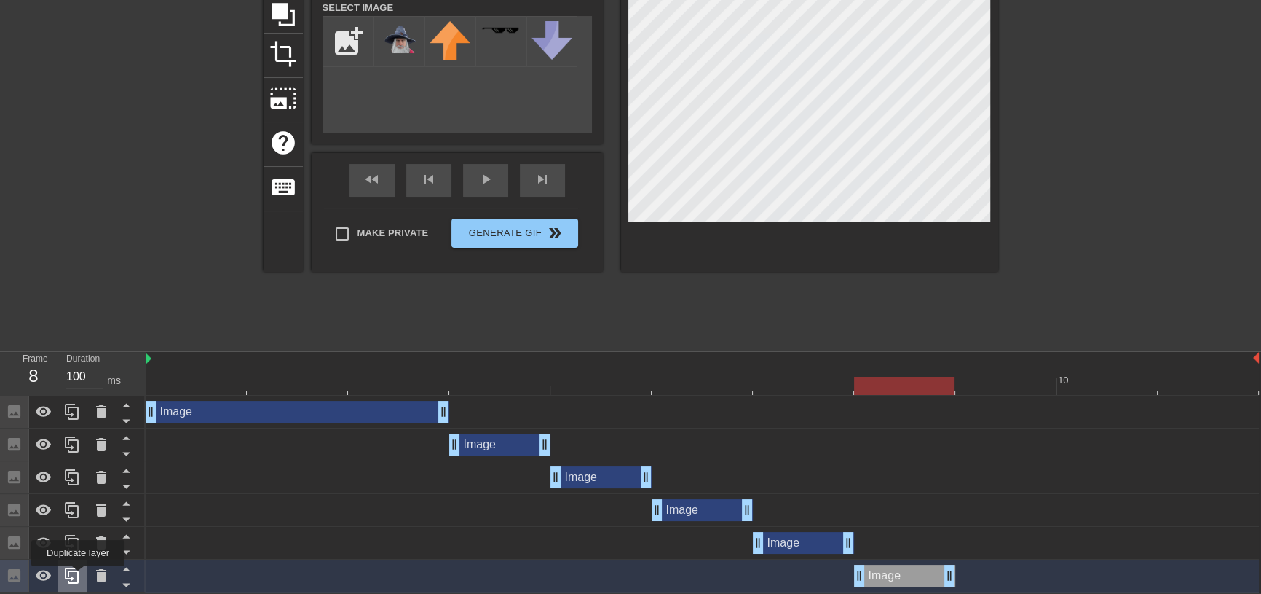
click at [77, 576] on icon at bounding box center [72, 575] width 14 height 16
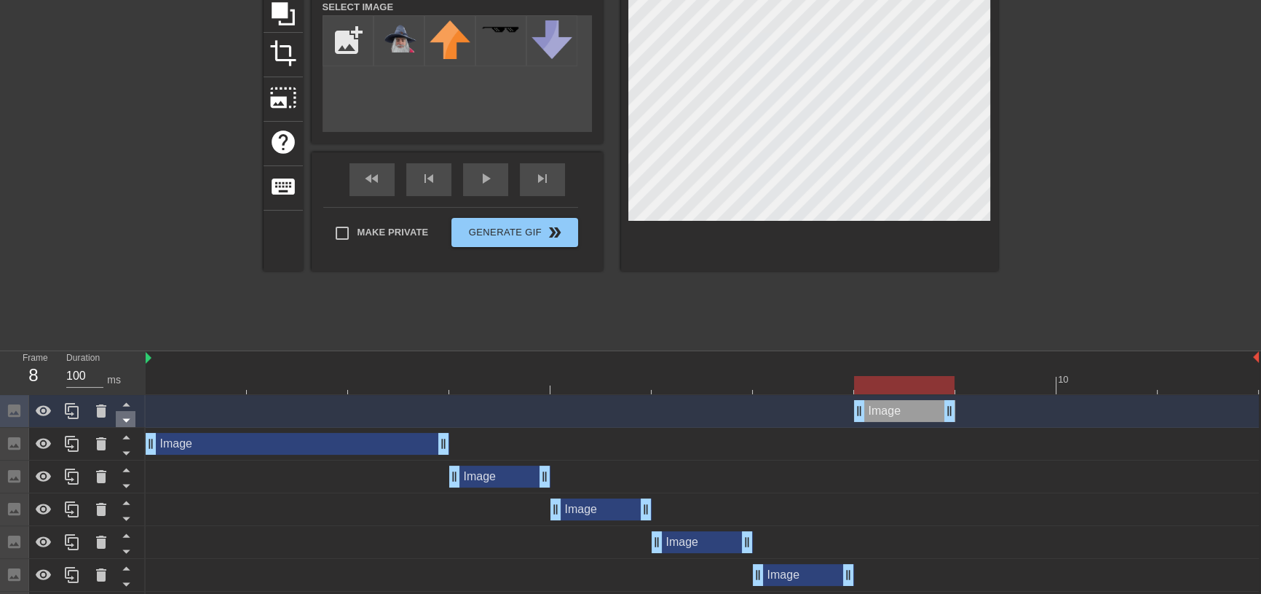
click at [121, 419] on icon at bounding box center [126, 420] width 18 height 18
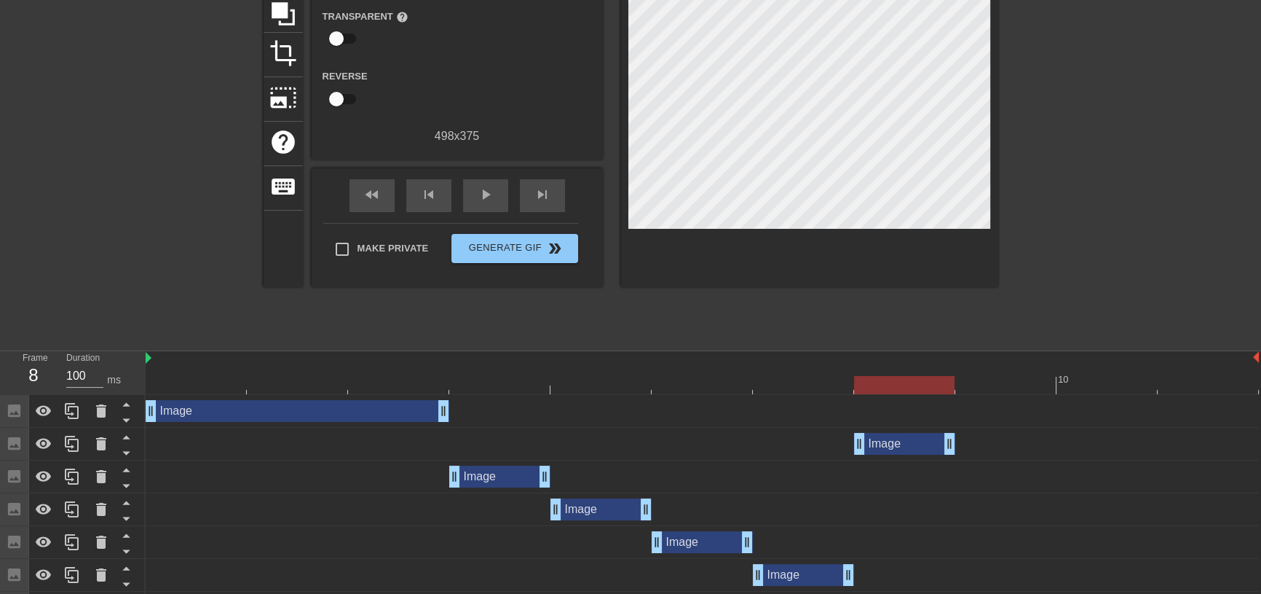
click at [181, 441] on div "Image drag_handle drag_handle" at bounding box center [702, 444] width 1113 height 22
click at [130, 450] on icon at bounding box center [126, 452] width 18 height 18
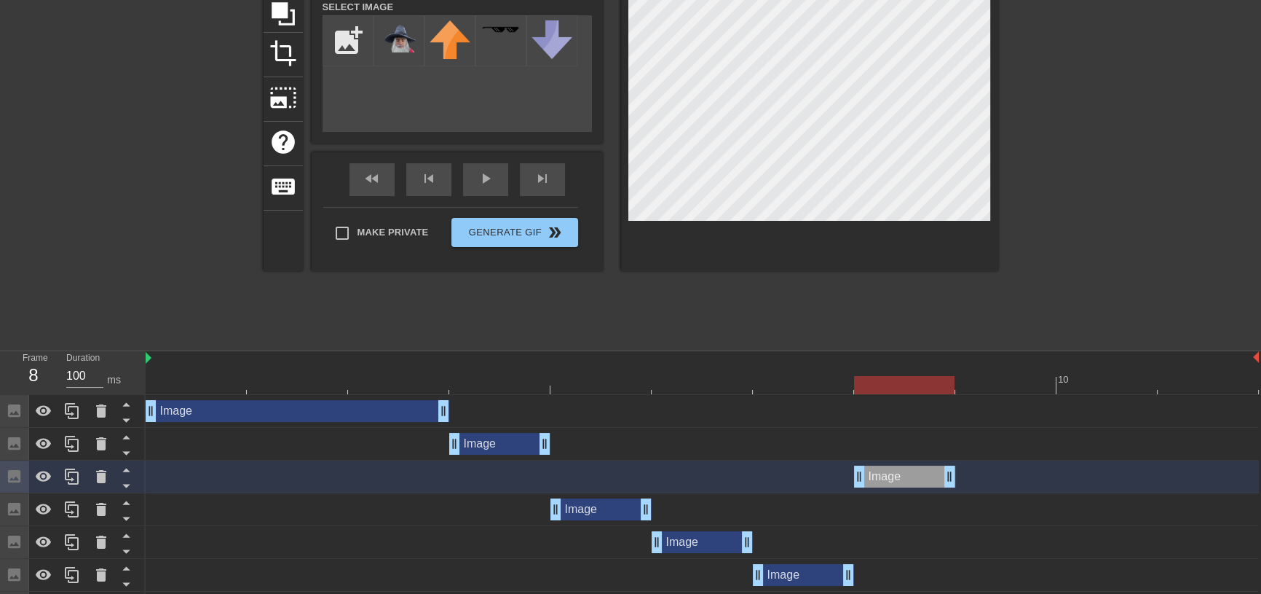
click at [171, 470] on div "Image drag_handle drag_handle" at bounding box center [702, 476] width 1113 height 22
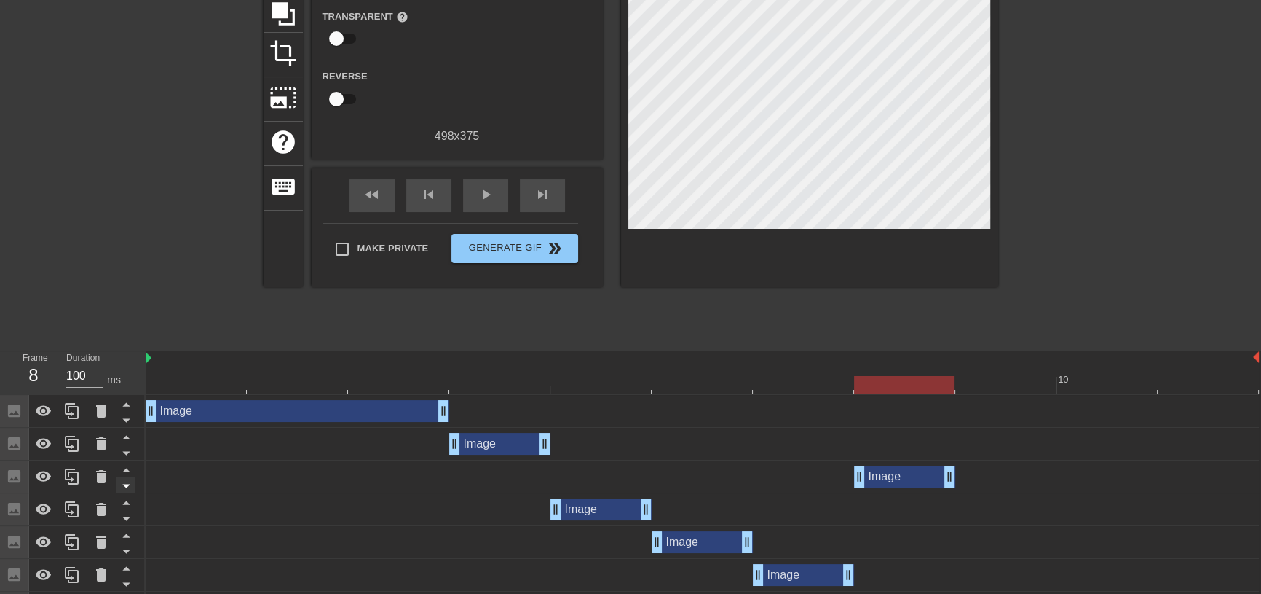
click at [127, 484] on icon at bounding box center [125, 486] width 7 height 4
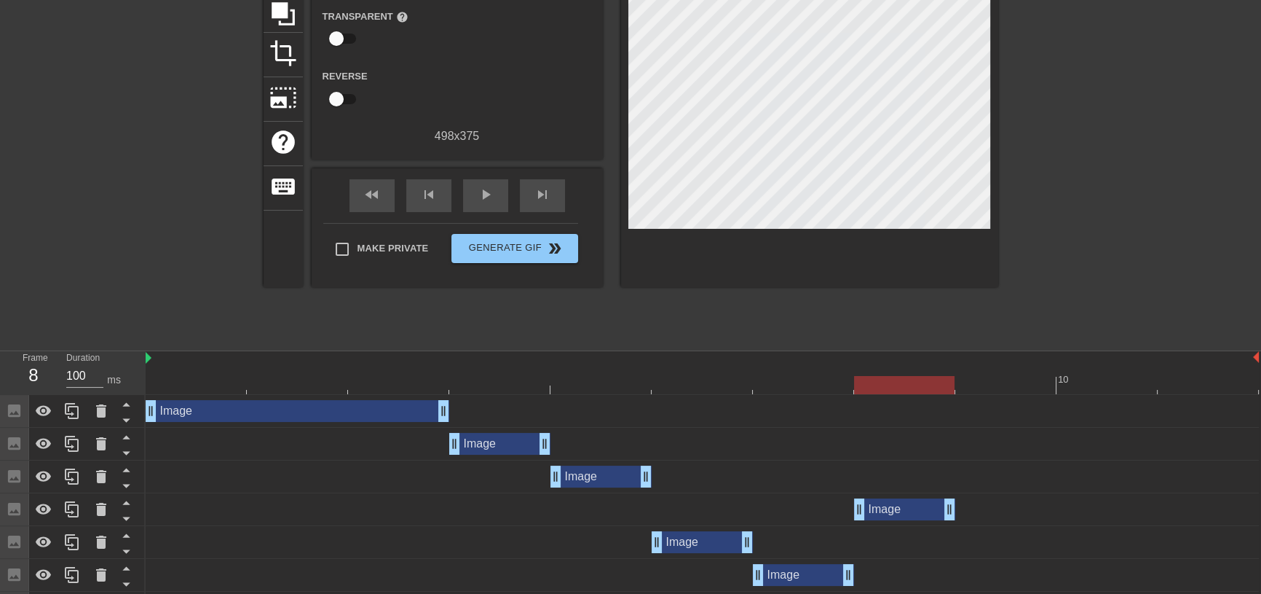
click at [160, 513] on div "Image drag_handle drag_handle" at bounding box center [702, 509] width 1113 height 22
click at [123, 520] on icon at bounding box center [126, 518] width 18 height 18
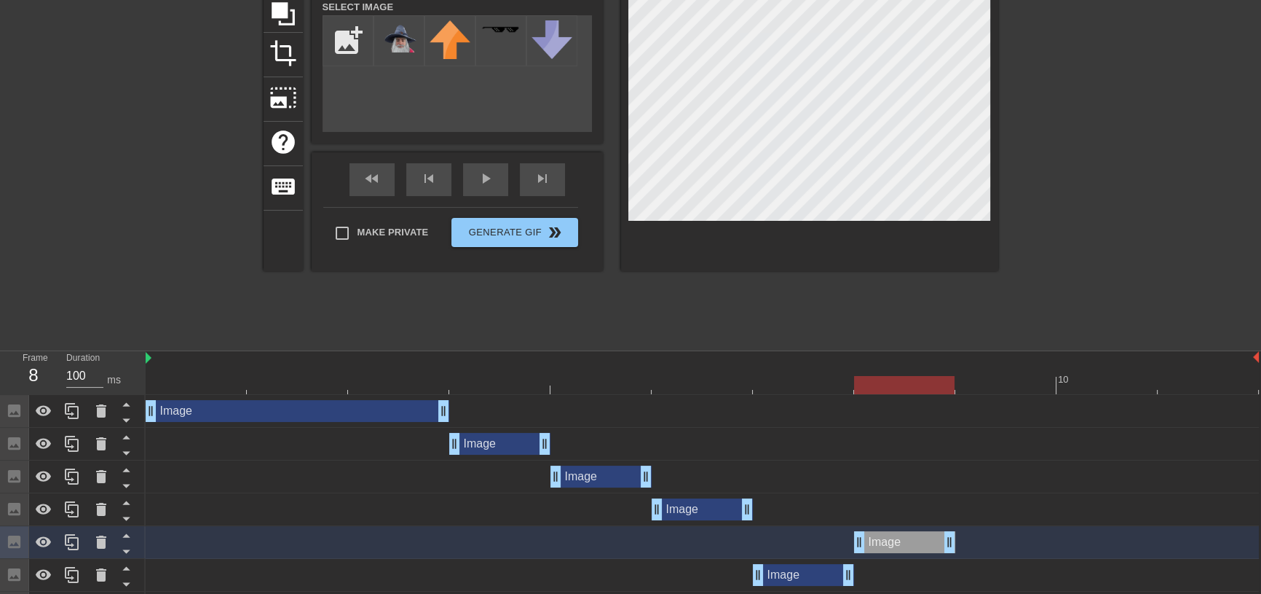
click at [180, 541] on div "Image drag_handle drag_handle" at bounding box center [702, 542] width 1113 height 22
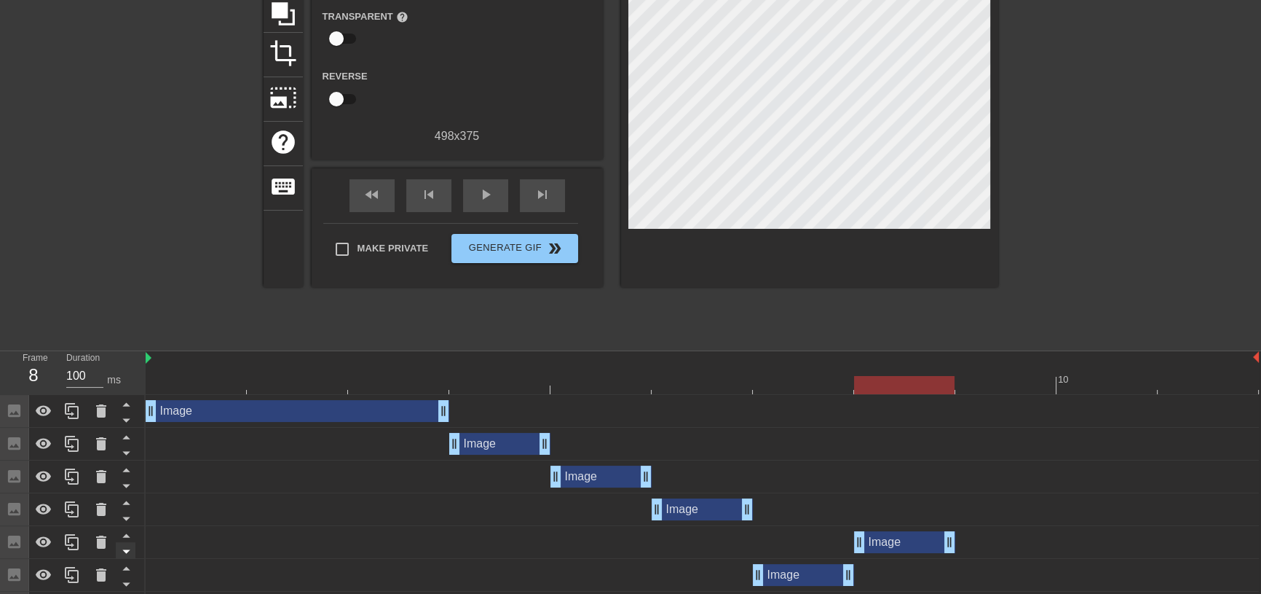
click at [131, 551] on icon at bounding box center [126, 551] width 18 height 18
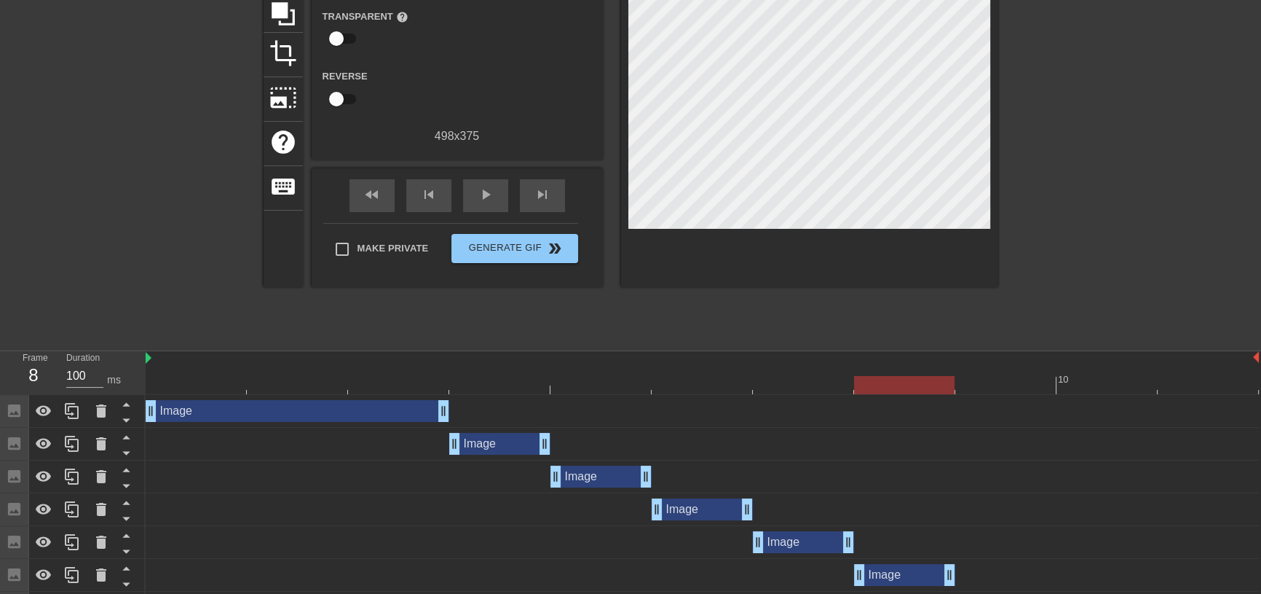
click at [185, 578] on div "Image drag_handle drag_handle" at bounding box center [702, 575] width 1113 height 22
click at [129, 583] on icon at bounding box center [125, 585] width 7 height 4
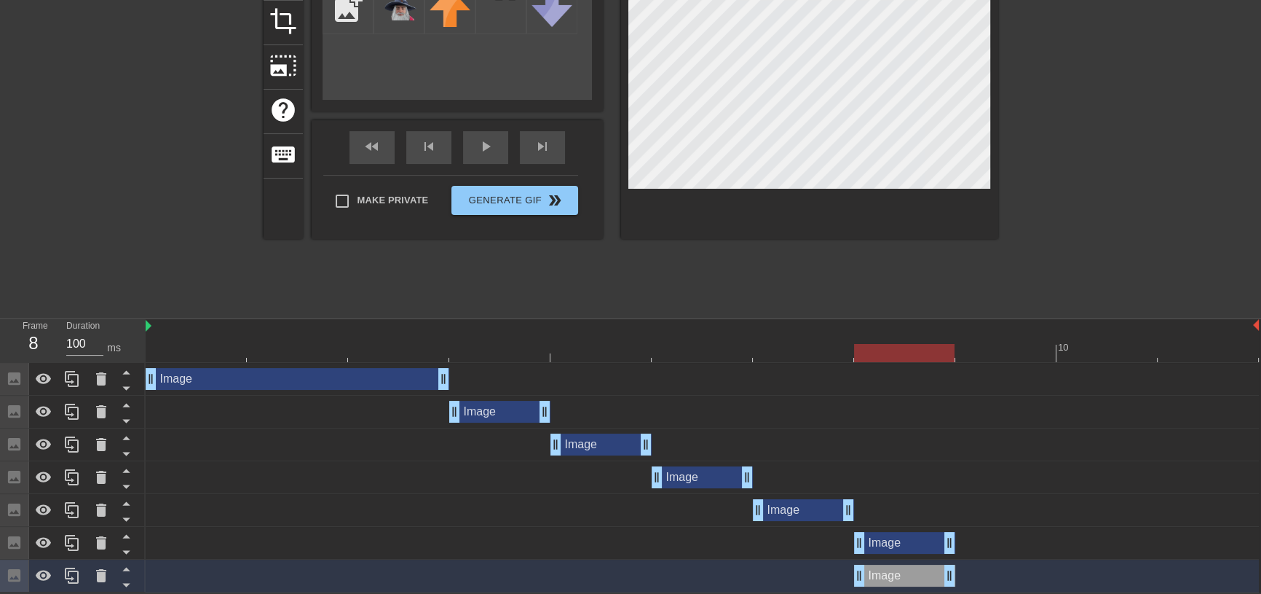
scroll to position [186, 0]
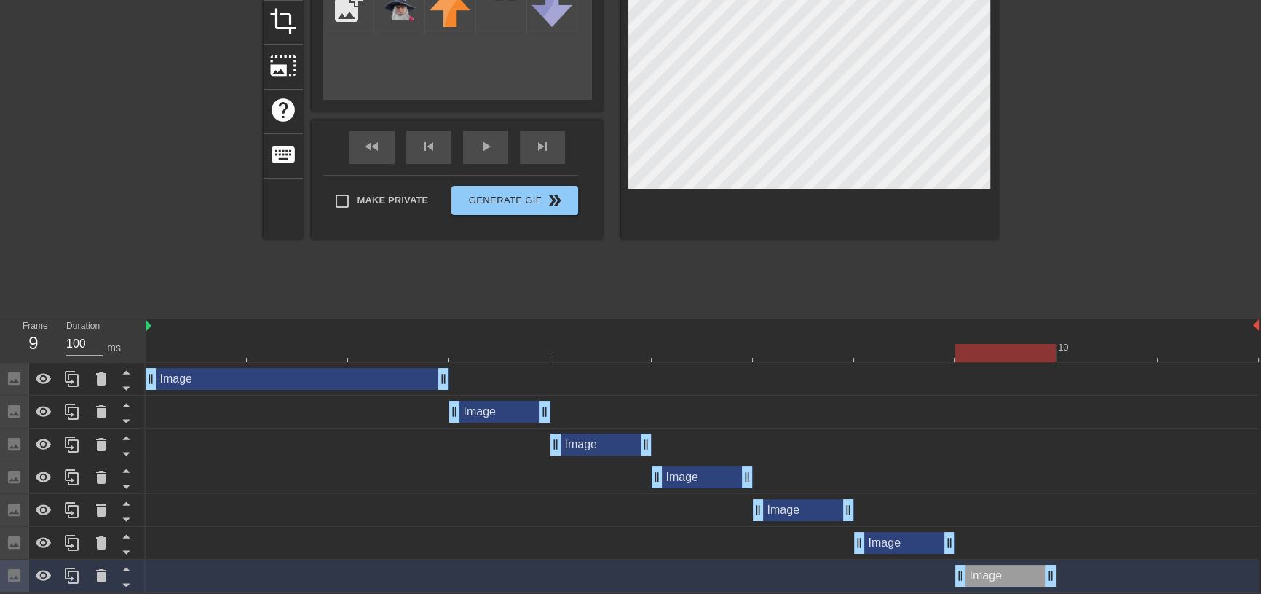
drag, startPoint x: 903, startPoint y: 579, endPoint x: 974, endPoint y: 570, distance: 71.9
click at [974, 570] on div "Image drag_handle drag_handle" at bounding box center [1005, 575] width 101 height 22
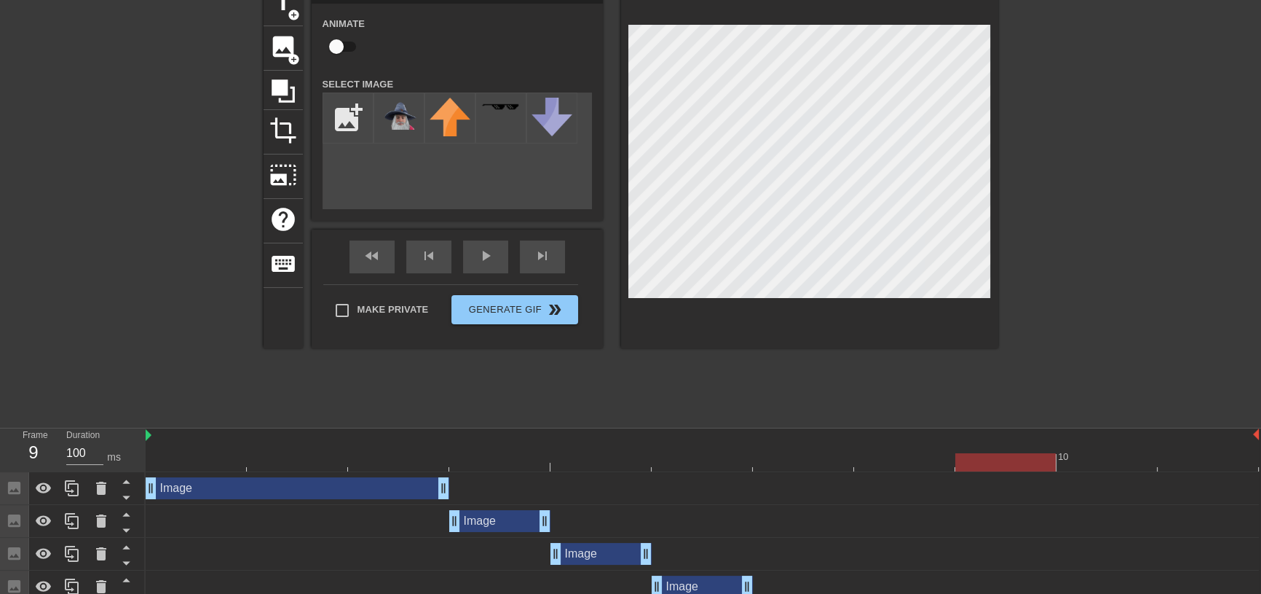
scroll to position [132, 0]
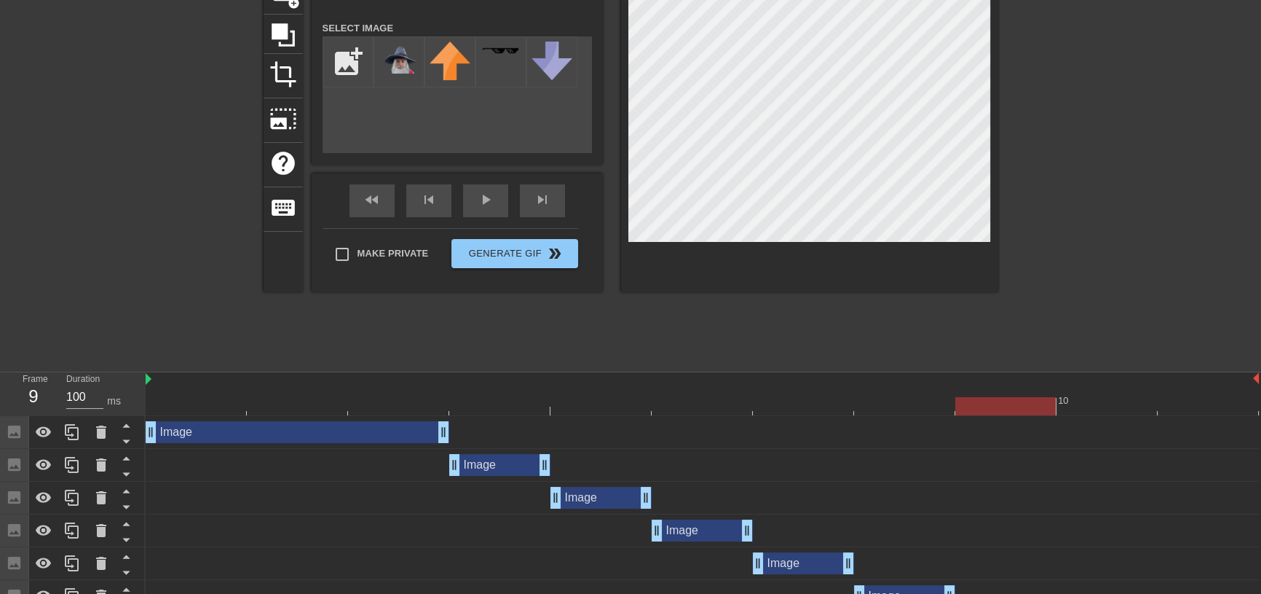
drag, startPoint x: 998, startPoint y: 402, endPoint x: 966, endPoint y: 406, distance: 32.2
click at [966, 406] on div at bounding box center [1005, 406] width 100 height 18
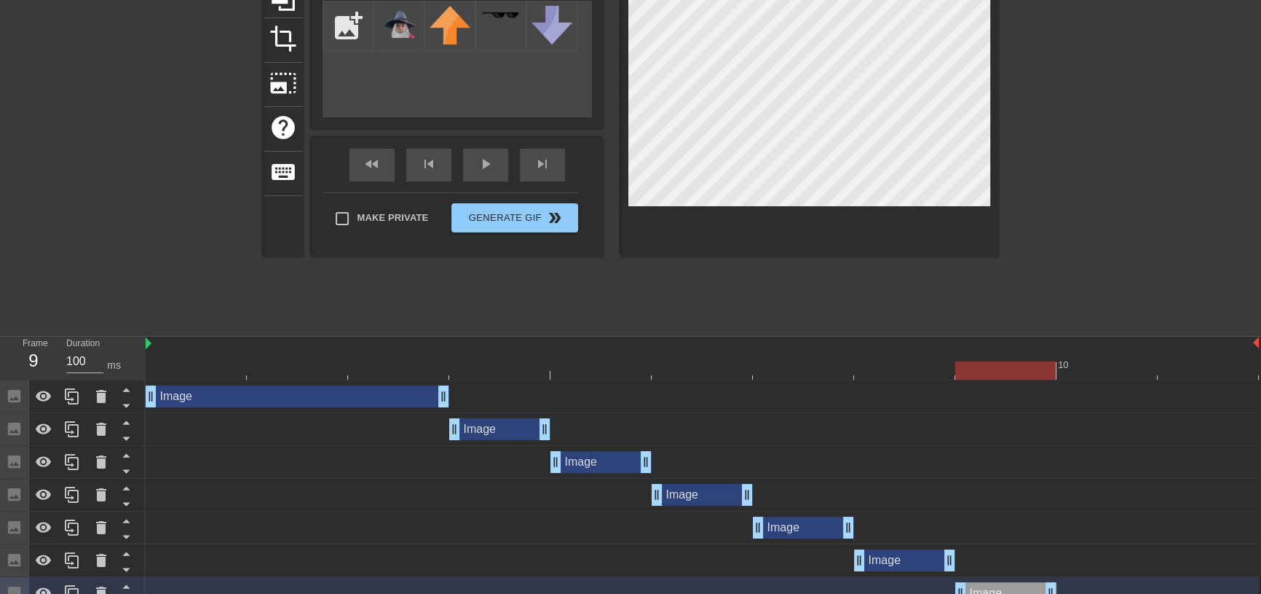
scroll to position [186, 0]
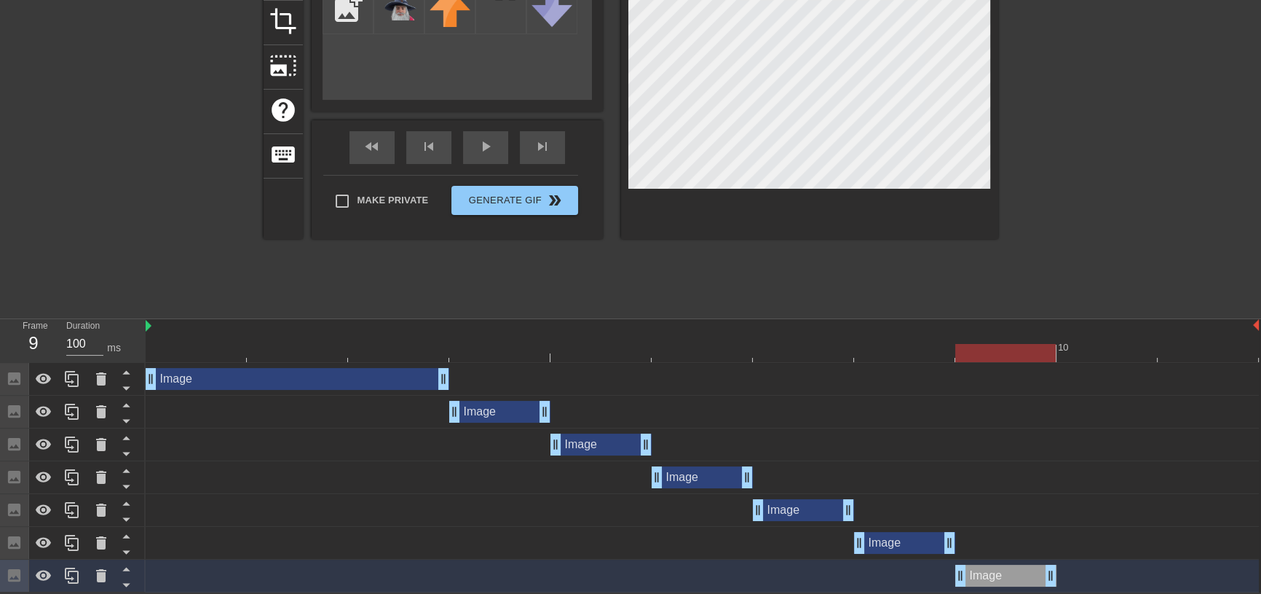
drag, startPoint x: 1051, startPoint y: 572, endPoint x: 1074, endPoint y: 567, distance: 23.9
click at [1074, 567] on div "Image drag_handle drag_handle" at bounding box center [702, 575] width 1113 height 22
click at [1010, 577] on div "Image drag_handle drag_handle" at bounding box center [1005, 575] width 101 height 22
click at [76, 575] on icon at bounding box center [71, 575] width 17 height 17
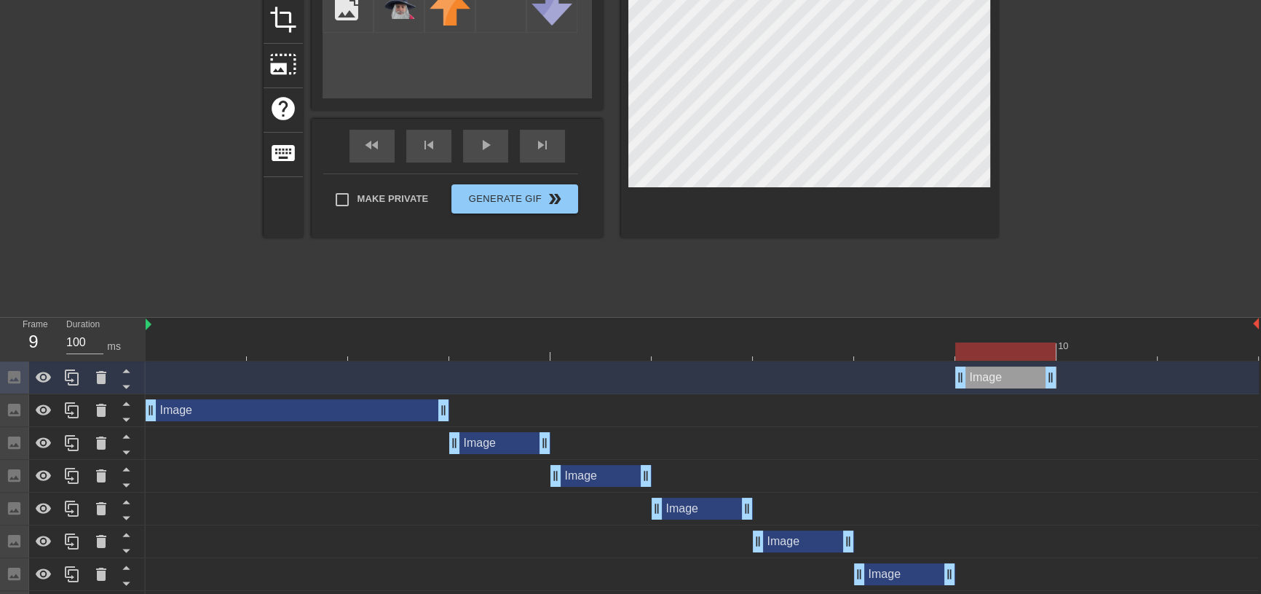
click at [1020, 377] on div "Image drag_handle drag_handle" at bounding box center [1005, 377] width 101 height 22
click at [126, 415] on icon at bounding box center [126, 419] width 18 height 18
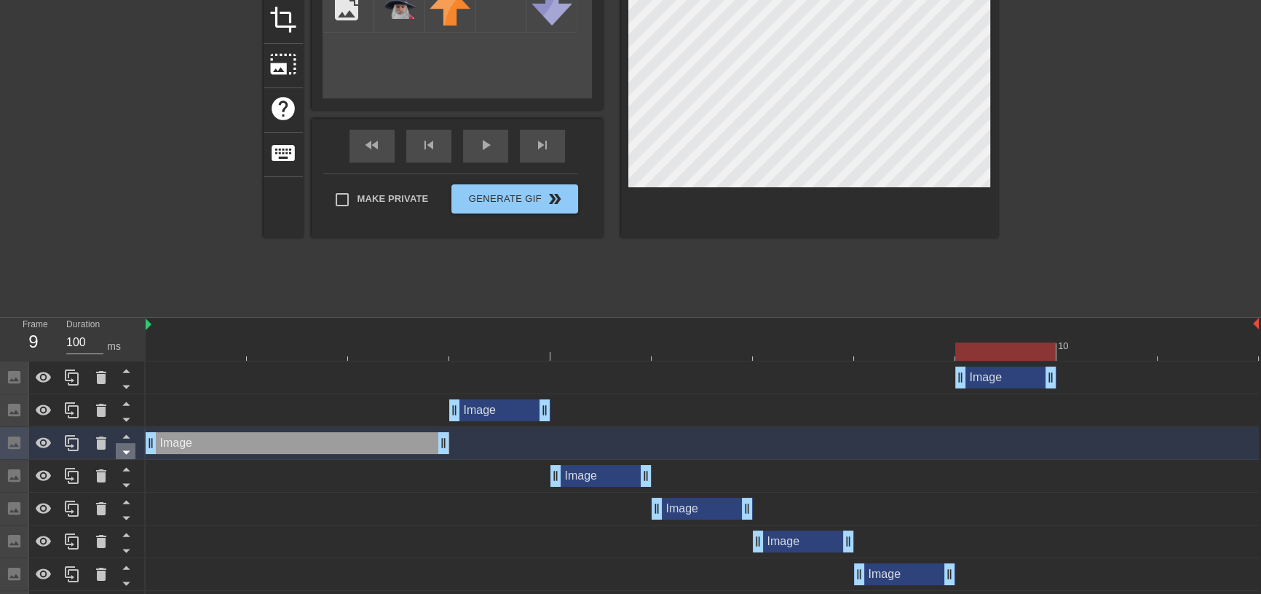
click at [124, 453] on icon at bounding box center [126, 452] width 18 height 18
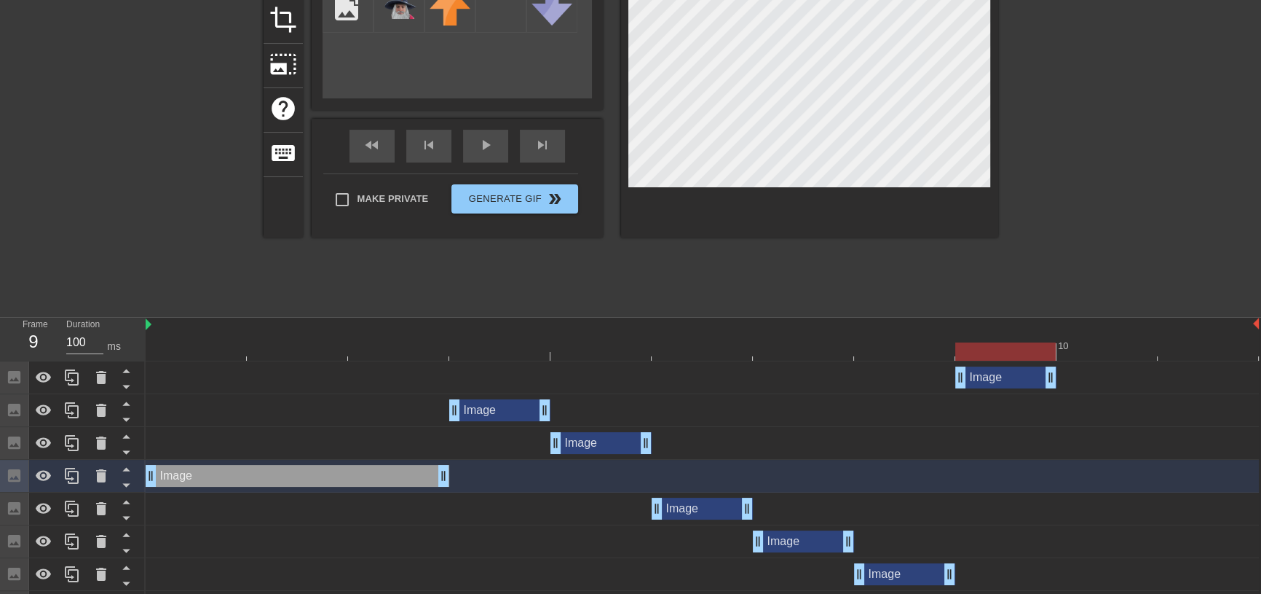
click at [124, 453] on icon at bounding box center [126, 452] width 18 height 18
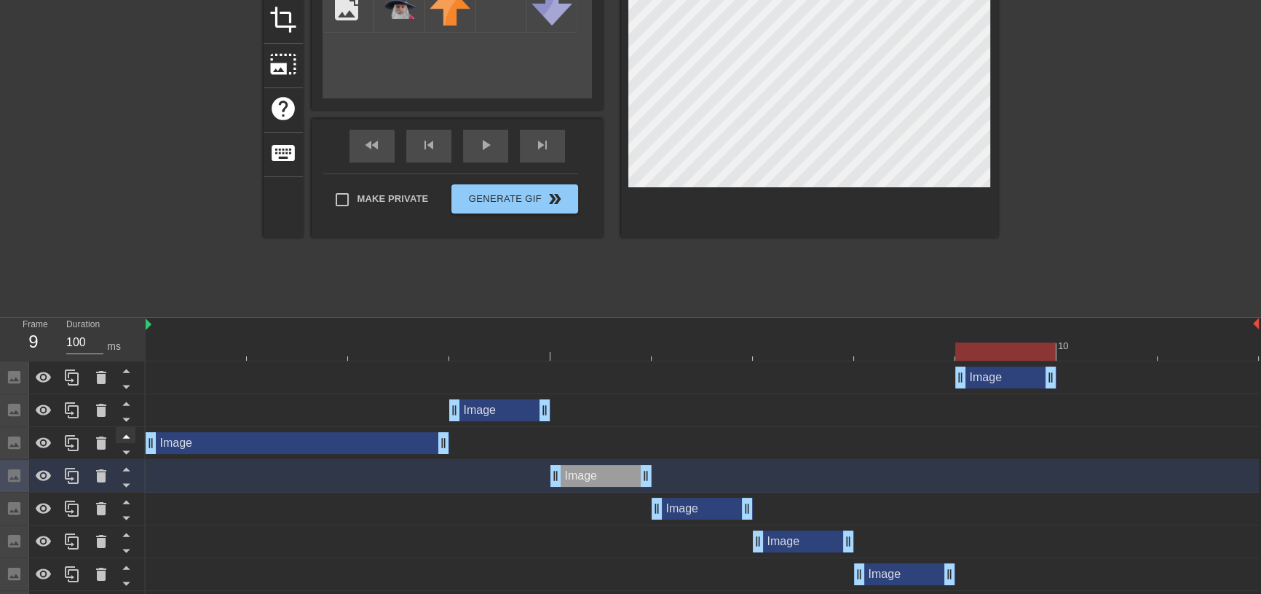
click at [125, 439] on icon at bounding box center [126, 436] width 18 height 18
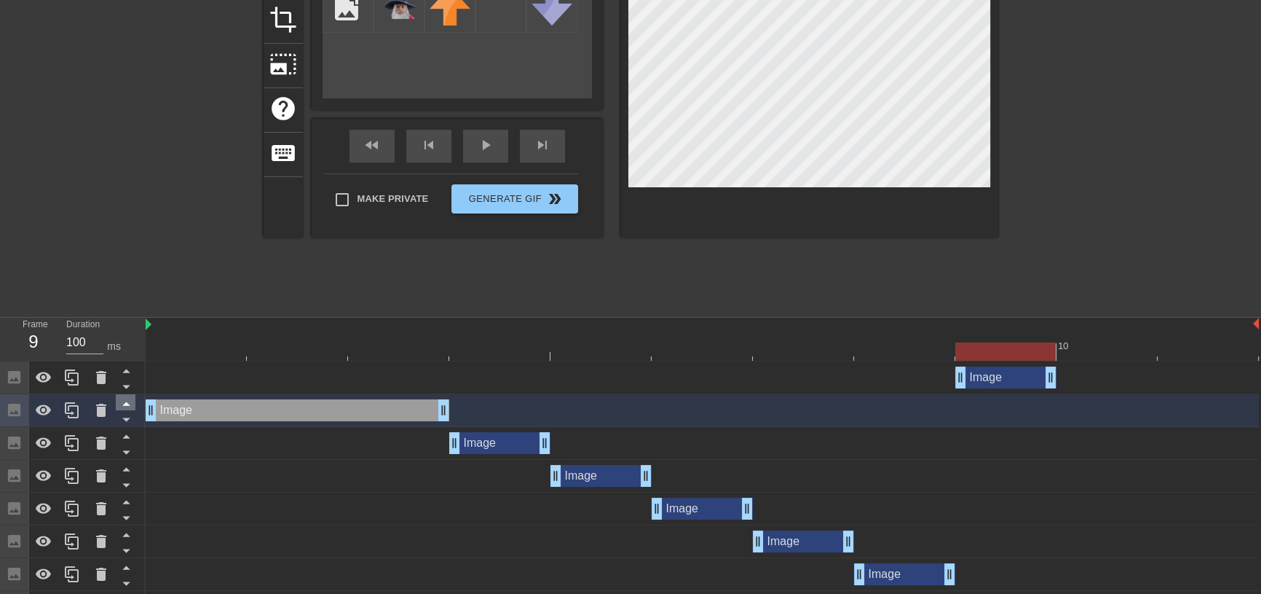
click at [125, 439] on icon at bounding box center [126, 436] width 18 height 18
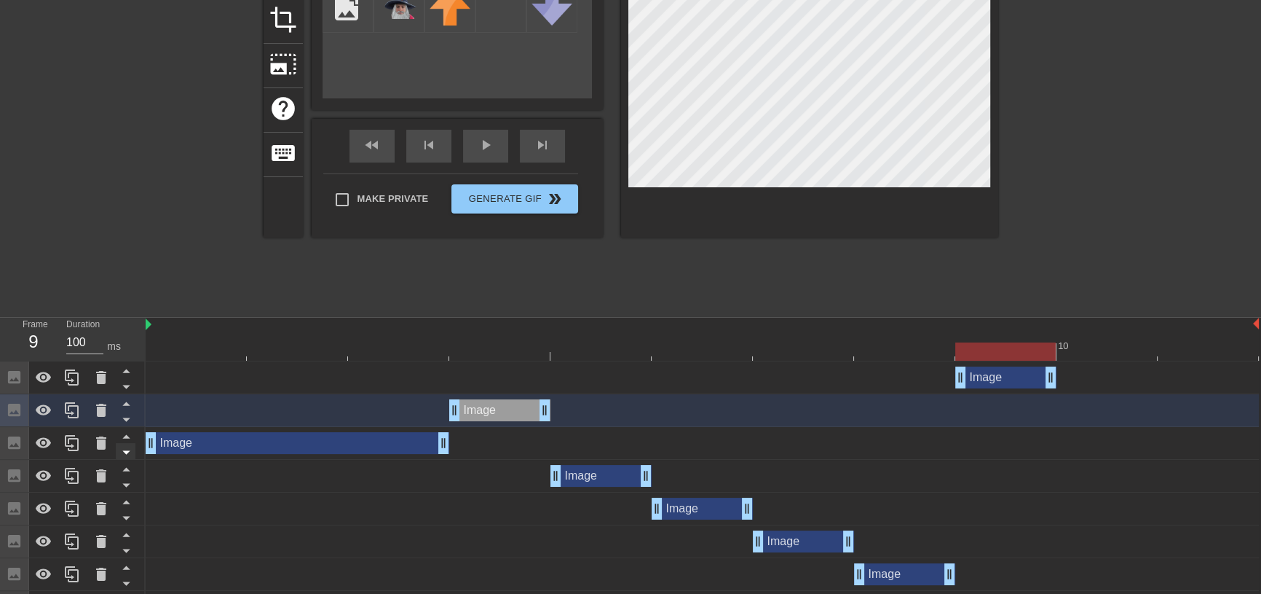
click at [125, 450] on icon at bounding box center [126, 452] width 18 height 18
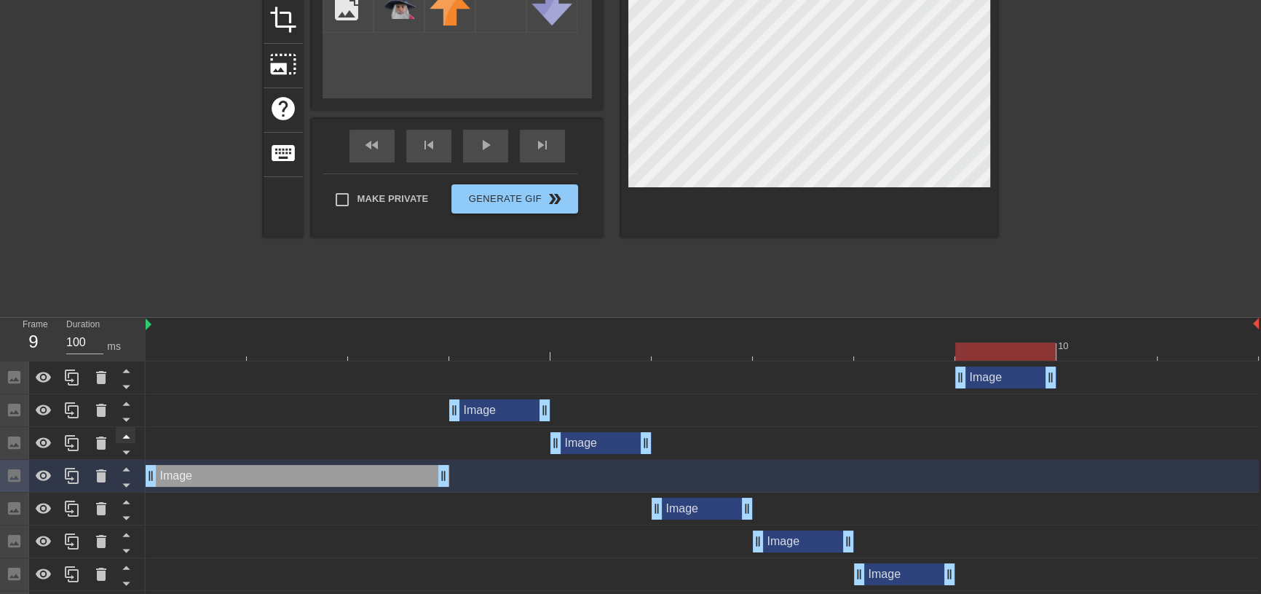
click at [126, 438] on icon at bounding box center [125, 437] width 7 height 4
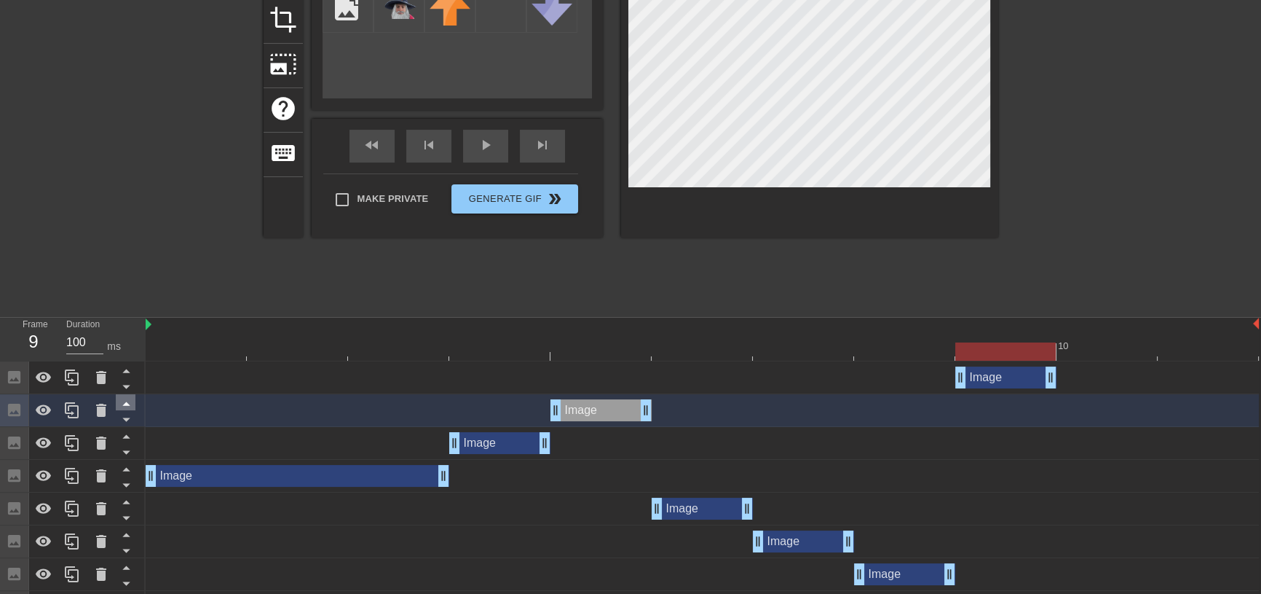
click at [126, 438] on icon at bounding box center [125, 437] width 7 height 4
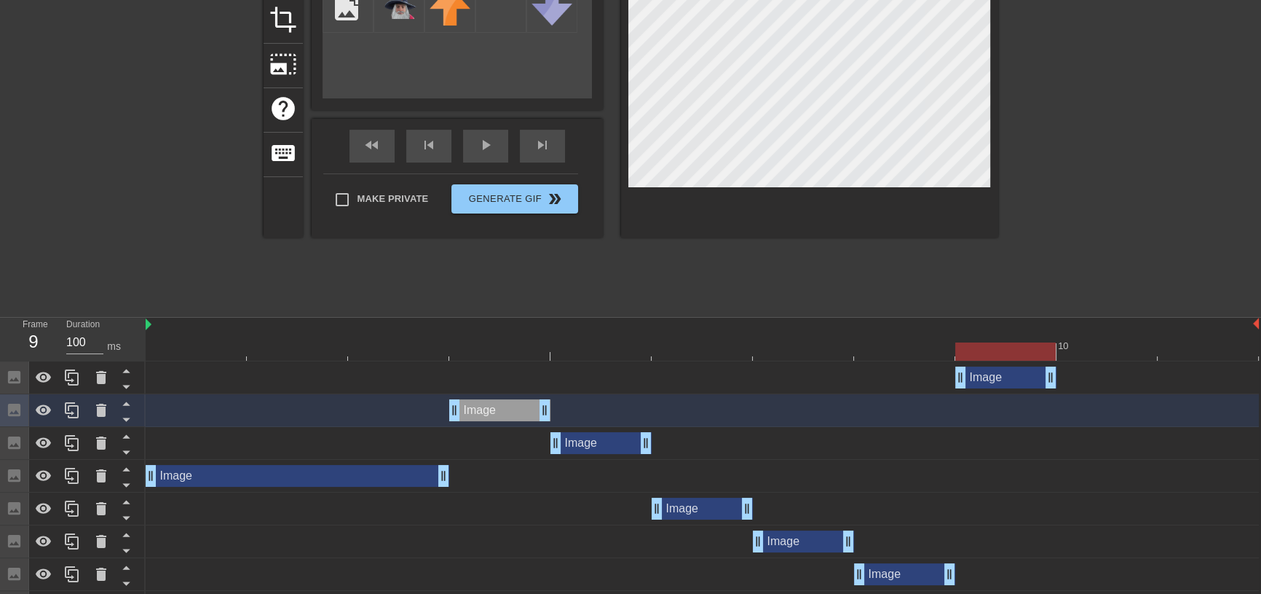
click at [126, 438] on icon at bounding box center [125, 437] width 7 height 4
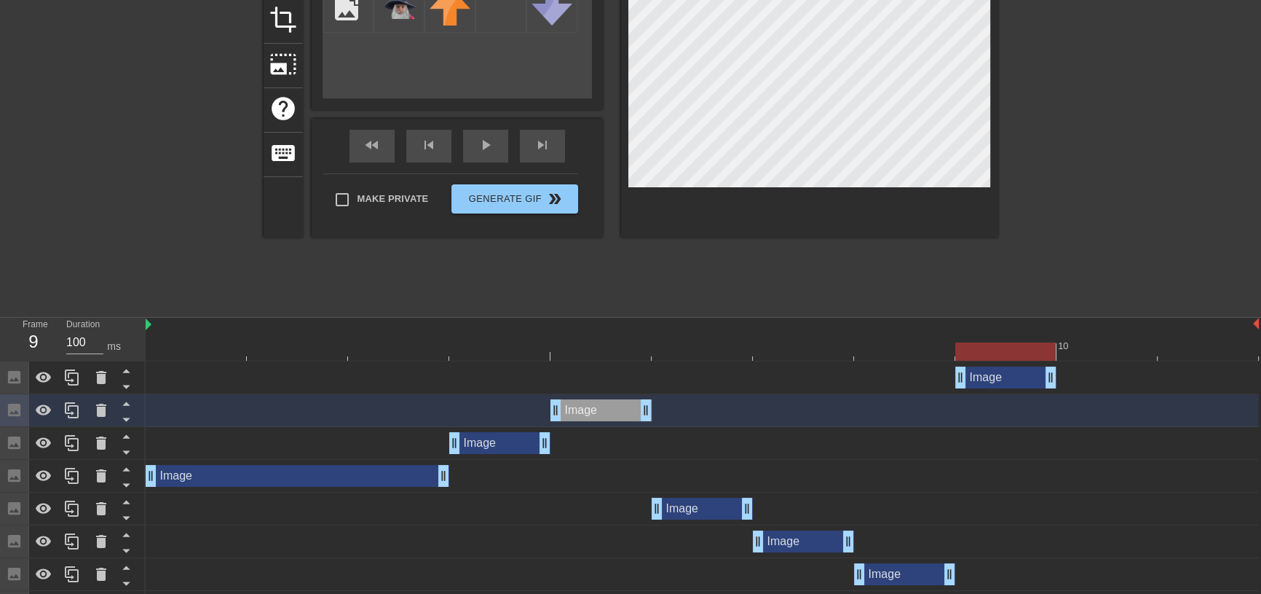
click at [126, 438] on icon at bounding box center [125, 437] width 7 height 4
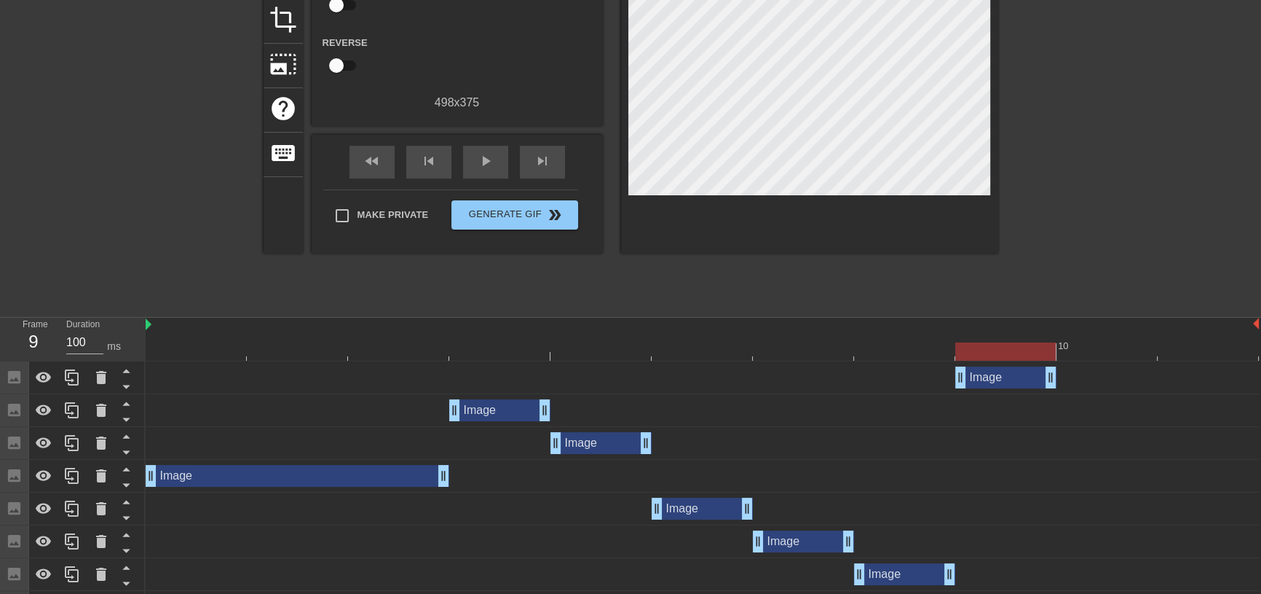
click at [229, 489] on div "Image drag_handle drag_handle" at bounding box center [702, 476] width 1113 height 33
click at [228, 480] on div "Image drag_handle drag_handle" at bounding box center [298, 476] width 304 height 22
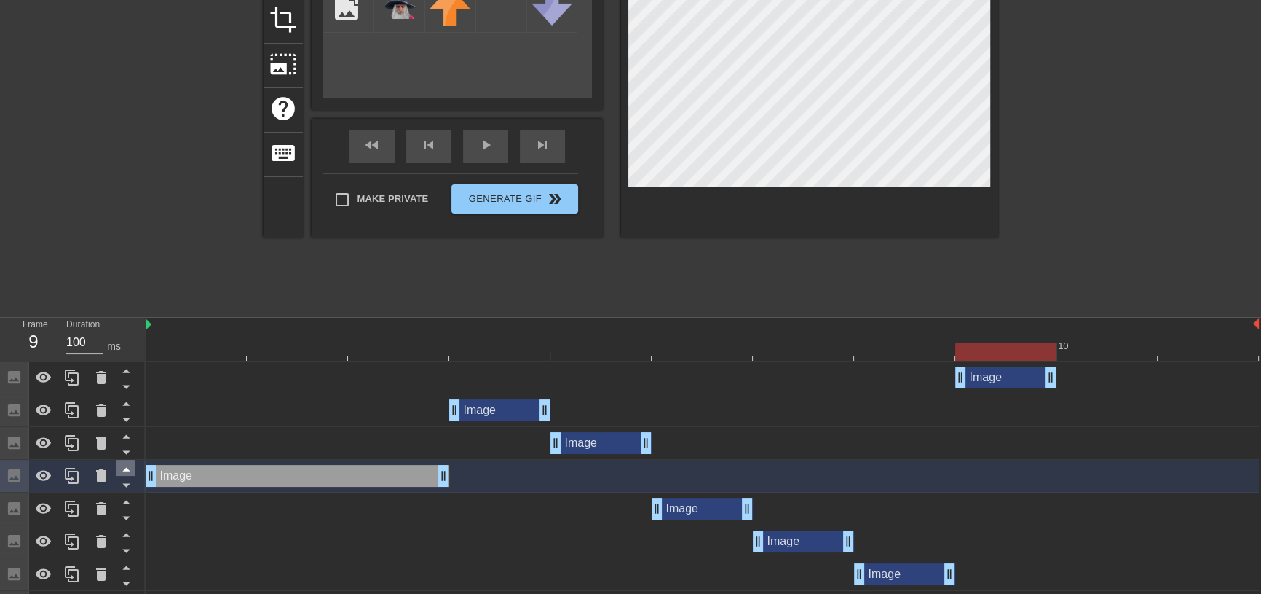
click at [128, 466] on icon at bounding box center [126, 469] width 18 height 18
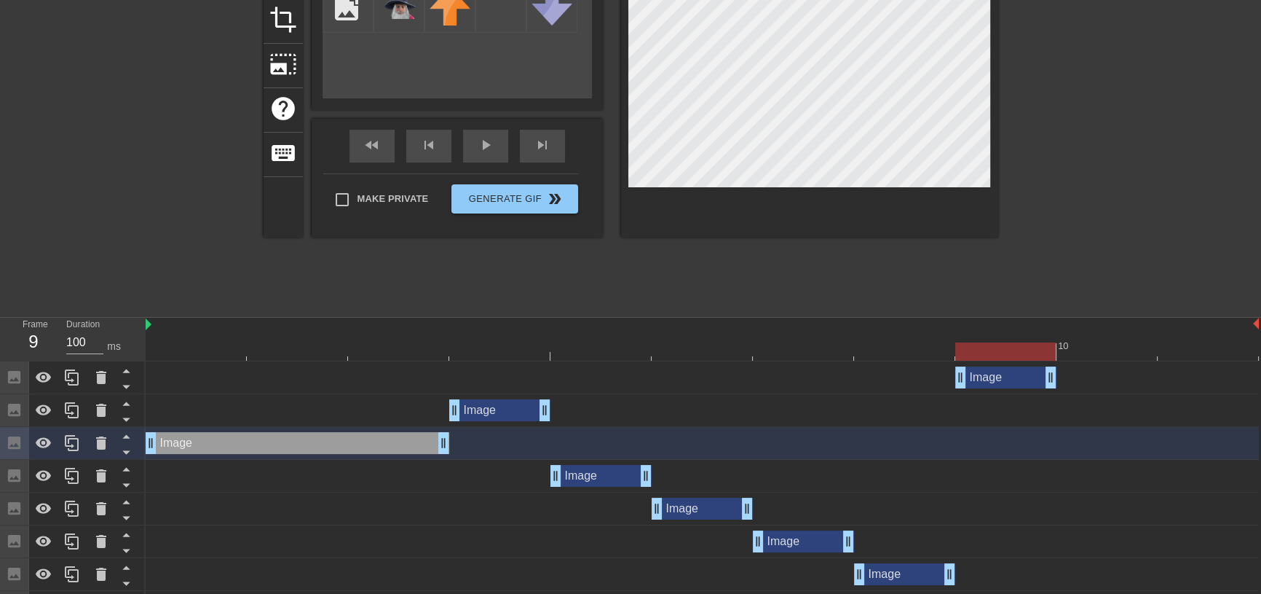
click at [214, 441] on div "Image drag_handle drag_handle" at bounding box center [298, 443] width 304 height 22
click at [129, 437] on icon at bounding box center [126, 436] width 18 height 18
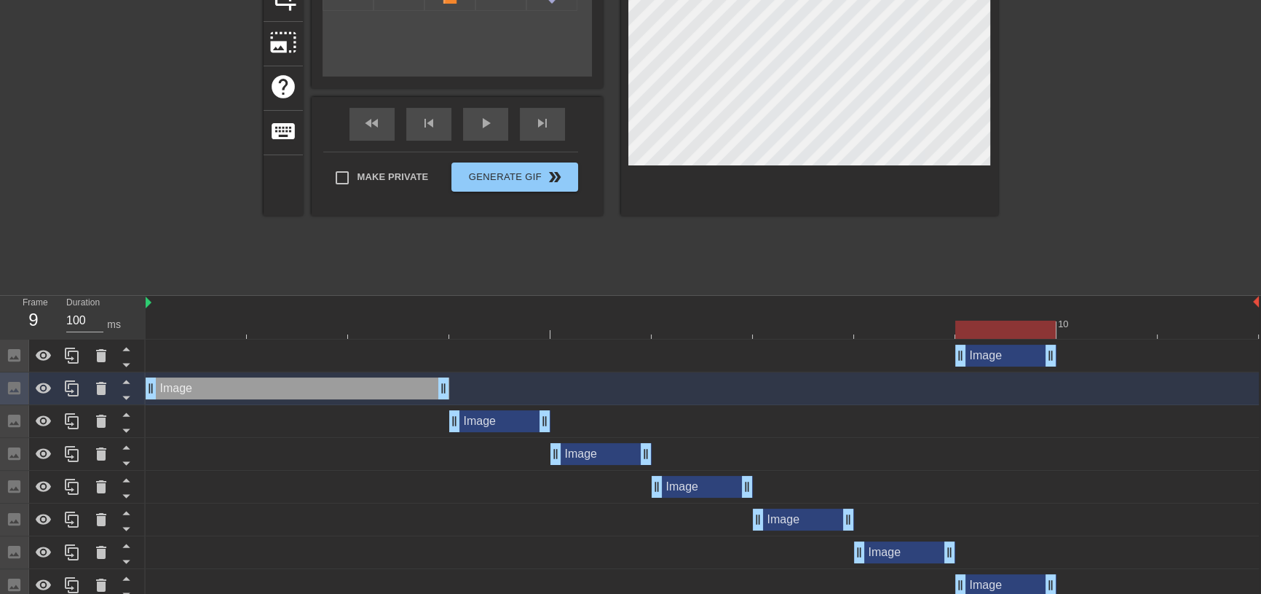
scroll to position [218, 0]
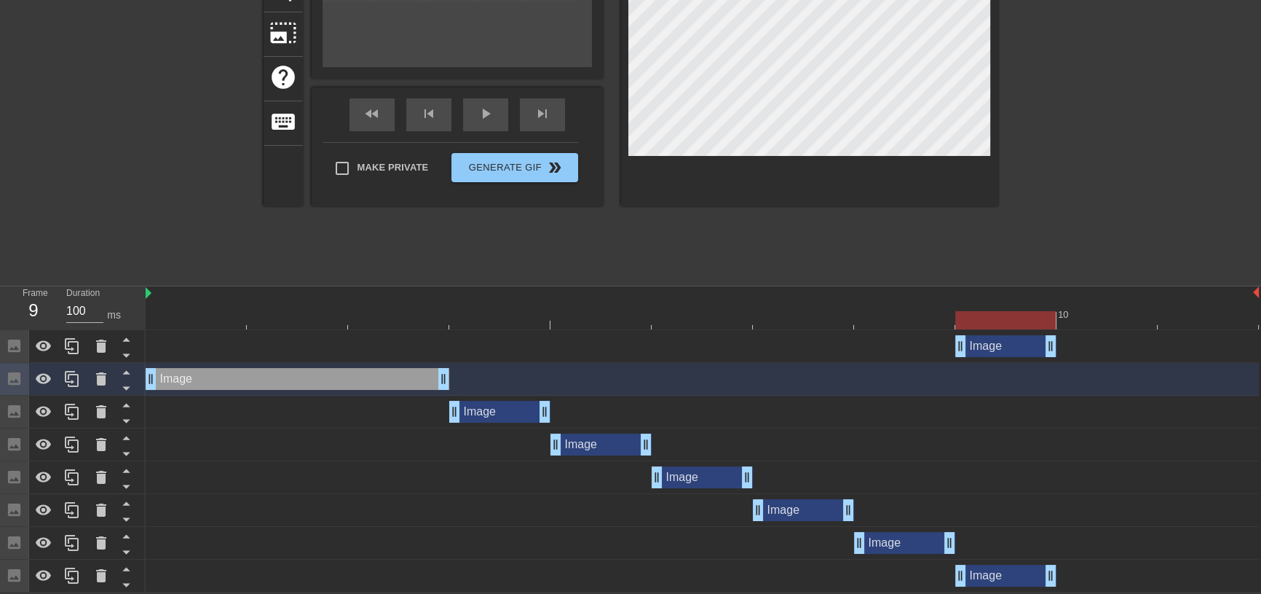
click at [898, 349] on div "Image drag_handle drag_handle" at bounding box center [702, 346] width 1113 height 22
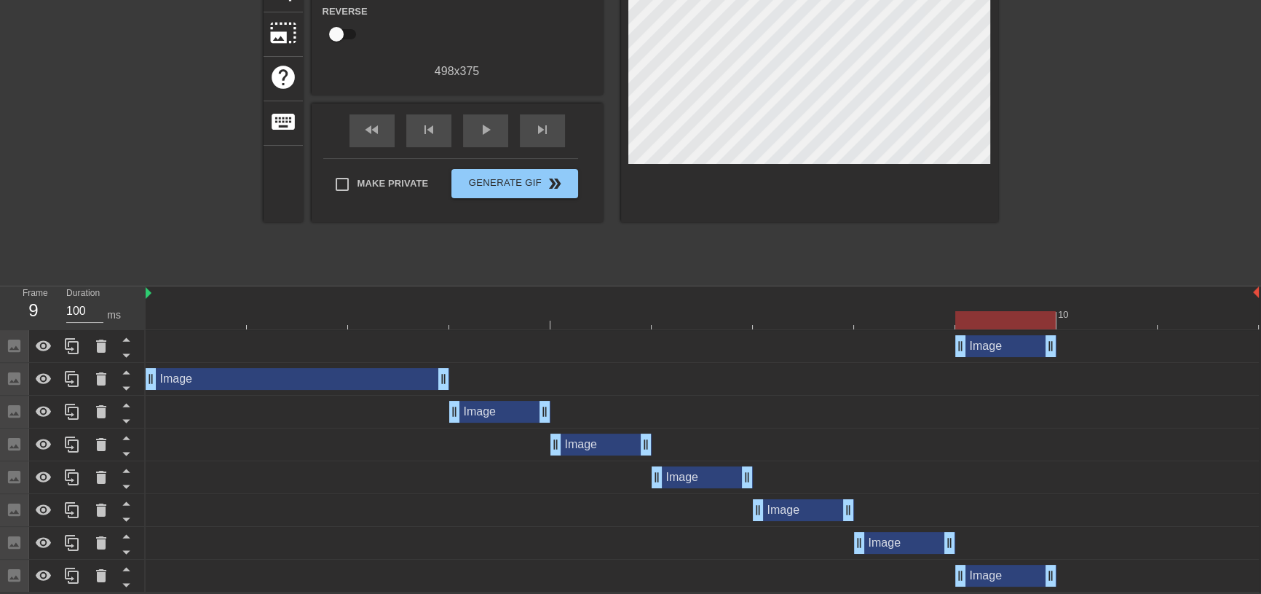
click at [1023, 341] on div "Image drag_handle drag_handle" at bounding box center [1005, 346] width 101 height 22
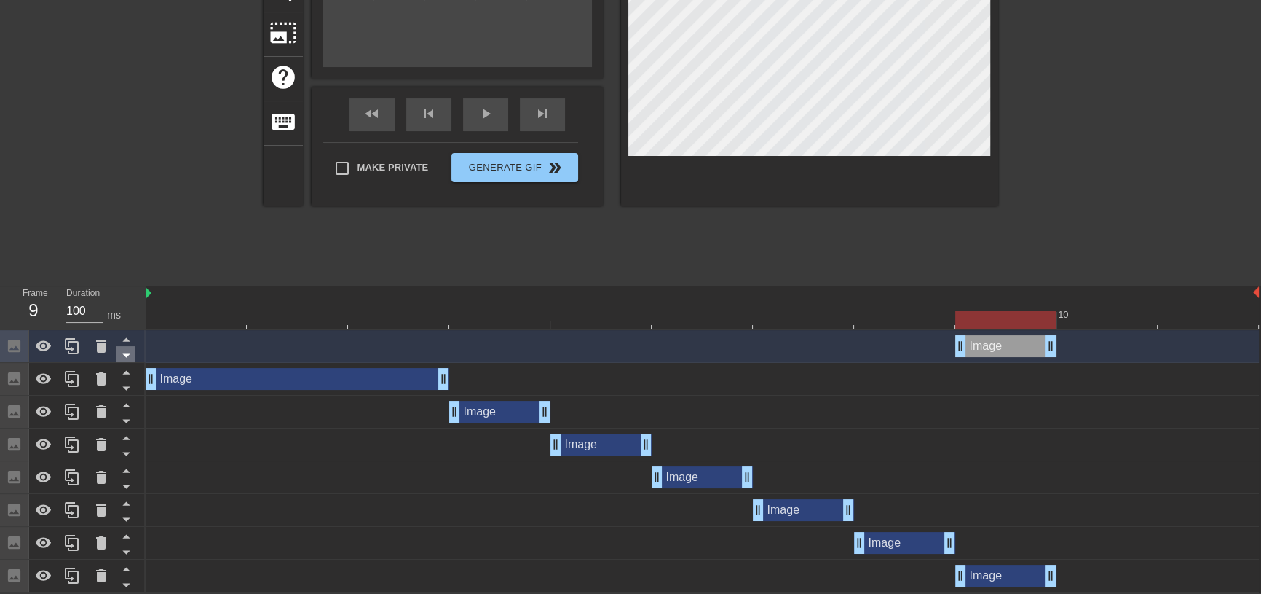
click at [126, 355] on icon at bounding box center [125, 356] width 7 height 4
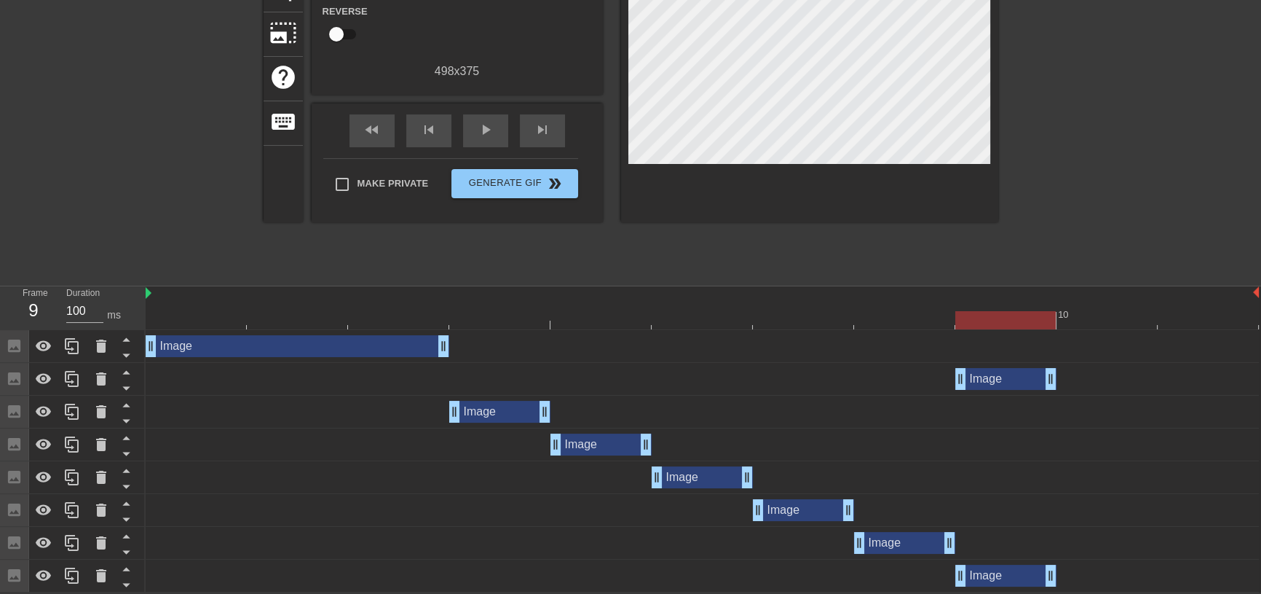
click at [208, 376] on div "Image drag_handle drag_handle" at bounding box center [702, 379] width 1113 height 22
click at [124, 387] on icon at bounding box center [125, 389] width 7 height 4
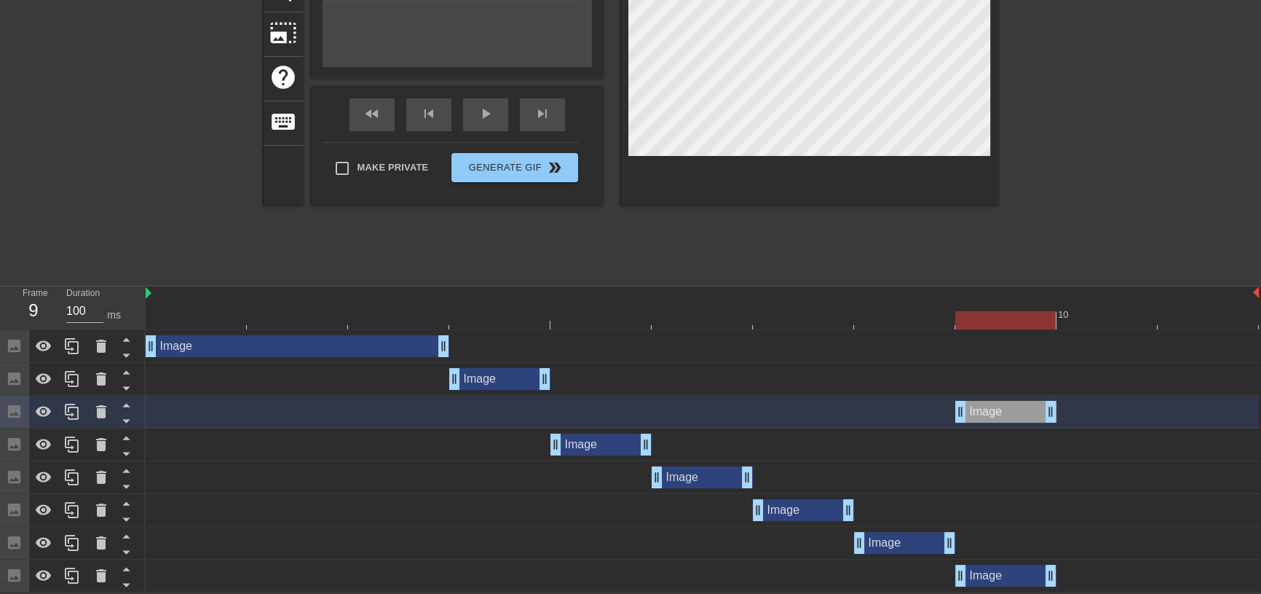
click at [162, 409] on div "Image drag_handle drag_handle" at bounding box center [702, 412] width 1113 height 22
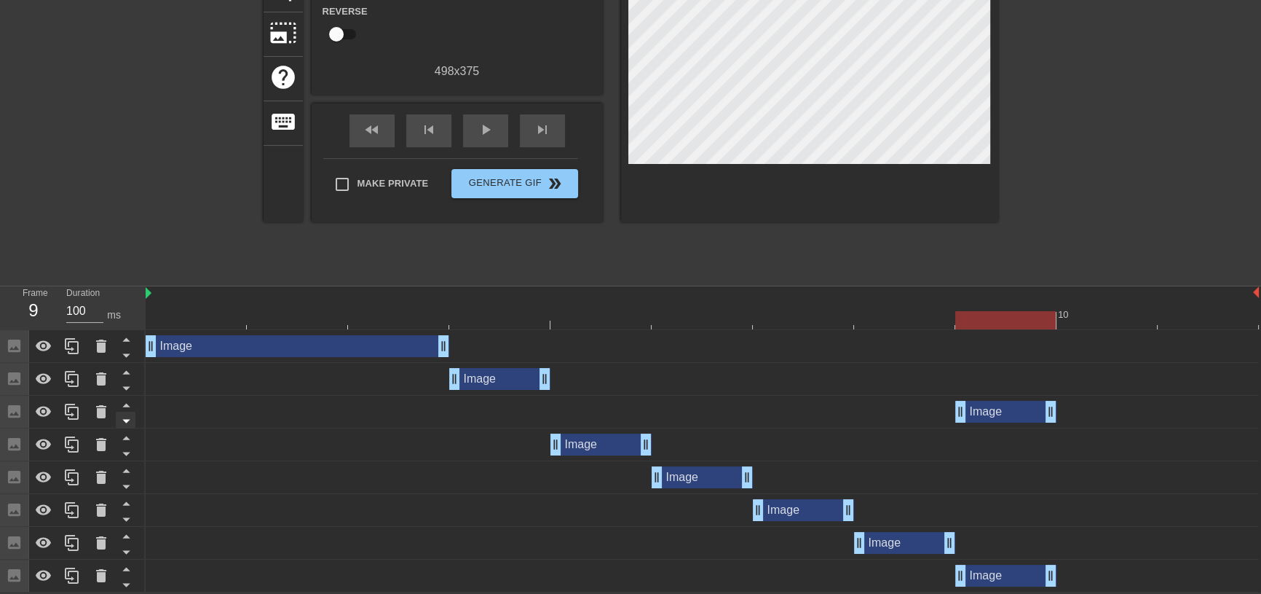
click at [127, 416] on icon at bounding box center [126, 420] width 18 height 18
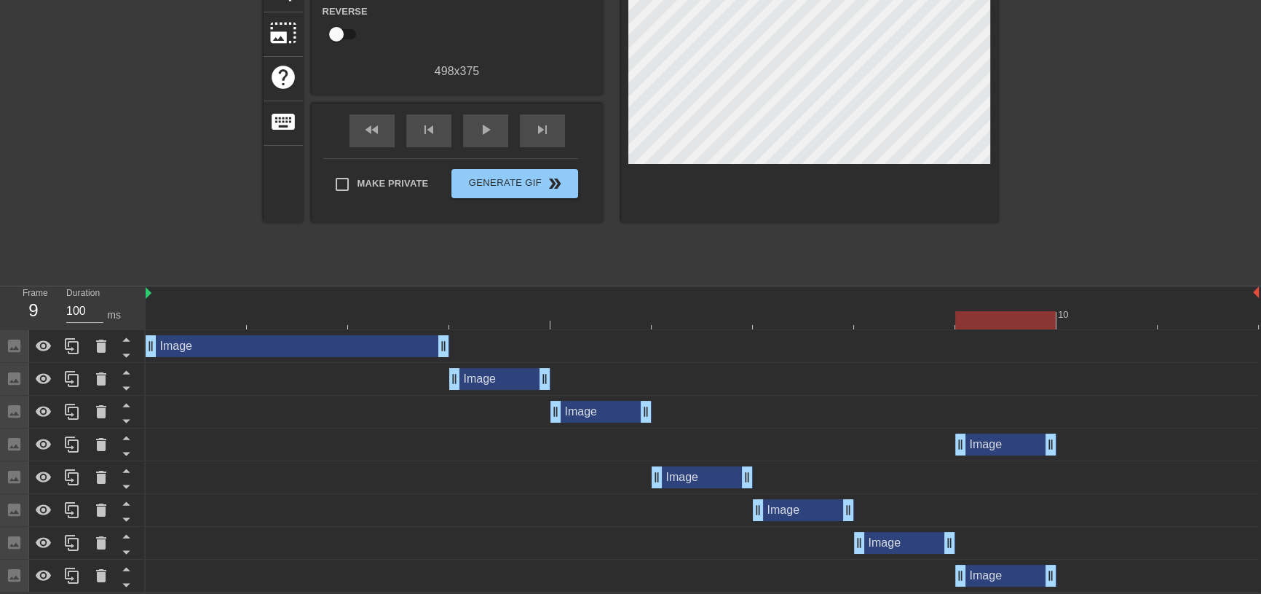
click at [176, 436] on div "Image drag_handle drag_handle" at bounding box center [702, 444] width 1113 height 22
click at [130, 451] on icon at bounding box center [126, 453] width 18 height 18
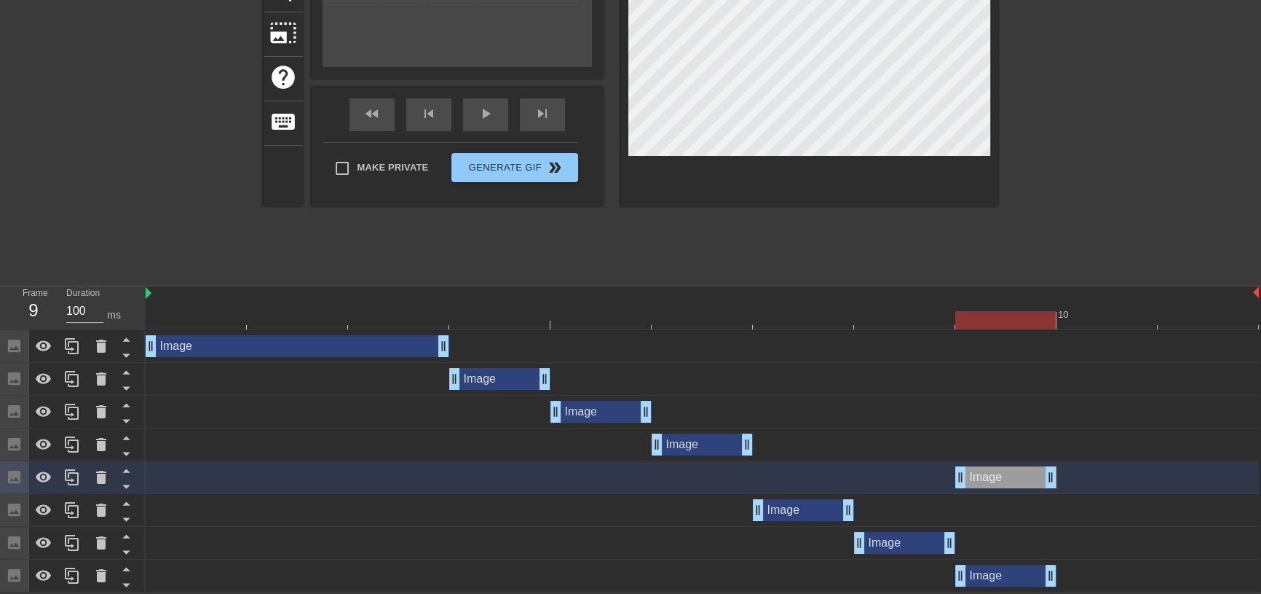
click at [157, 470] on div "Image drag_handle drag_handle" at bounding box center [702, 477] width 1113 height 22
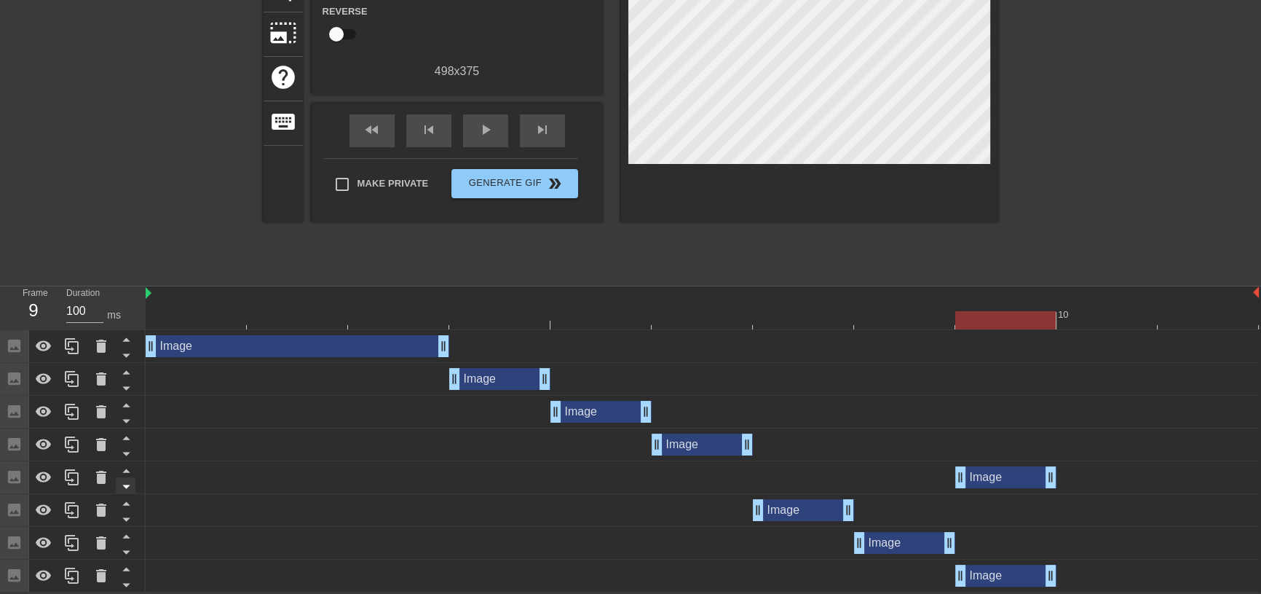
click at [130, 484] on icon at bounding box center [126, 486] width 18 height 18
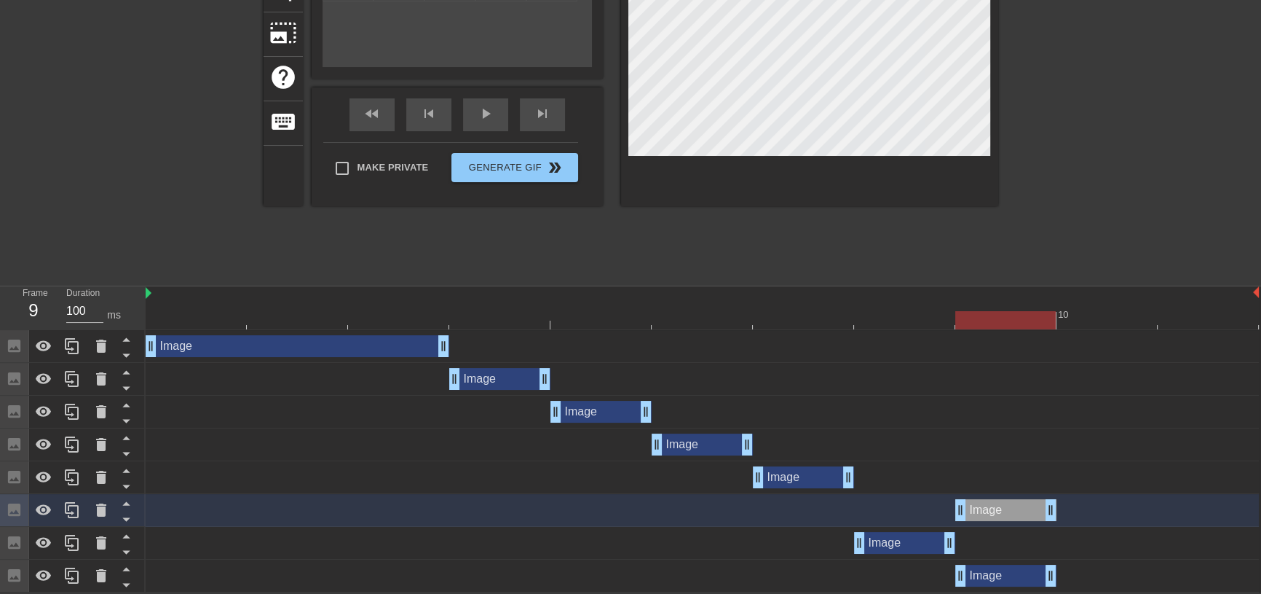
click at [178, 508] on div "Image drag_handle drag_handle" at bounding box center [702, 510] width 1113 height 22
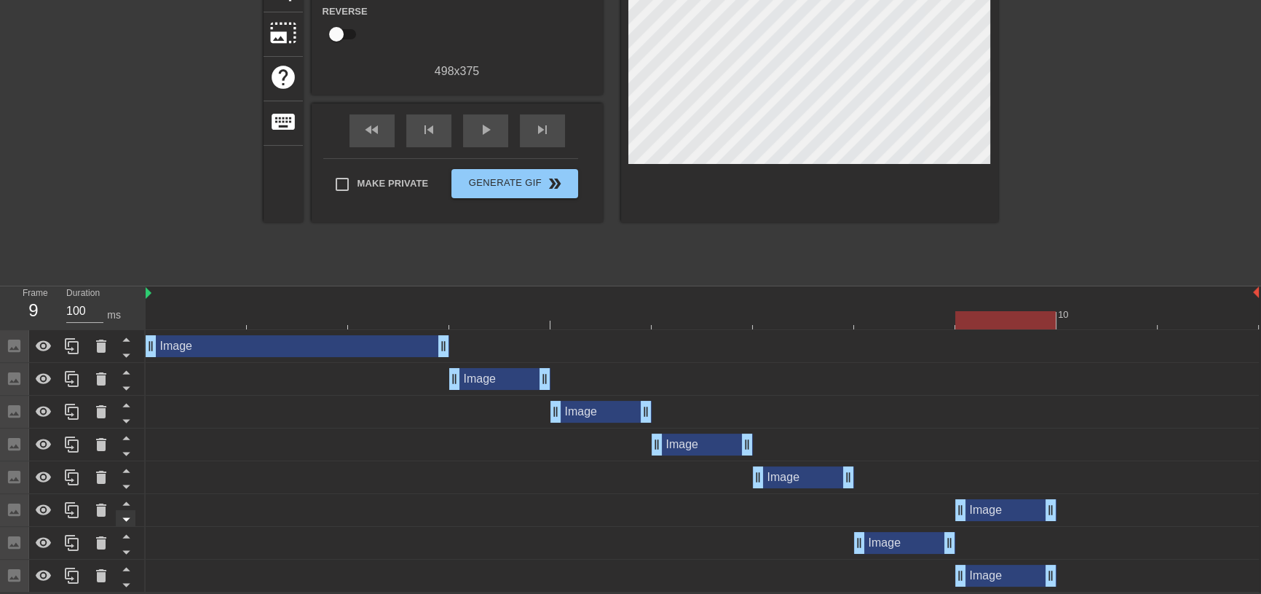
click at [130, 515] on icon at bounding box center [126, 519] width 18 height 18
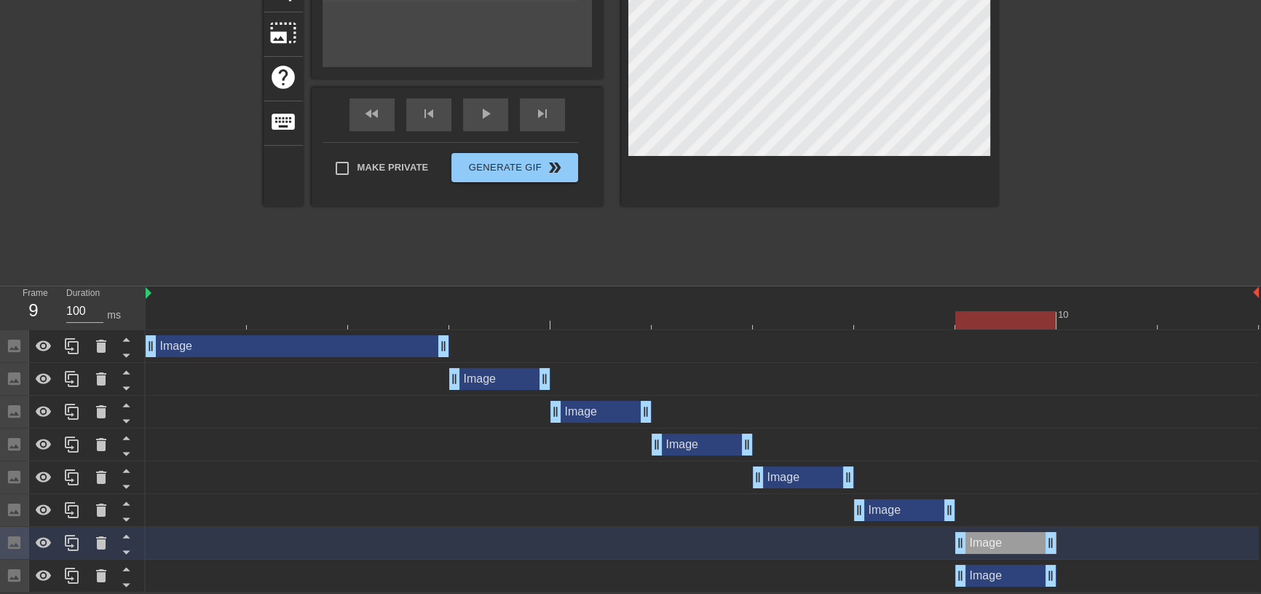
click at [155, 535] on div "Image drag_handle drag_handle" at bounding box center [702, 543] width 1113 height 22
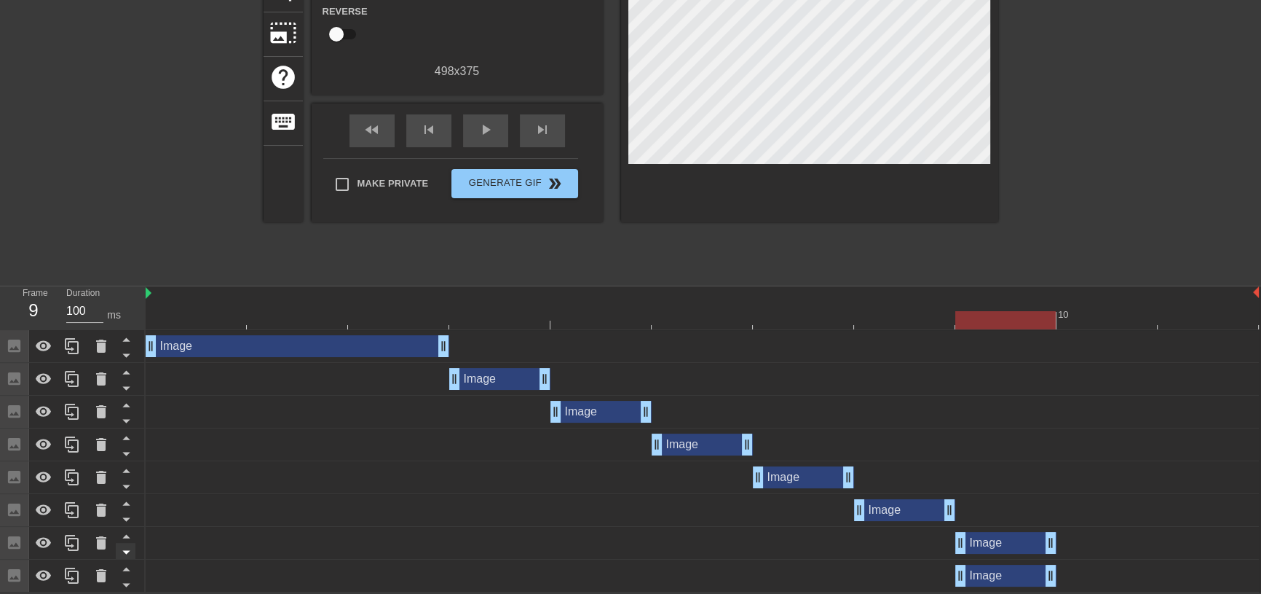
click at [125, 549] on icon at bounding box center [126, 552] width 18 height 18
click at [184, 571] on div "Image drag_handle drag_handle" at bounding box center [702, 575] width 1113 height 22
click at [127, 583] on icon at bounding box center [126, 584] width 18 height 18
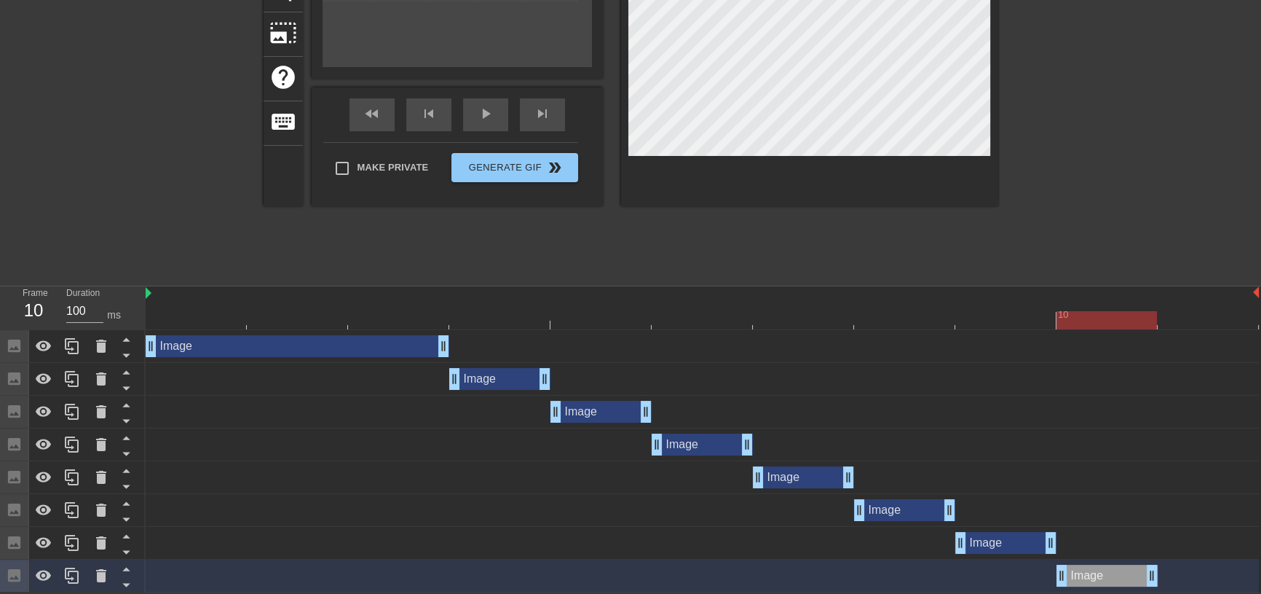
drag, startPoint x: 991, startPoint y: 575, endPoint x: 1076, endPoint y: 570, distance: 85.4
click at [1076, 570] on div "Image drag_handle drag_handle" at bounding box center [1107, 575] width 101 height 22
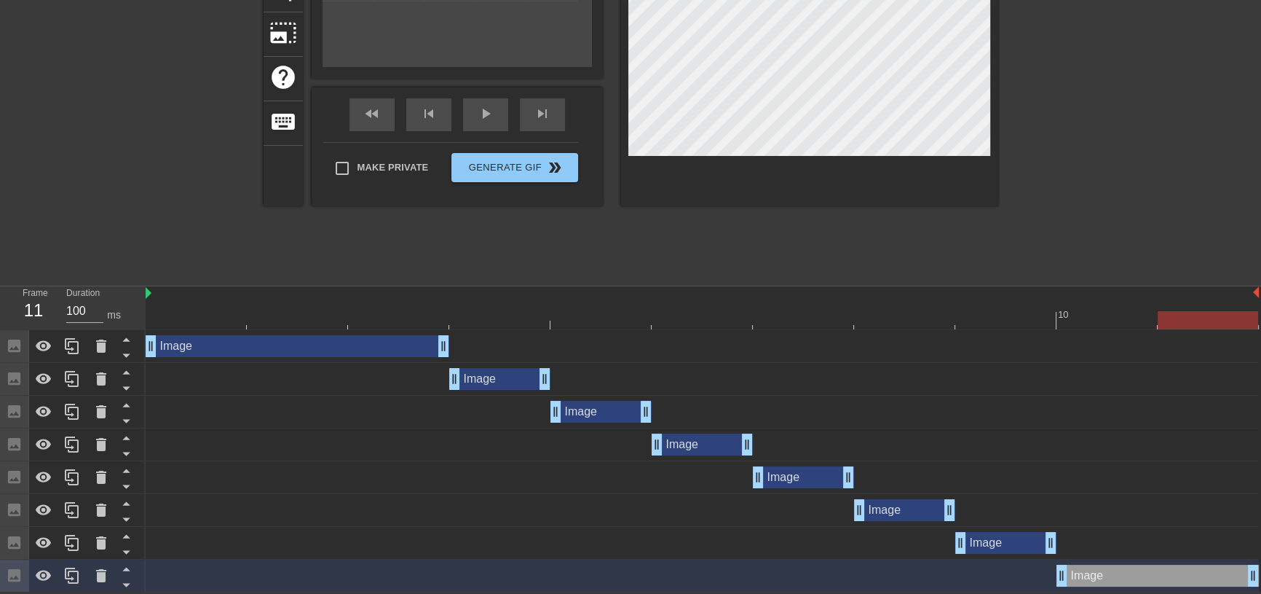
drag, startPoint x: 1155, startPoint y: 577, endPoint x: 1223, endPoint y: 572, distance: 68.7
drag, startPoint x: 1255, startPoint y: 571, endPoint x: 1270, endPoint y: 568, distance: 14.9
click at [1261, 568] on html "menu_book Browse the tutorials! [DOMAIN_NAME] The online gif editor Send Feedba…" at bounding box center [630, 187] width 1261 height 810
click at [486, 172] on span "Generate Gif double_arrow" at bounding box center [514, 167] width 114 height 17
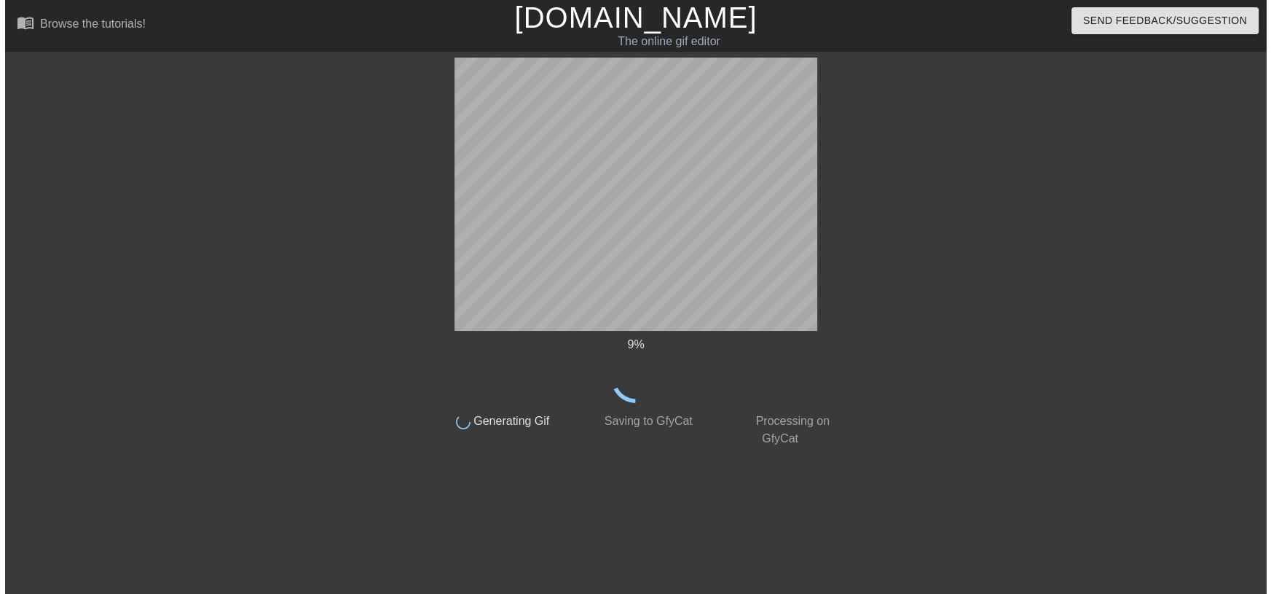
scroll to position [0, 0]
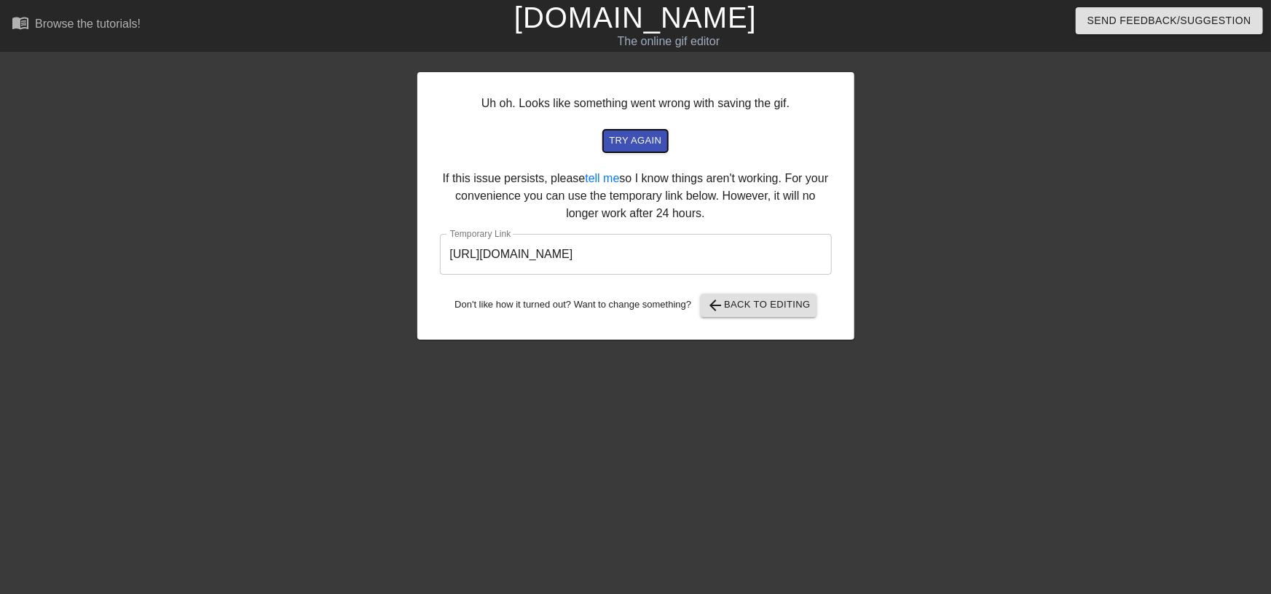
click at [641, 146] on span "try again" at bounding box center [635, 141] width 52 height 17
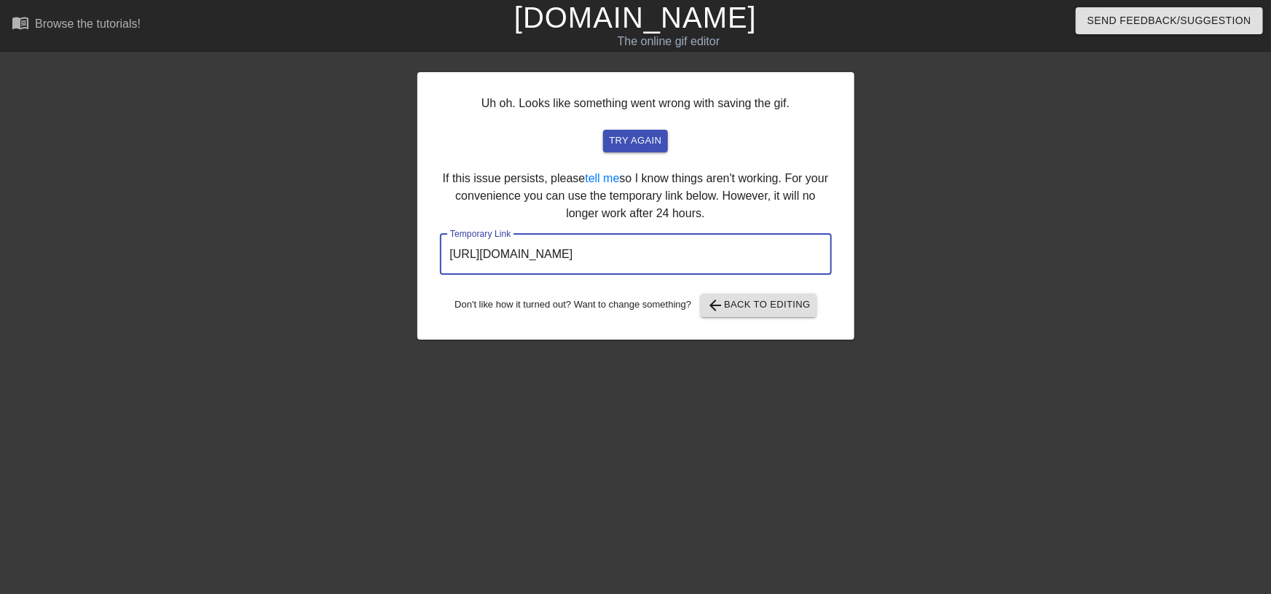
drag, startPoint x: 776, startPoint y: 258, endPoint x: 403, endPoint y: 245, distance: 373.8
click at [403, 245] on div "Uh oh. Looks like something went wrong with saving the gif. try again If this i…" at bounding box center [635, 276] width 1271 height 437
